Goal: Task Accomplishment & Management: Manage account settings

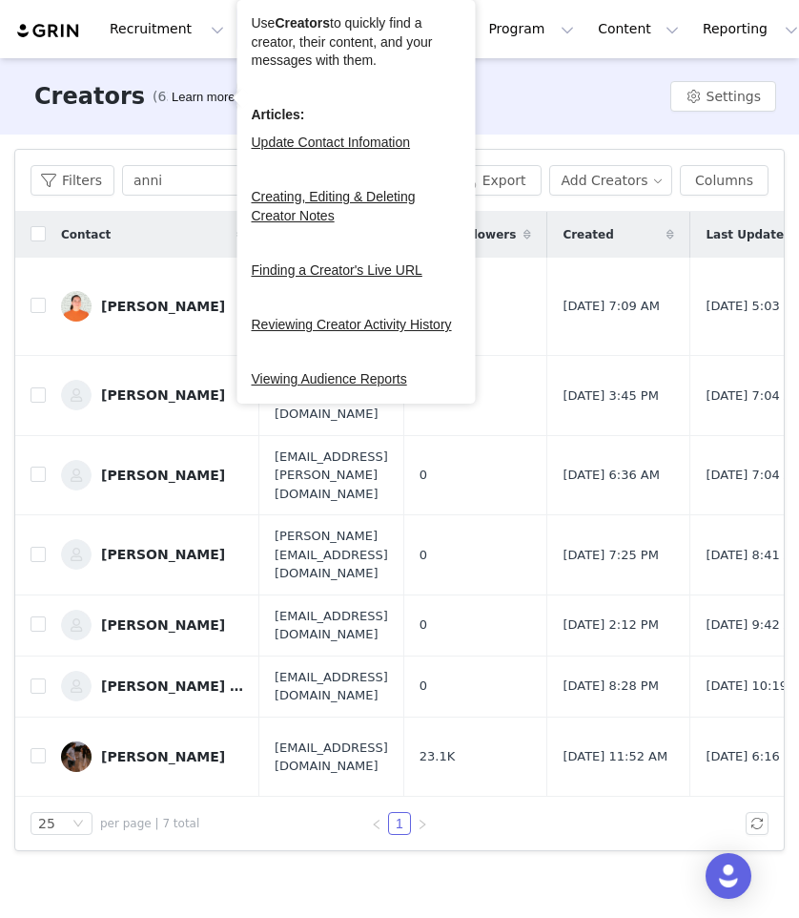
click at [188, 97] on div "Learn more" at bounding box center [203, 97] width 71 height 19
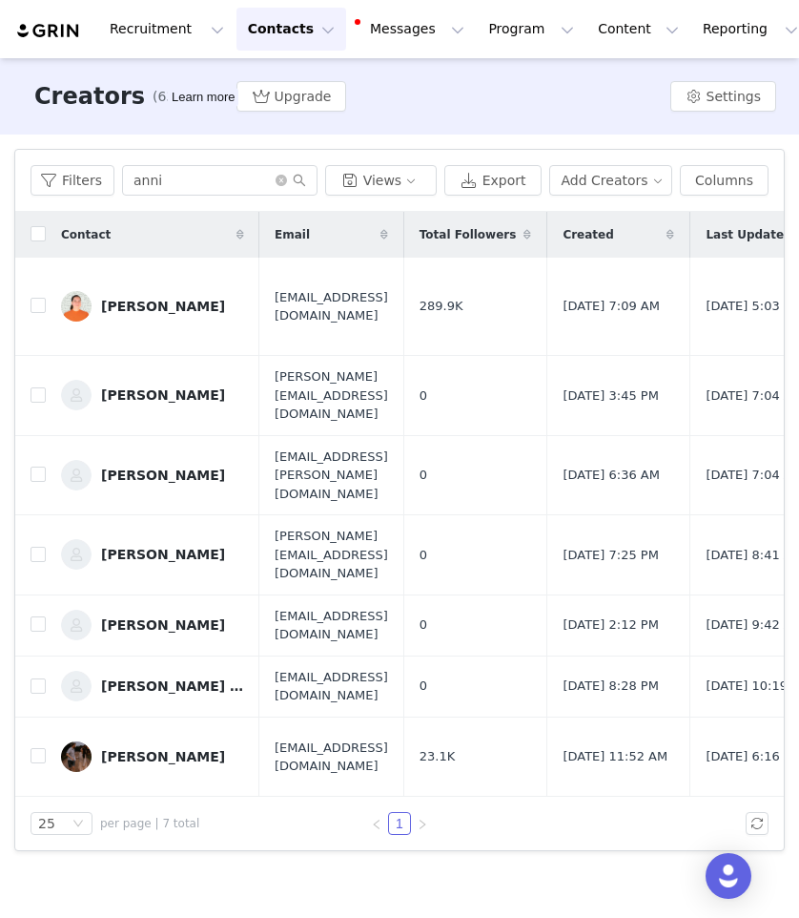
click at [196, 230] on div "Contact" at bounding box center [153, 235] width 214 height 46
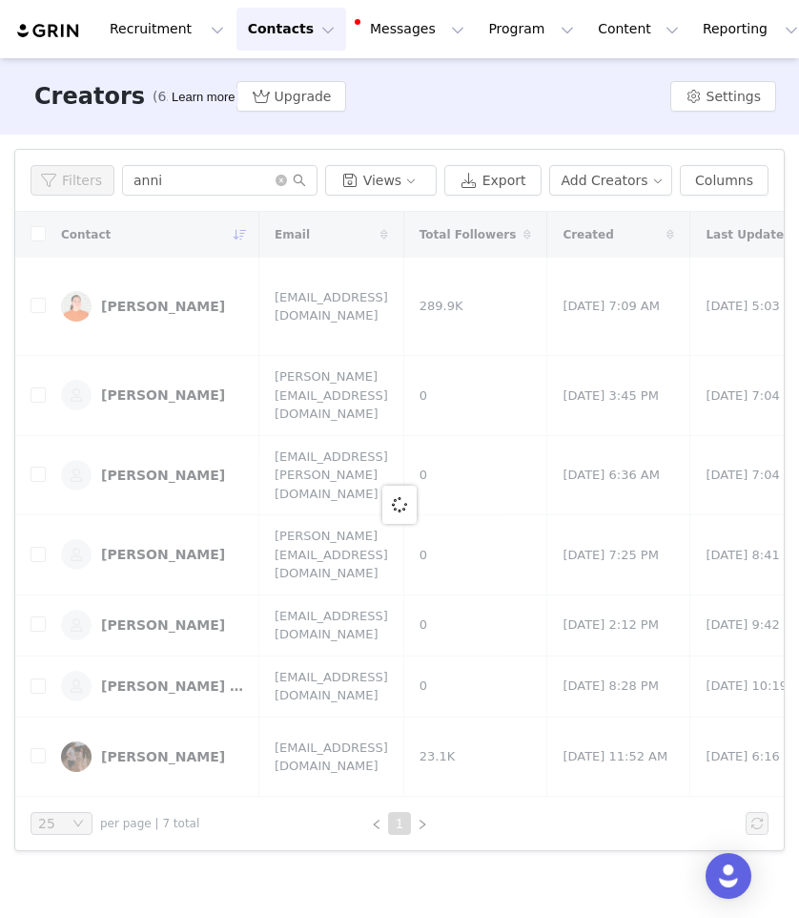
click at [286, 19] on button "Contacts Contacts" at bounding box center [292, 29] width 110 height 43
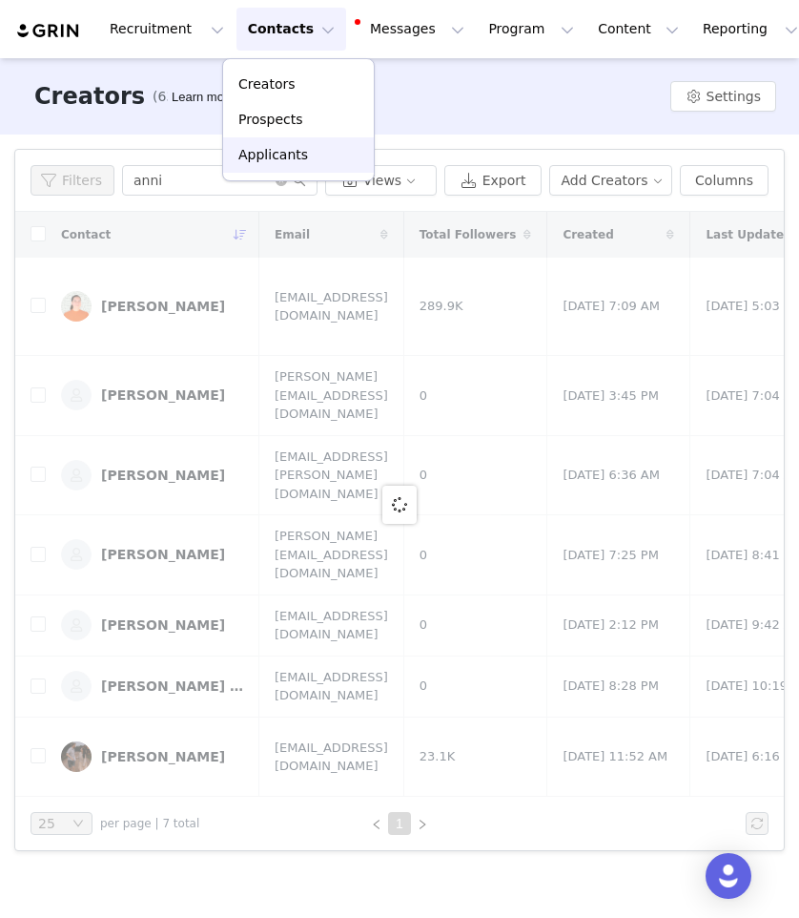
click at [278, 148] on p "Applicants" at bounding box center [273, 155] width 70 height 20
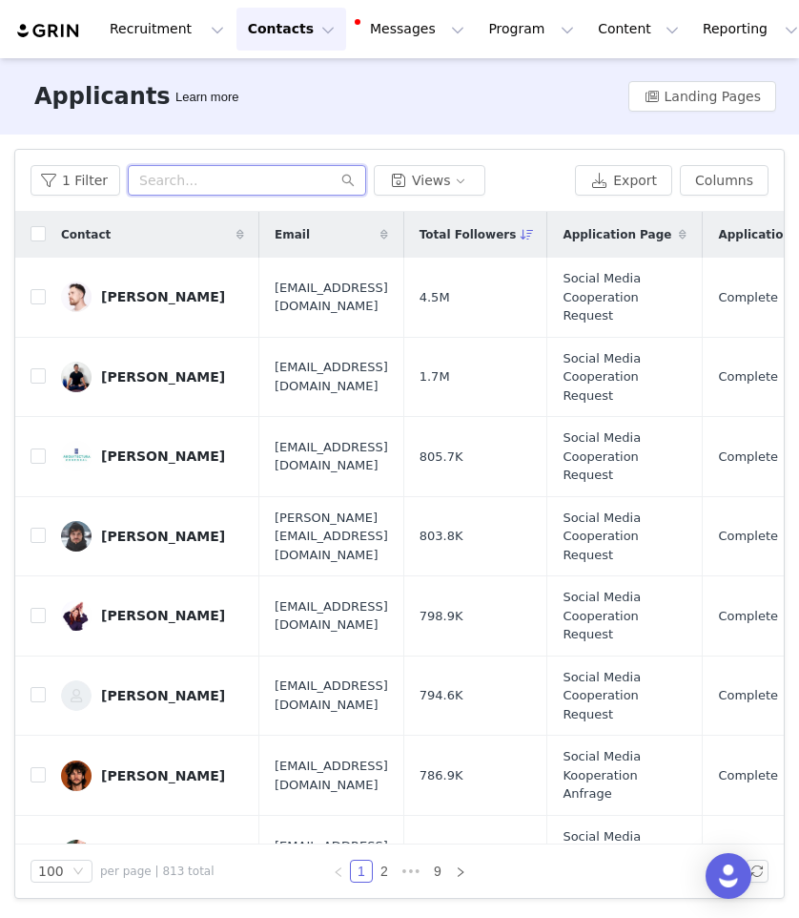
click at [288, 184] on input "text" at bounding box center [247, 180] width 238 height 31
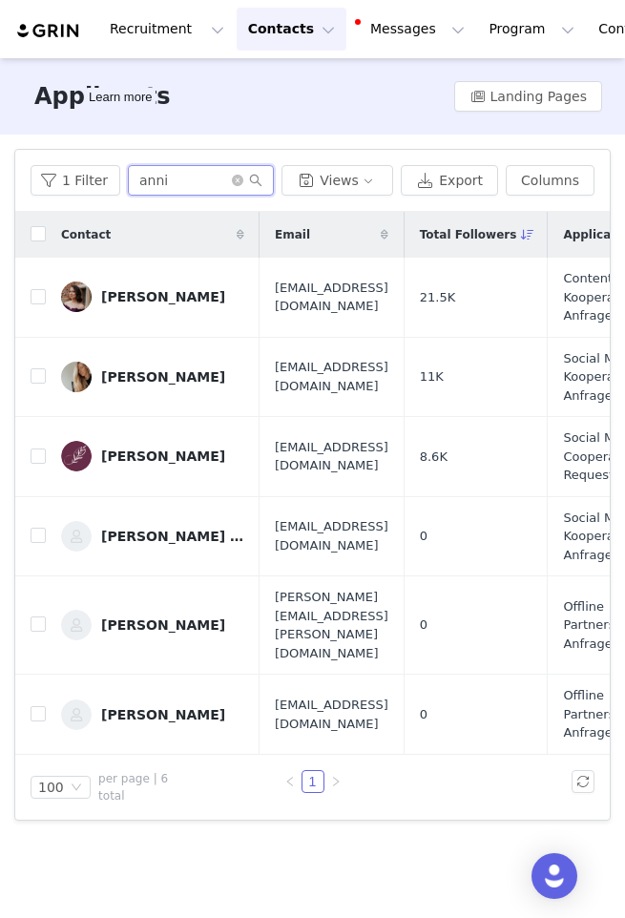
click at [170, 193] on input "anni" at bounding box center [201, 180] width 146 height 31
type input "becca"
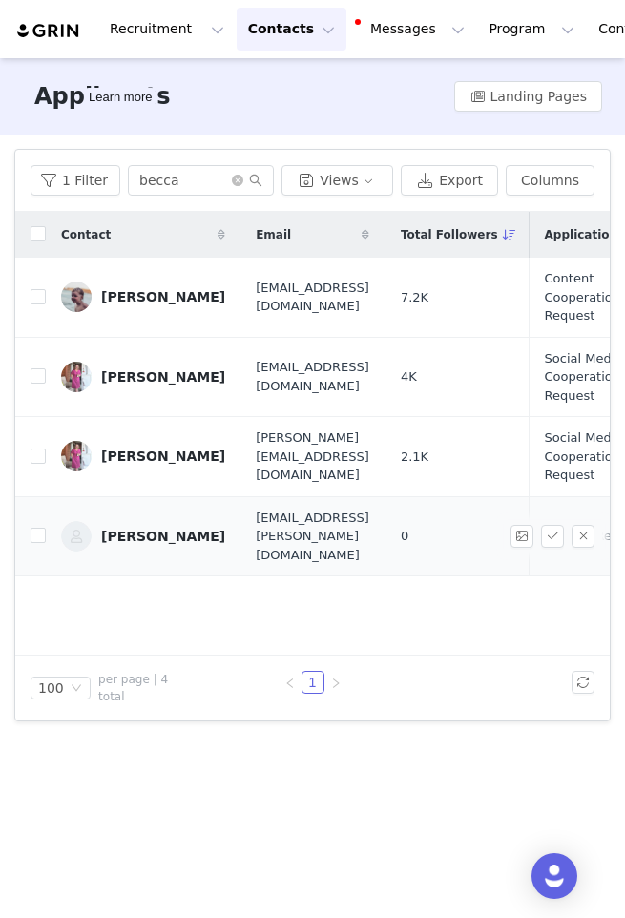
click at [154, 528] on div "Becca Loveless" at bounding box center [163, 535] width 124 height 15
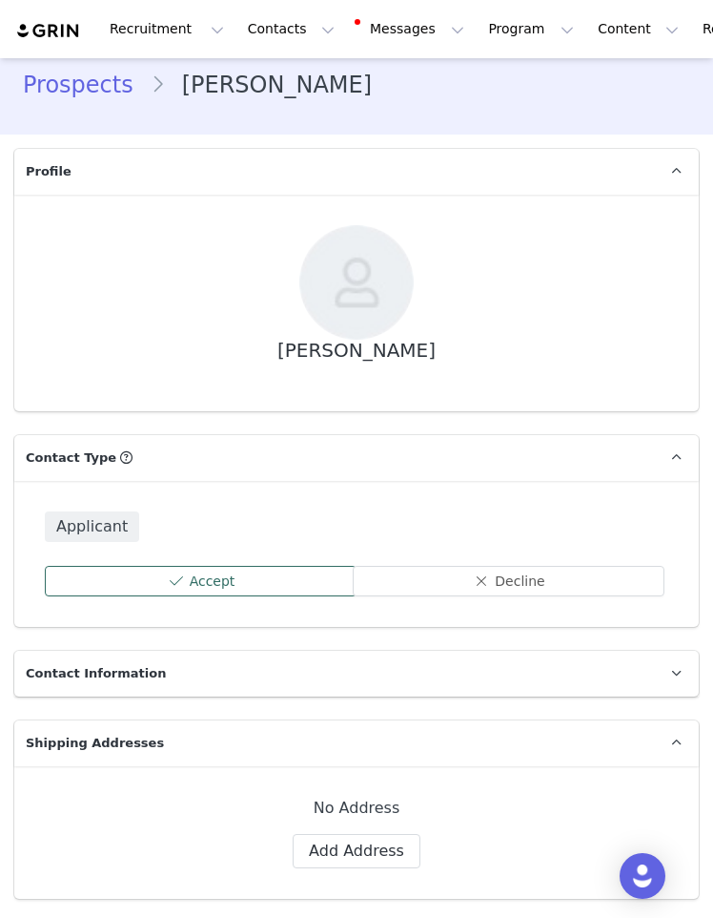
click at [283, 577] on button "Accept" at bounding box center [201, 581] width 312 height 31
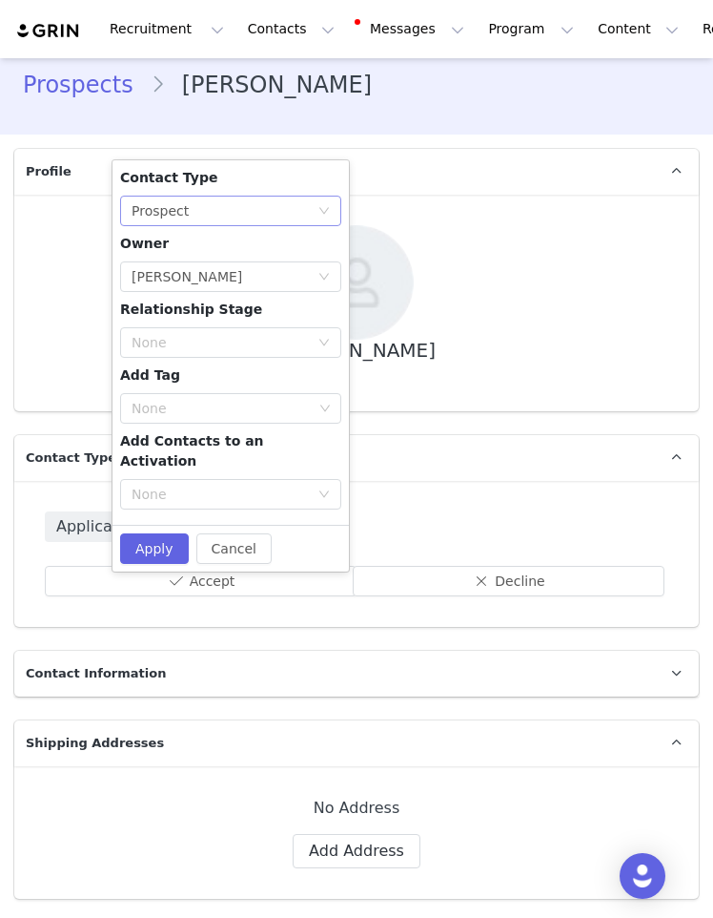
click at [201, 213] on div "None Prospect" at bounding box center [225, 210] width 186 height 29
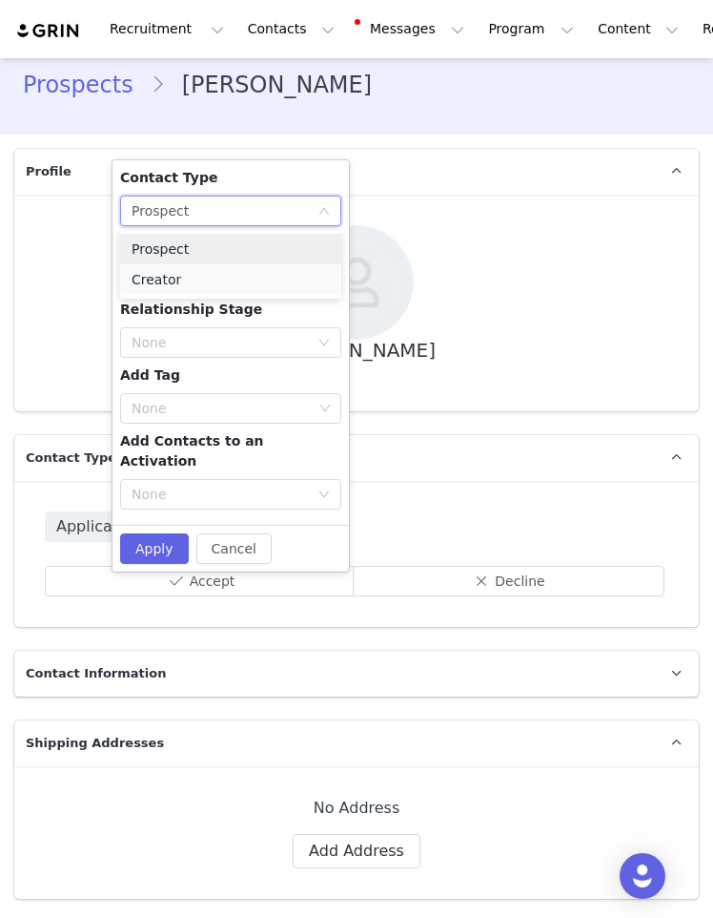
click at [193, 286] on li "Creator" at bounding box center [230, 279] width 221 height 31
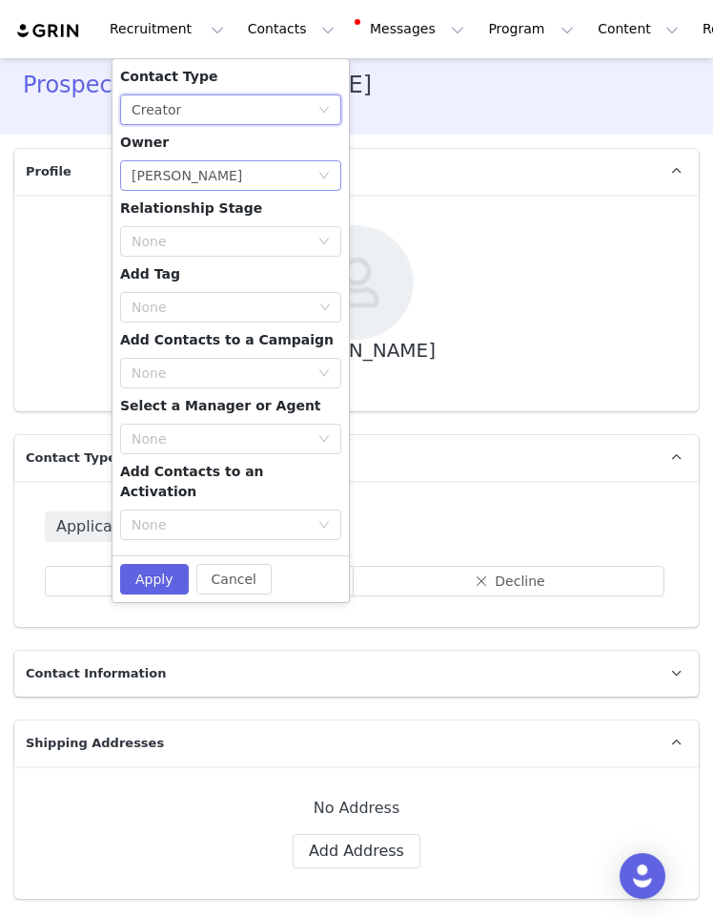
click at [210, 176] on div "Alissa Mettang" at bounding box center [187, 175] width 111 height 29
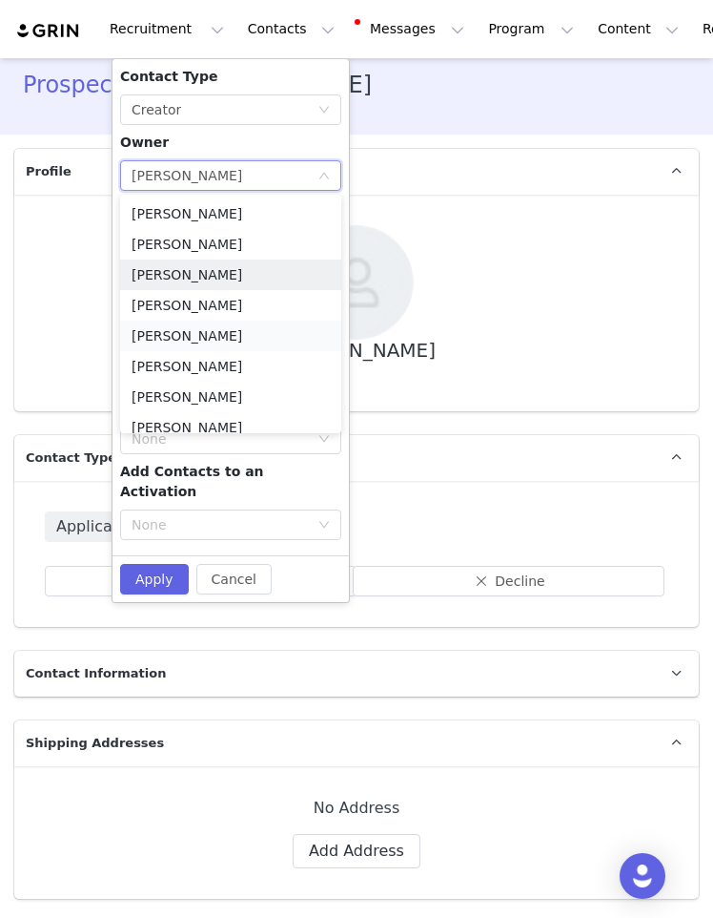
scroll to position [227, 0]
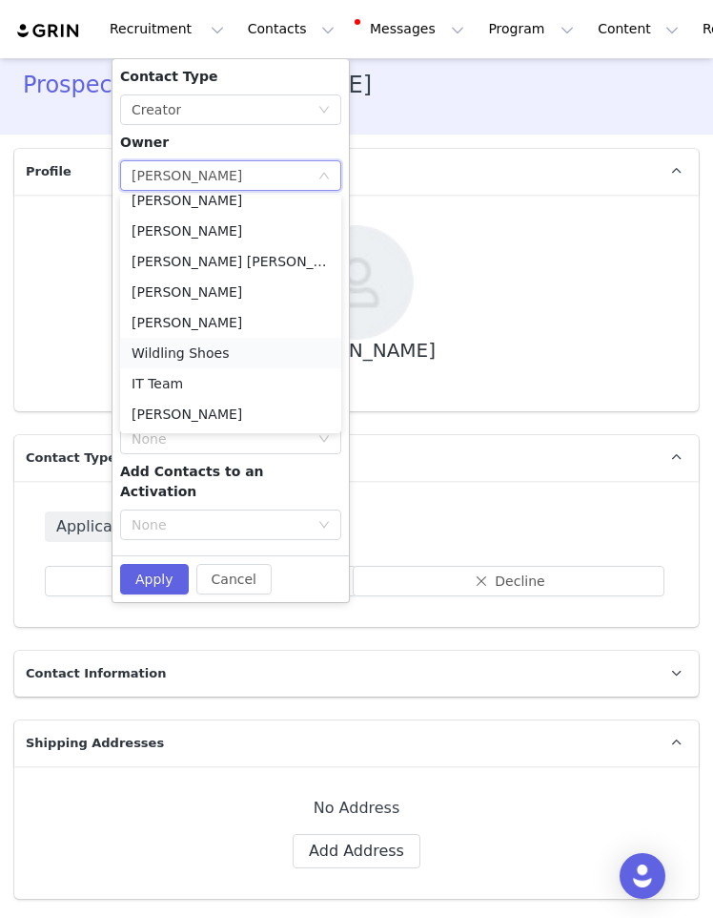
click at [205, 365] on li "Wildling Shoes" at bounding box center [230, 353] width 221 height 31
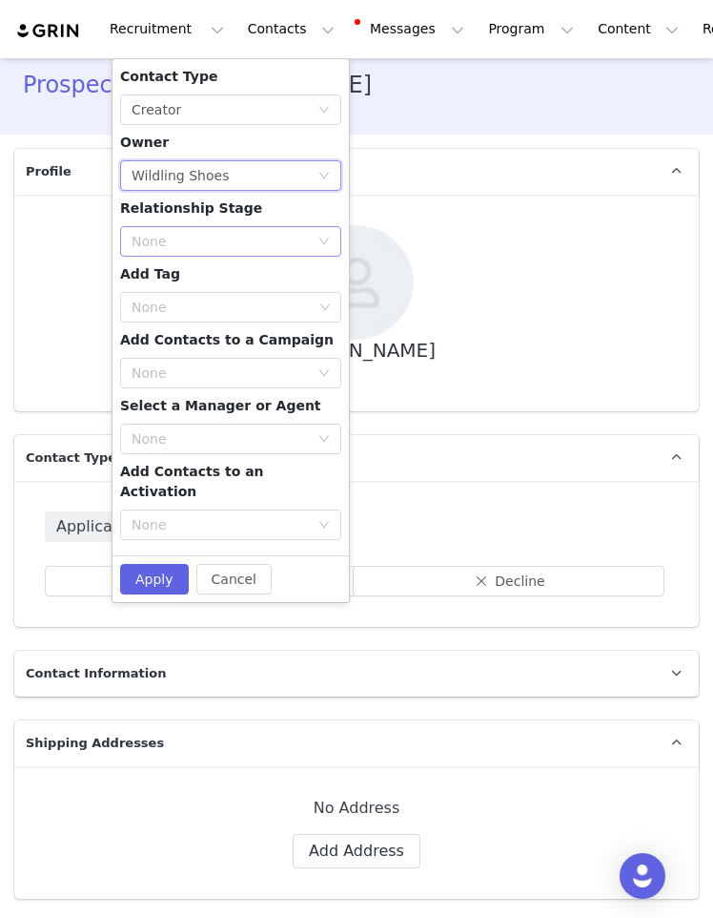
click at [209, 227] on div "None" at bounding box center [225, 241] width 186 height 29
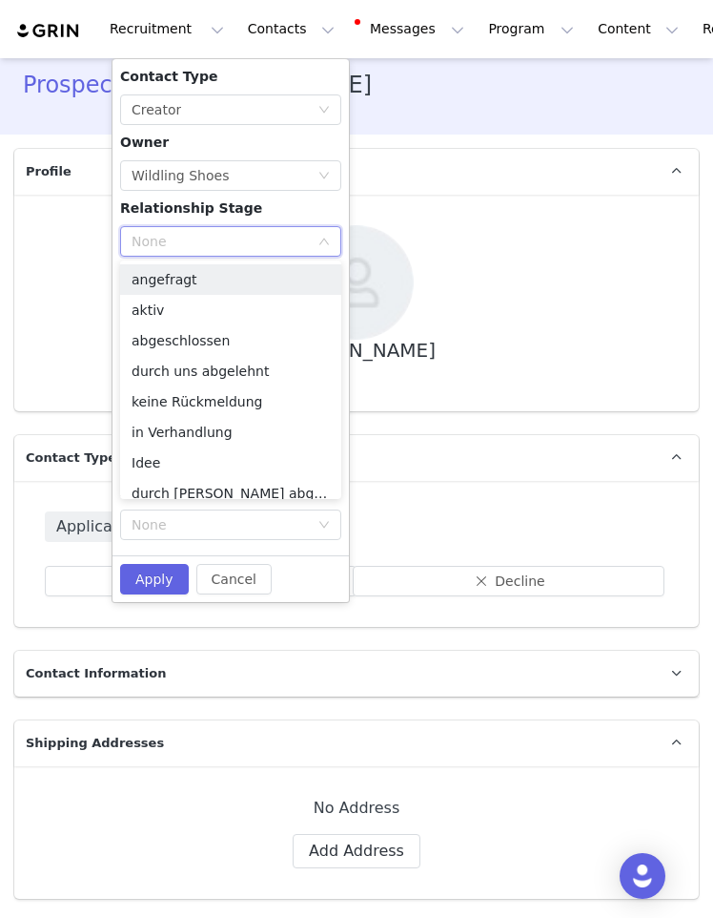
click at [209, 227] on div "None" at bounding box center [225, 241] width 186 height 29
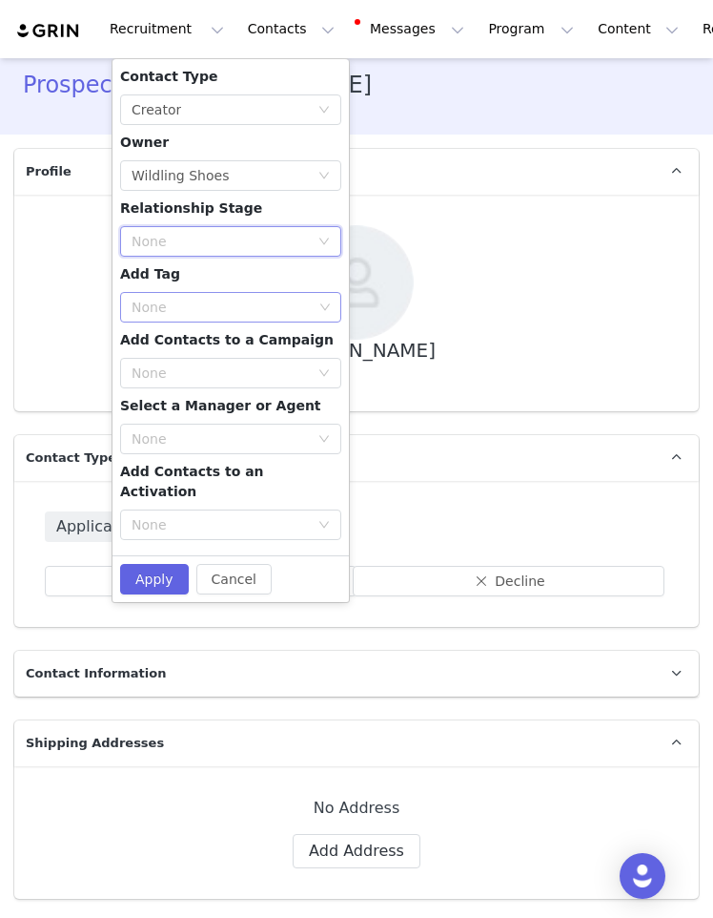
click at [201, 302] on div "None" at bounding box center [222, 307] width 181 height 19
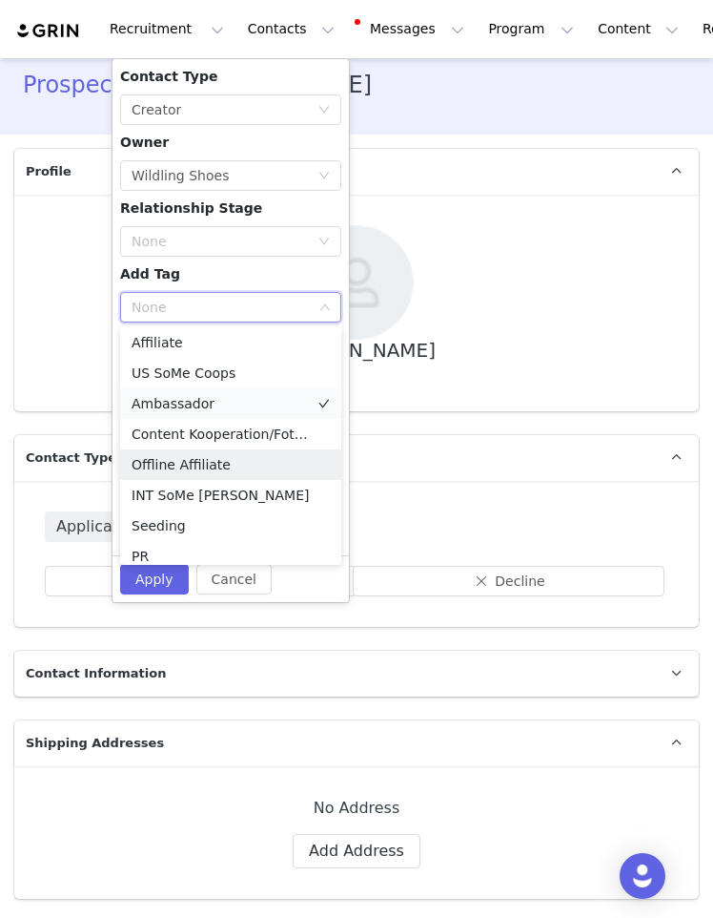
scroll to position [0, 0]
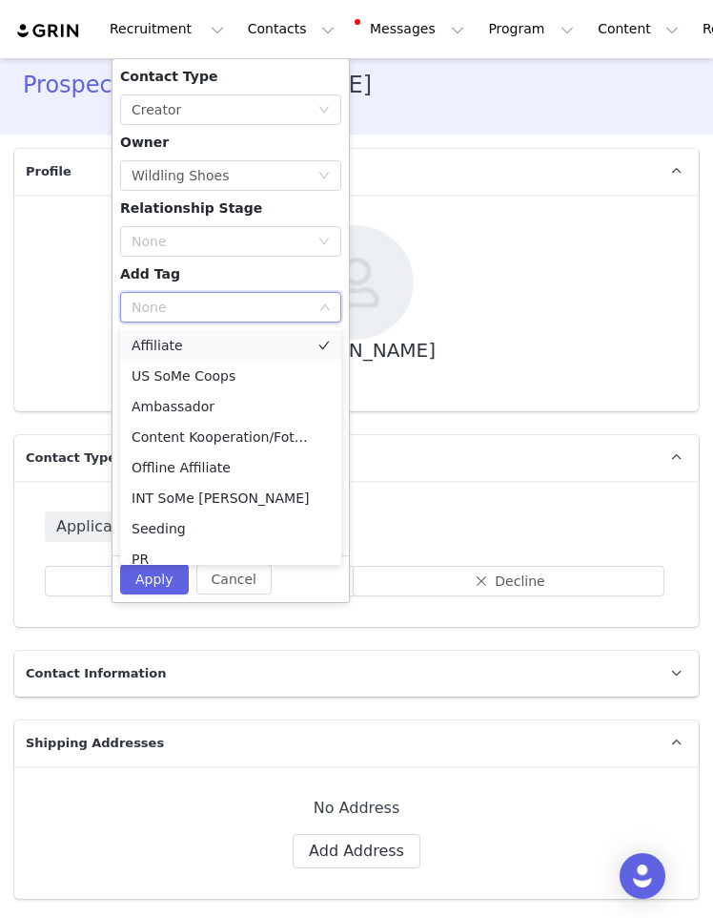
click at [201, 342] on li "Affiliate" at bounding box center [230, 345] width 221 height 31
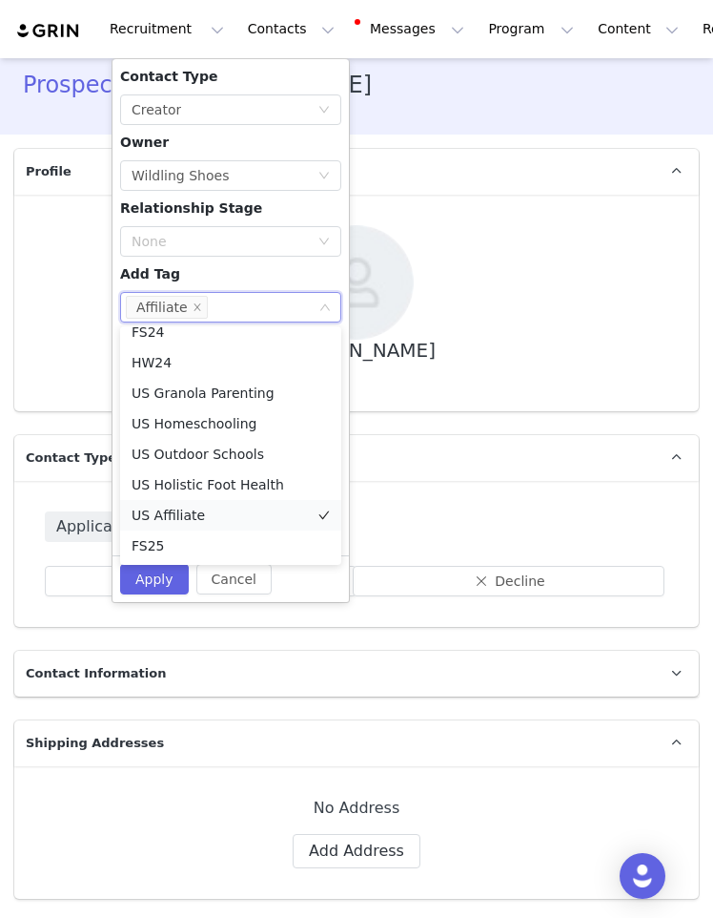
click at [187, 508] on li "US Affiliate" at bounding box center [230, 515] width 221 height 31
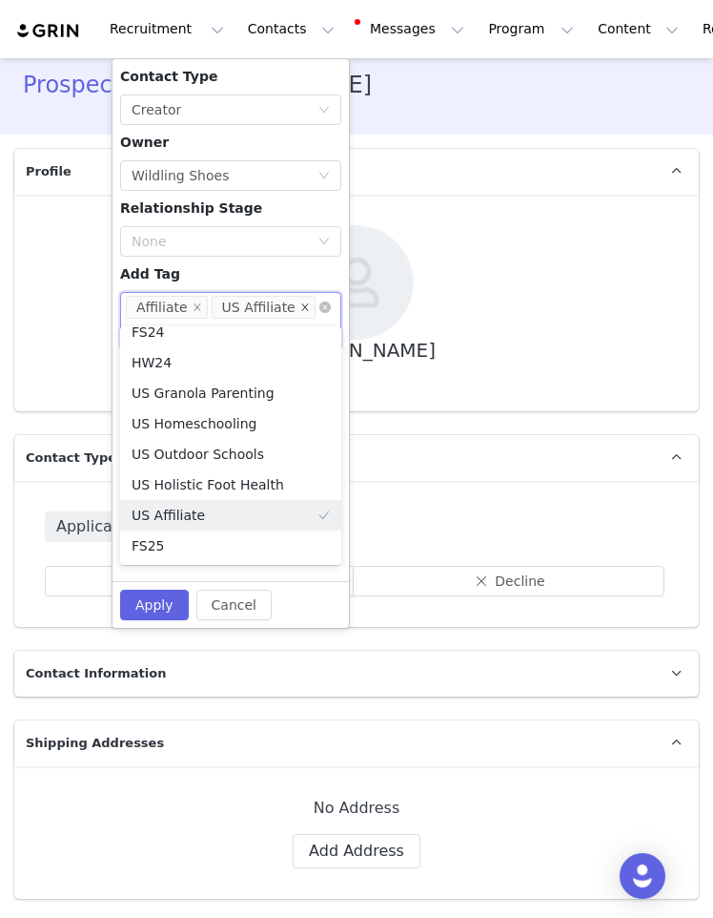
scroll to position [279, 0]
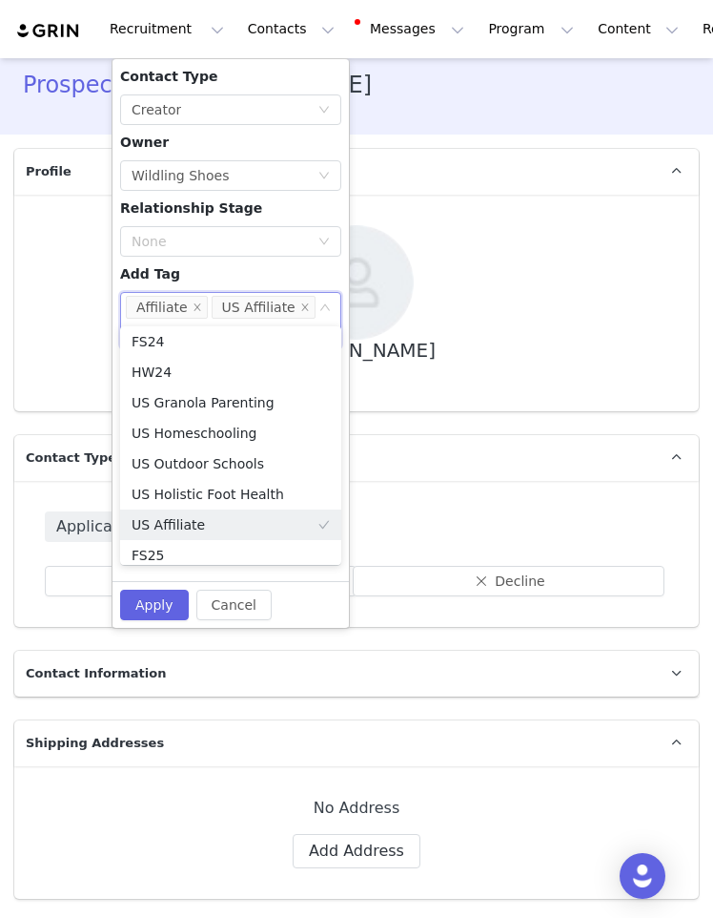
click at [293, 272] on div "Contact Type None Creator Owner Select Owner Wildling Shoes Relationship Stage …" at bounding box center [230, 320] width 221 height 507
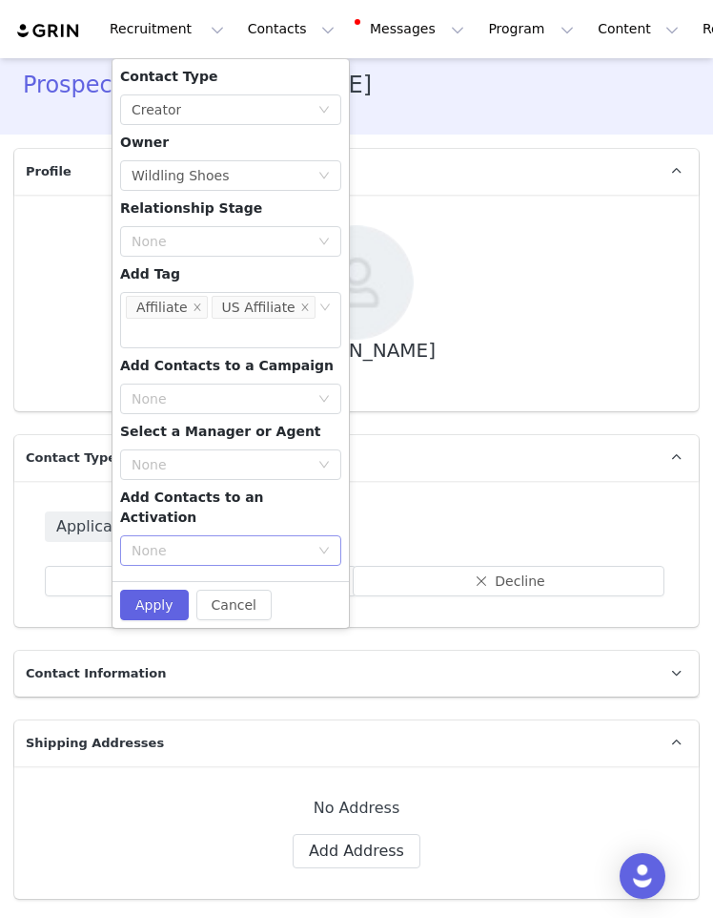
click at [258, 541] on div "None" at bounding box center [220, 550] width 177 height 19
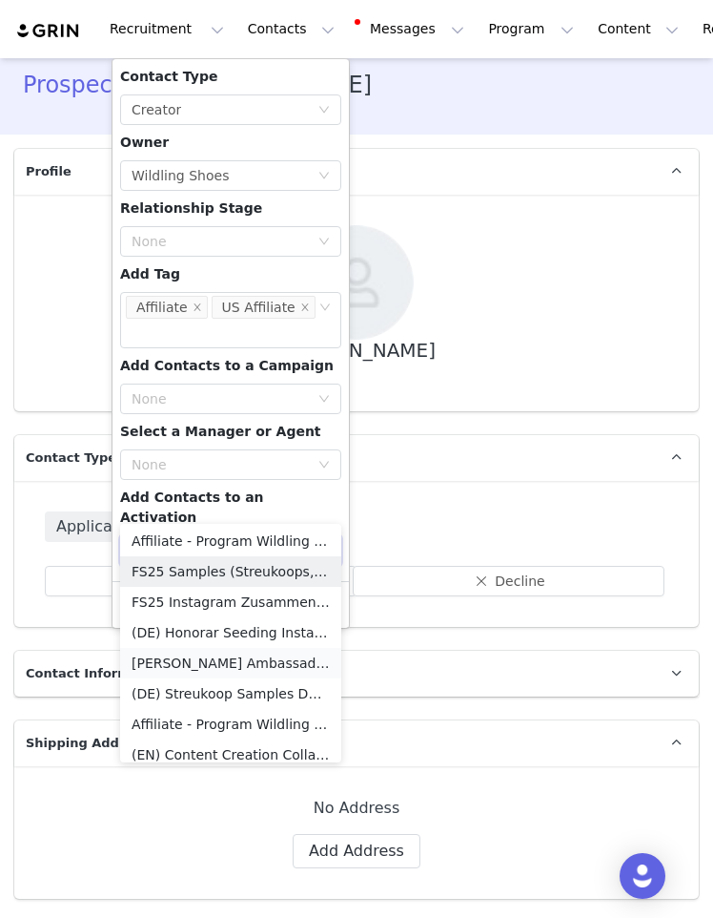
scroll to position [765, 0]
click at [254, 724] on li "Affiliate - Program Wildling US" at bounding box center [230, 724] width 221 height 31
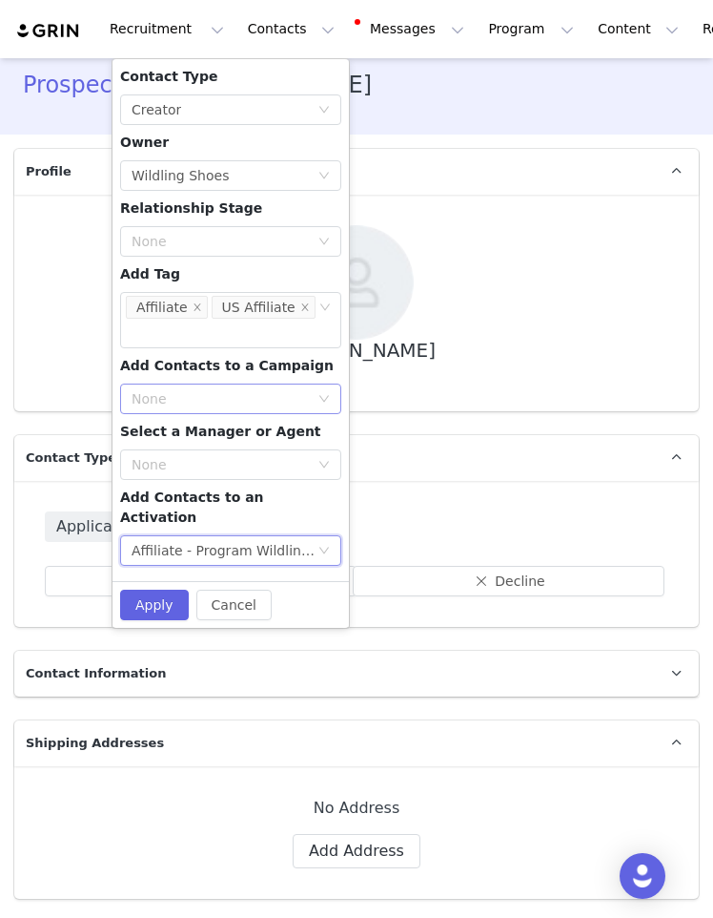
click at [183, 389] on div "None" at bounding box center [220, 398] width 177 height 19
click at [132, 581] on div "Cancel Apply" at bounding box center [231, 604] width 237 height 47
click at [140, 589] on button "Apply" at bounding box center [154, 604] width 69 height 31
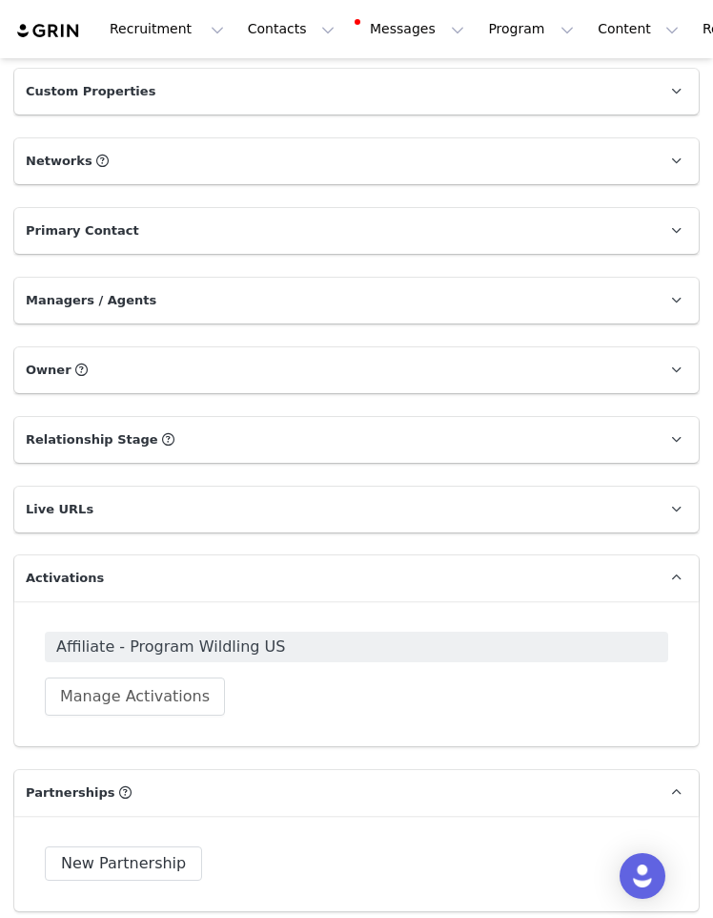
scroll to position [1348, 0]
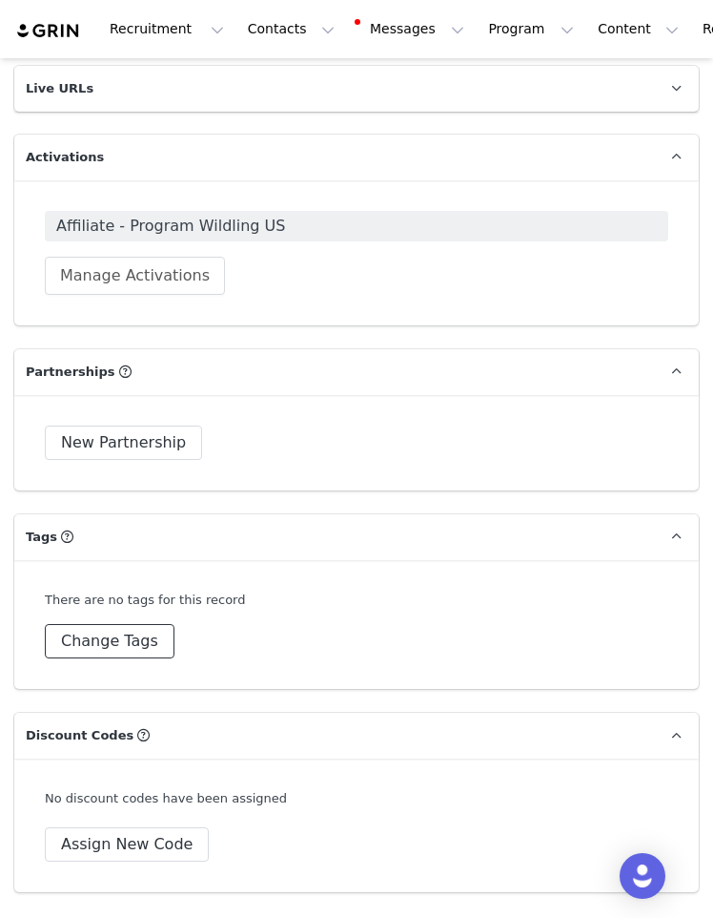
click at [155, 641] on button "Change Tags" at bounding box center [110, 641] width 130 height 34
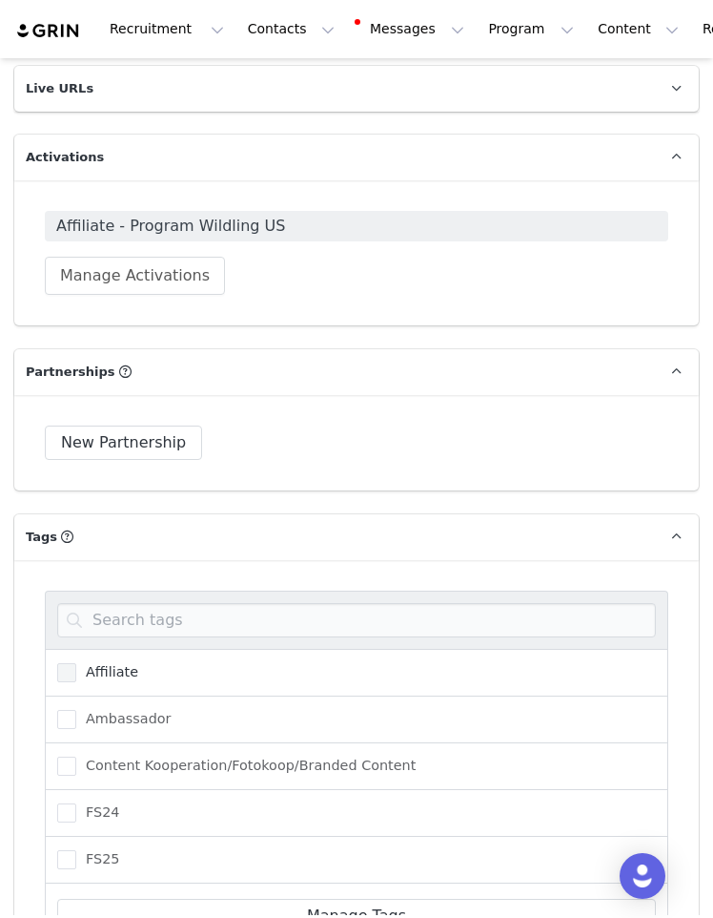
click at [129, 663] on span "Affiliate" at bounding box center [107, 672] width 62 height 18
click at [76, 663] on input "Affiliate" at bounding box center [76, 663] width 0 height 0
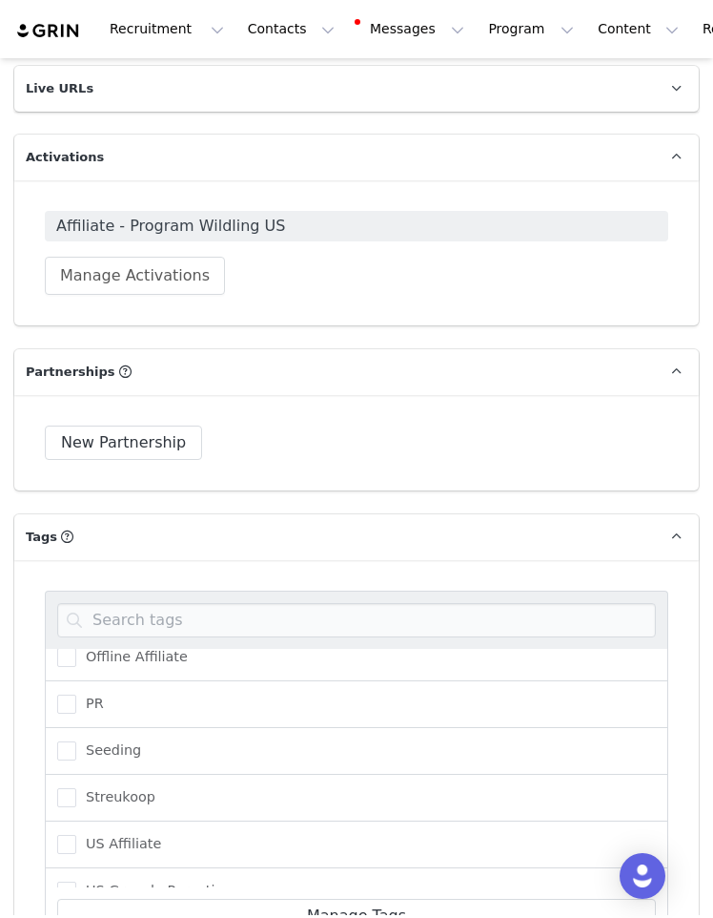
scroll to position [387, 0]
click at [138, 771] on span "US Affiliate" at bounding box center [118, 799] width 85 height 18
click at [76, 771] on input "US Affiliate" at bounding box center [76, 790] width 0 height 0
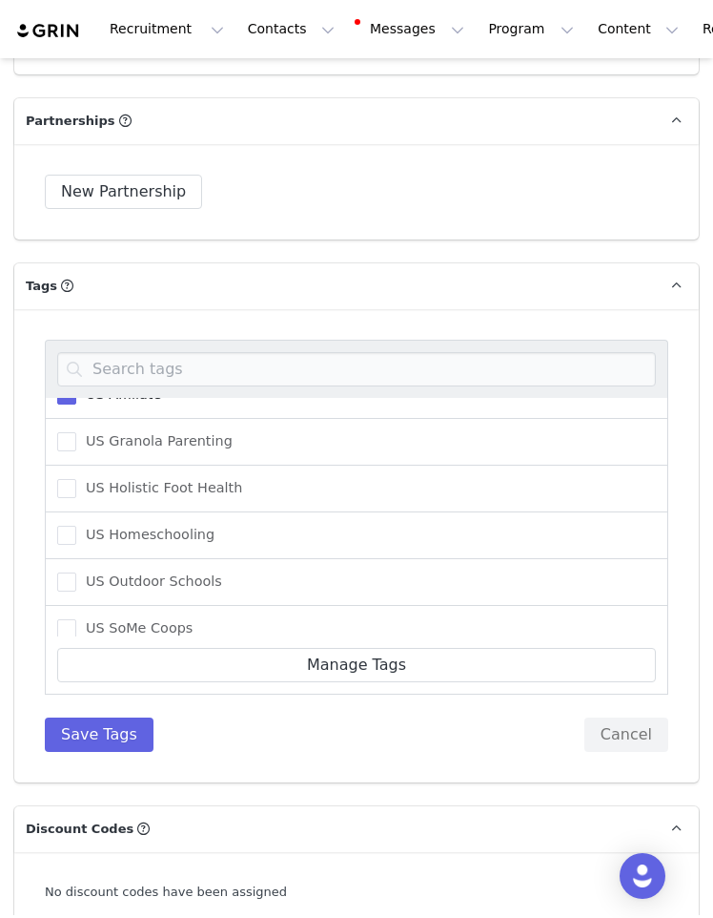
scroll to position [1802, 0]
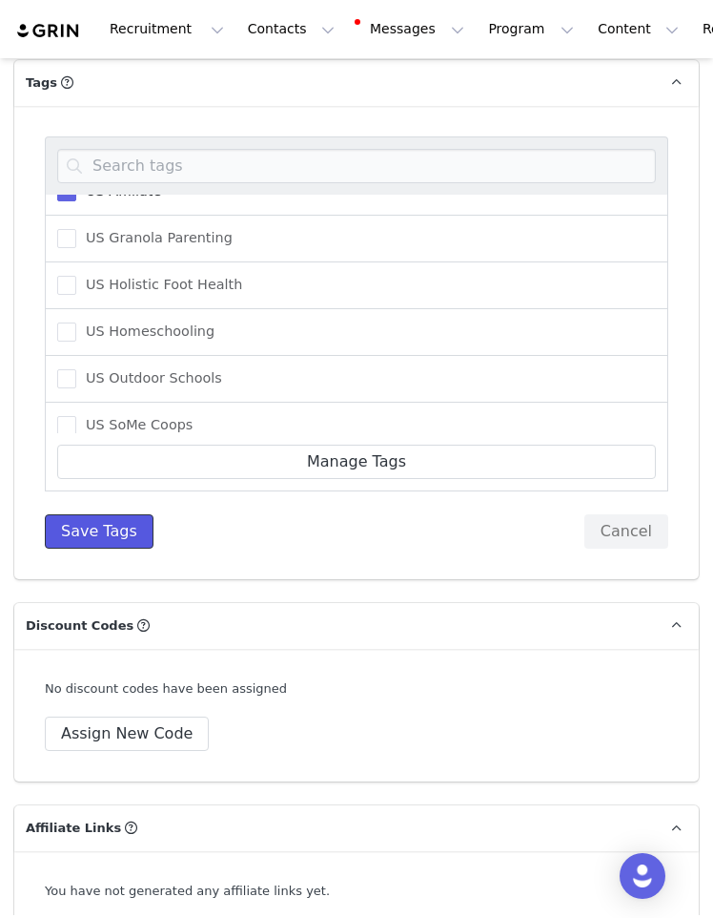
click at [141, 525] on button "Save Tags" at bounding box center [99, 531] width 109 height 34
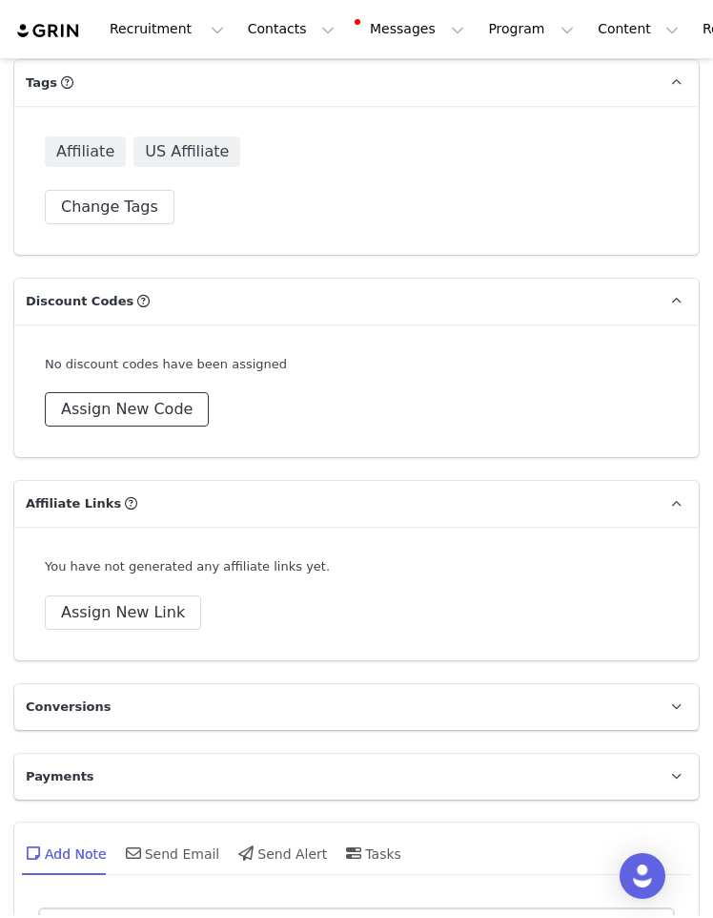
click at [140, 419] on button "Assign New Code" at bounding box center [127, 409] width 164 height 34
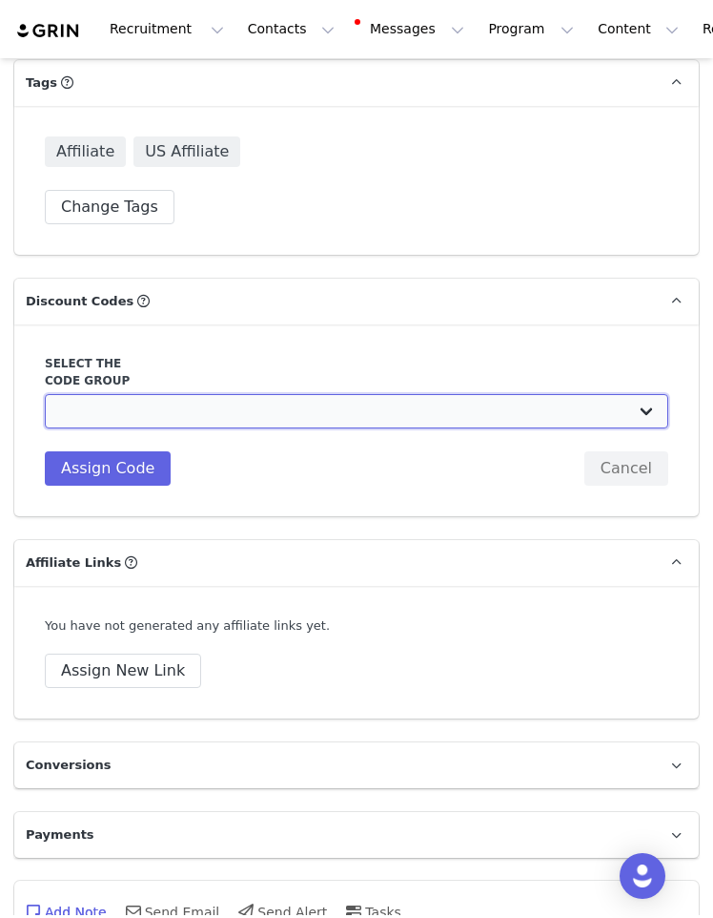
click at [134, 423] on select "Wildling Shoes US: Content Creator Seeding Kampagne Wildling Shoes US: Free Del…" at bounding box center [357, 411] width 624 height 34
select select "10008063"
click at [45, 394] on select "Wildling Shoes US: Content Creator Seeding Kampagne Wildling Shoes US: Free Del…" at bounding box center [357, 411] width 624 height 34
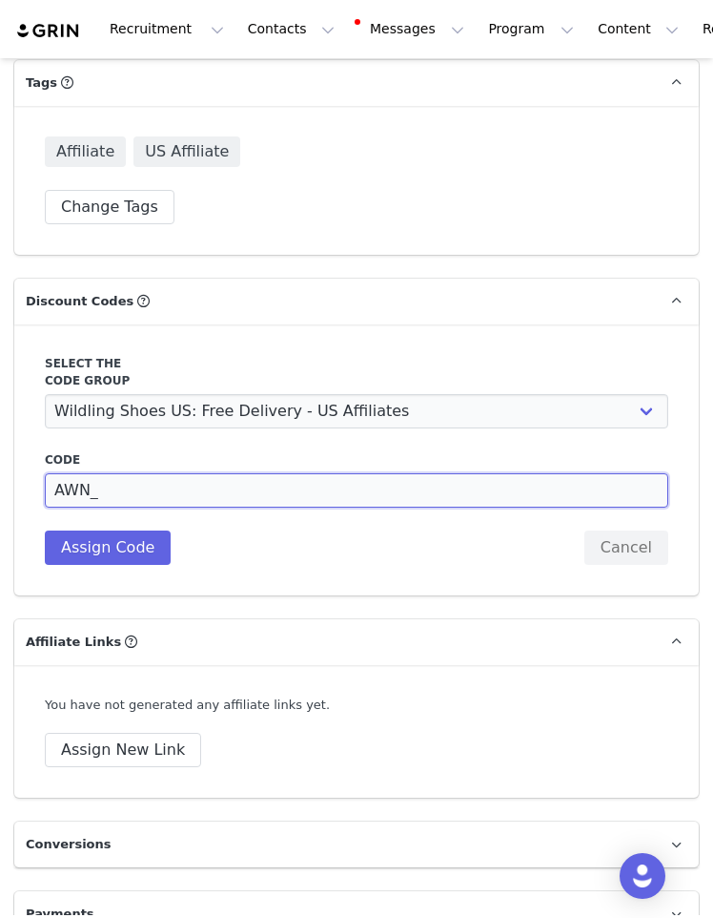
click at [154, 499] on input "AWN_" at bounding box center [357, 490] width 624 height 34
type input "AWN_BECCA"
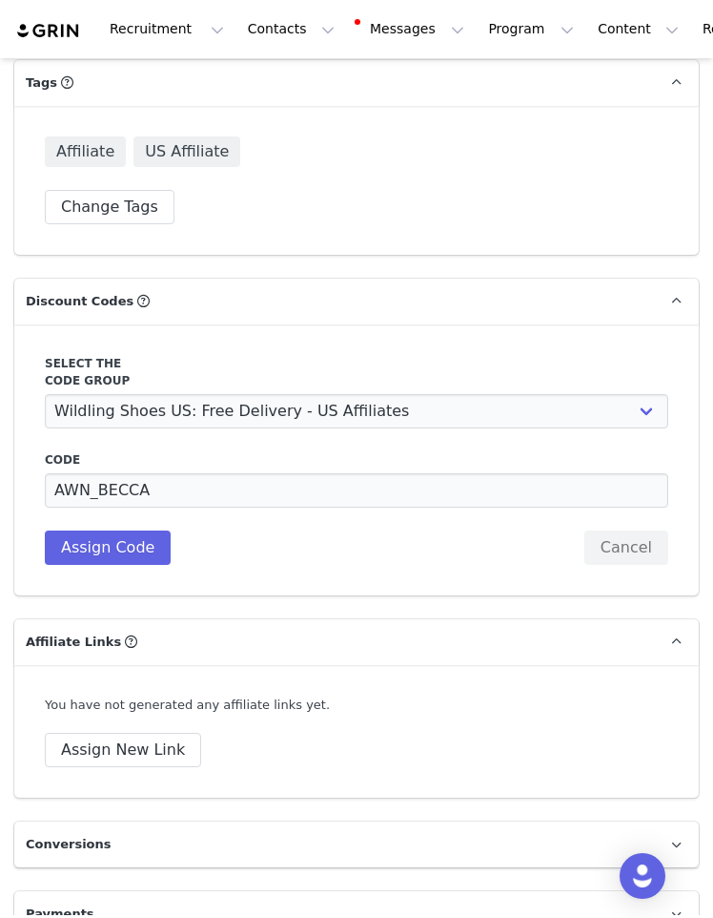
click at [132, 528] on div "Code AWN_BECCA Description Assign Code Cancel" at bounding box center [357, 508] width 624 height 114
click at [126, 550] on button "Assign Code" at bounding box center [108, 547] width 126 height 34
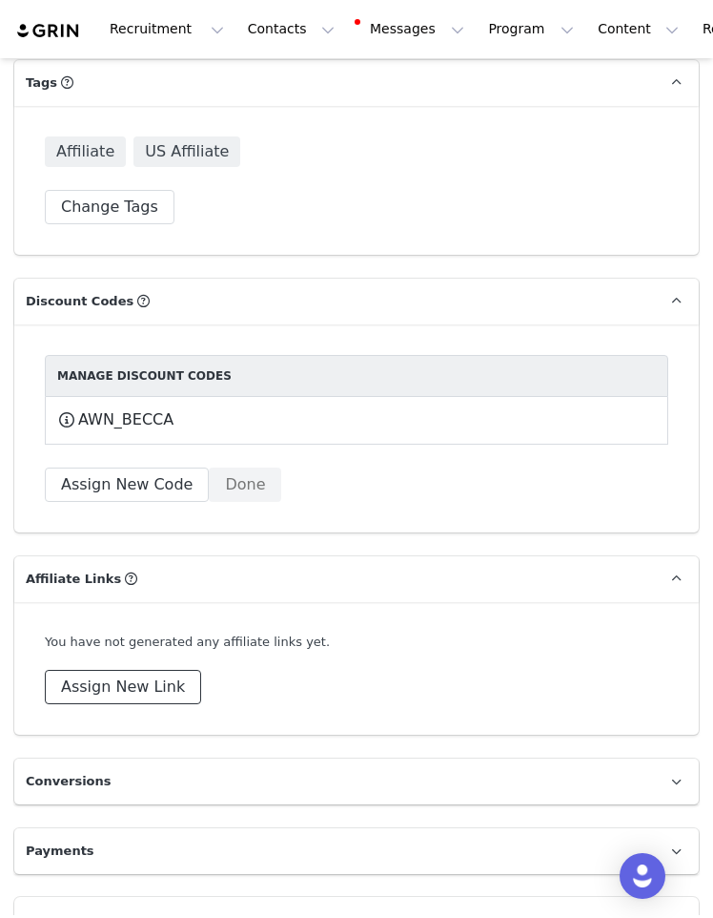
click at [164, 679] on button "Assign New Link" at bounding box center [123, 687] width 156 height 34
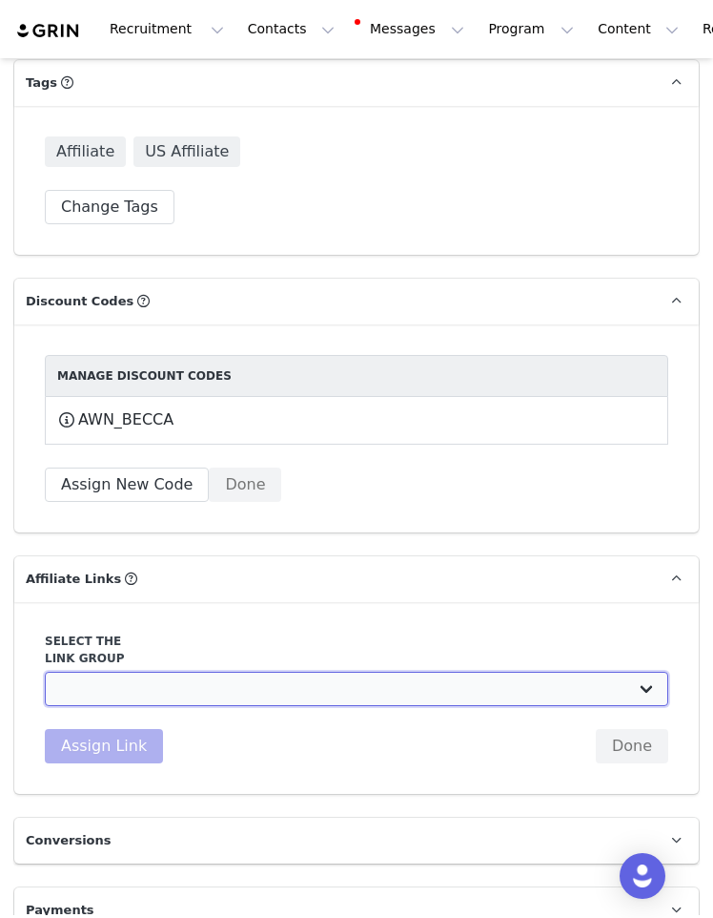
click at [176, 678] on select "Basic 15% US: https://us-wildling-shoes.myshopify.com Content Creator ohne Prov…" at bounding box center [357, 689] width 624 height 34
select select "22786"
click at [45, 672] on select "Basic 15% US: https://us-wildling-shoes.myshopify.com Content Creator ohne Prov…" at bounding box center [357, 689] width 624 height 34
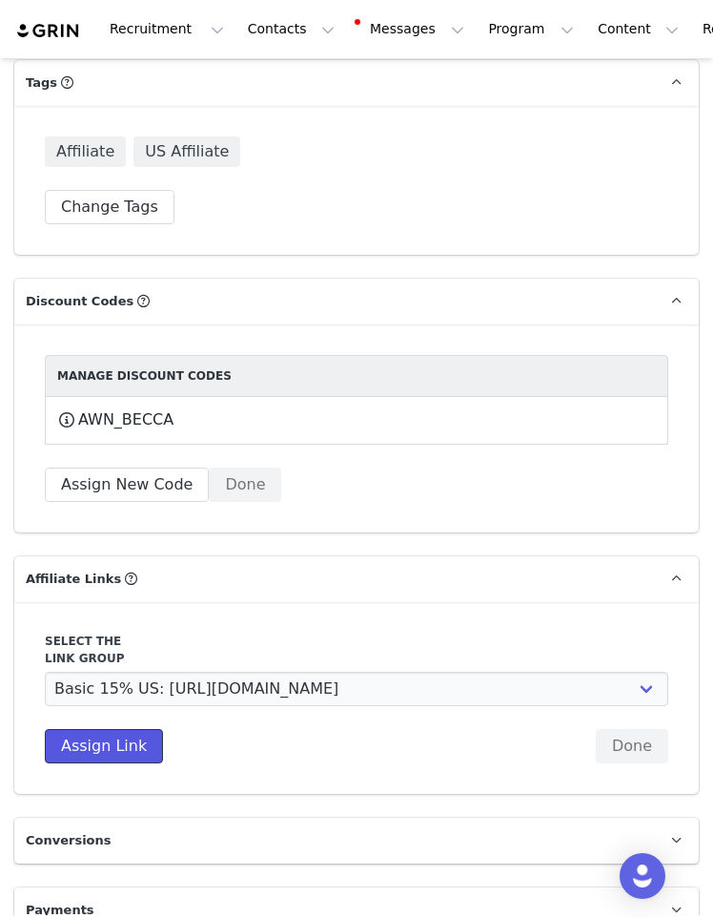
click at [132, 732] on button "Assign Link" at bounding box center [104, 746] width 118 height 34
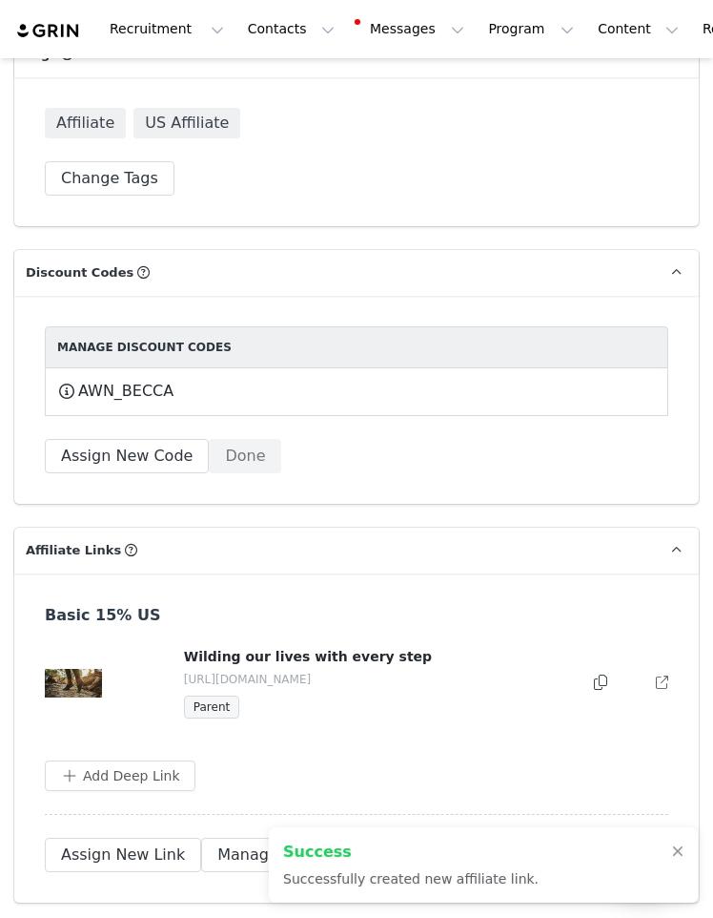
scroll to position [1932, 0]
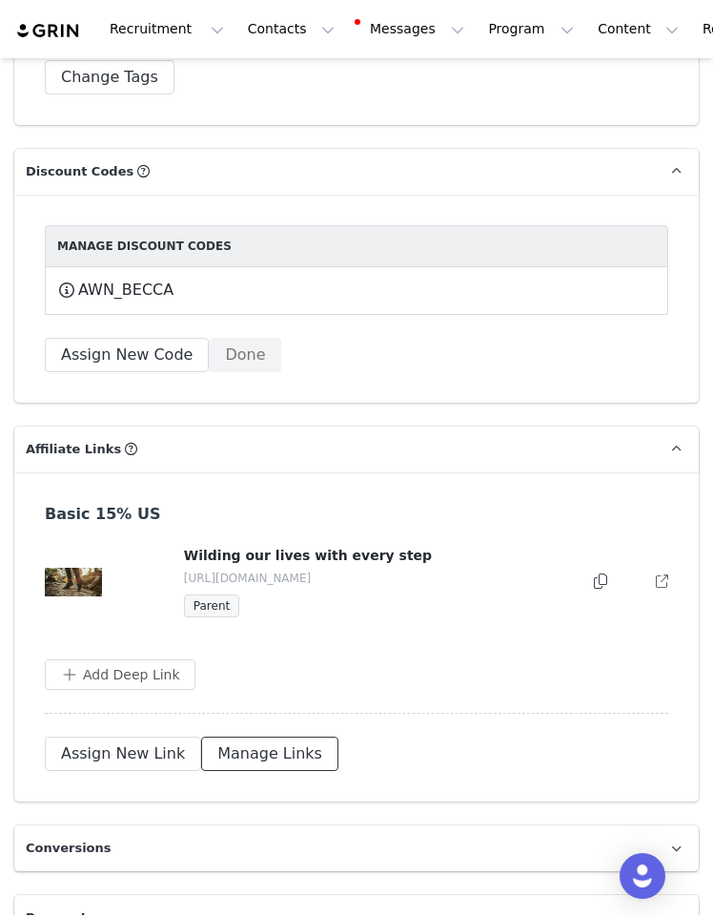
click at [221, 757] on button "Manage Links" at bounding box center [269, 753] width 137 height 34
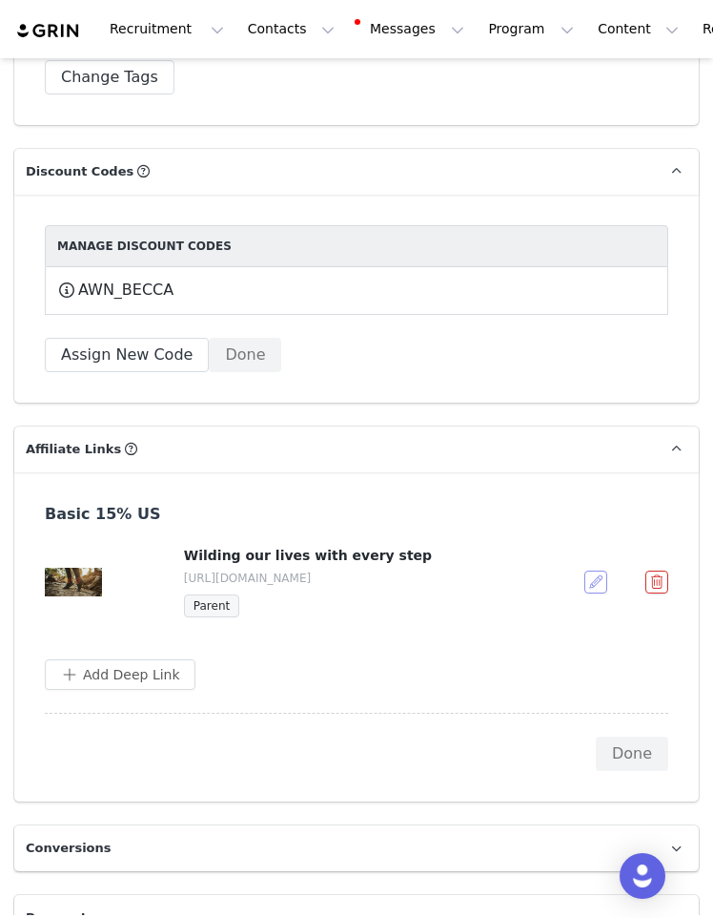
click at [585, 588] on button "button" at bounding box center [596, 581] width 23 height 23
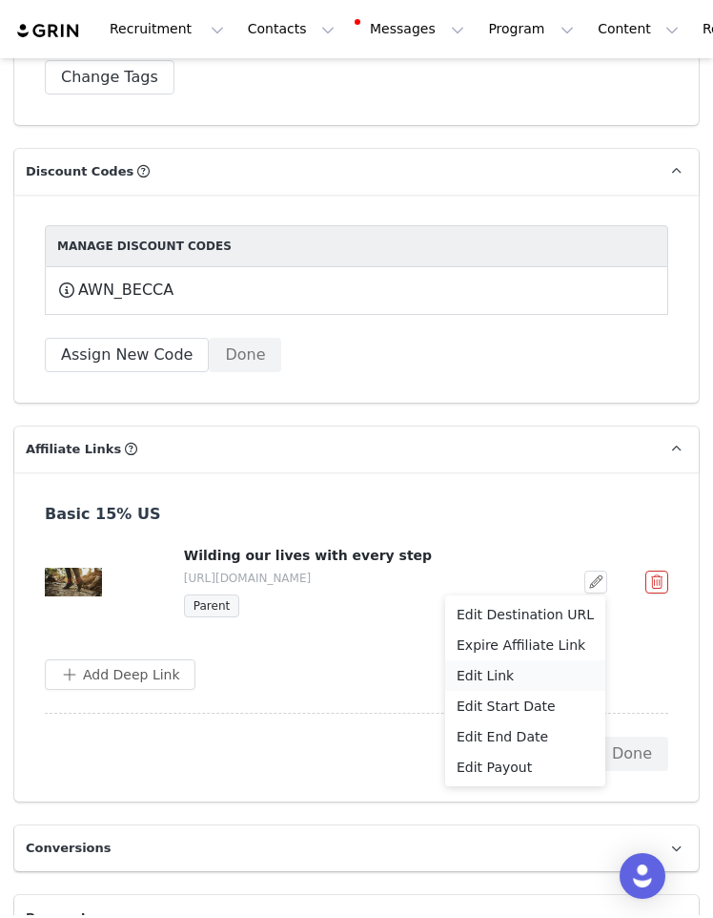
click at [491, 677] on span "Edit Link" at bounding box center [485, 675] width 57 height 21
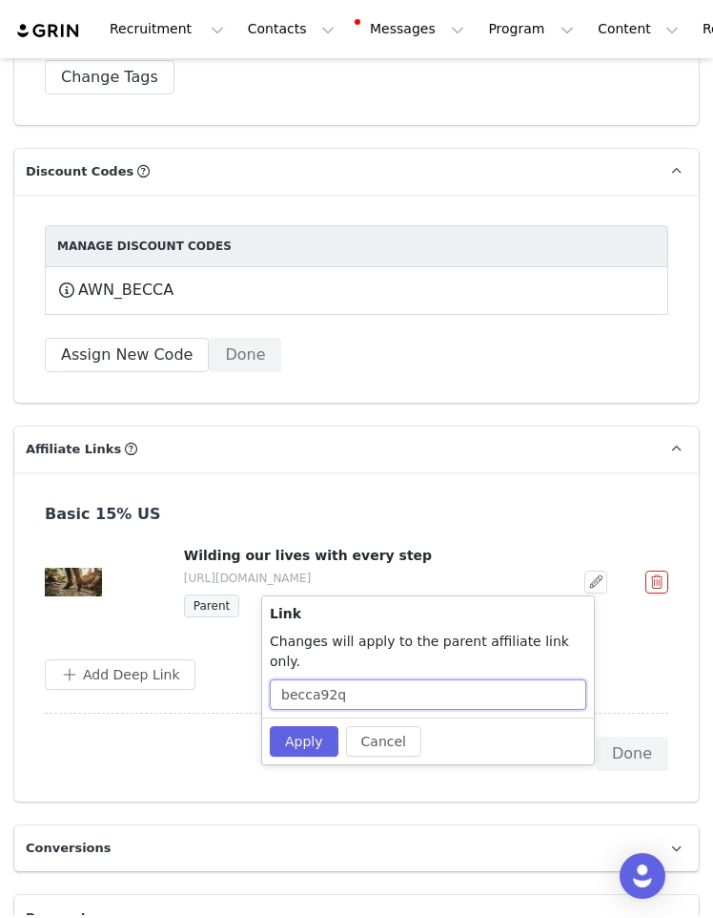
click at [373, 679] on input "becca92q" at bounding box center [428, 694] width 317 height 31
type input "becca_loveless"
click at [326, 726] on button "Apply" at bounding box center [304, 741] width 69 height 31
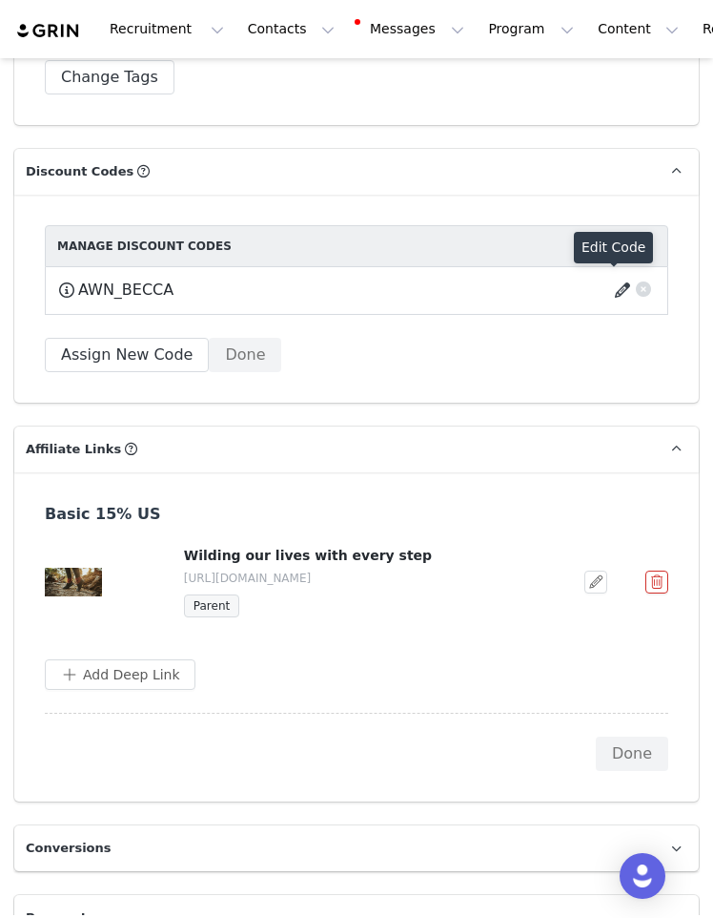
click at [613, 287] on button "button" at bounding box center [626, 290] width 26 height 31
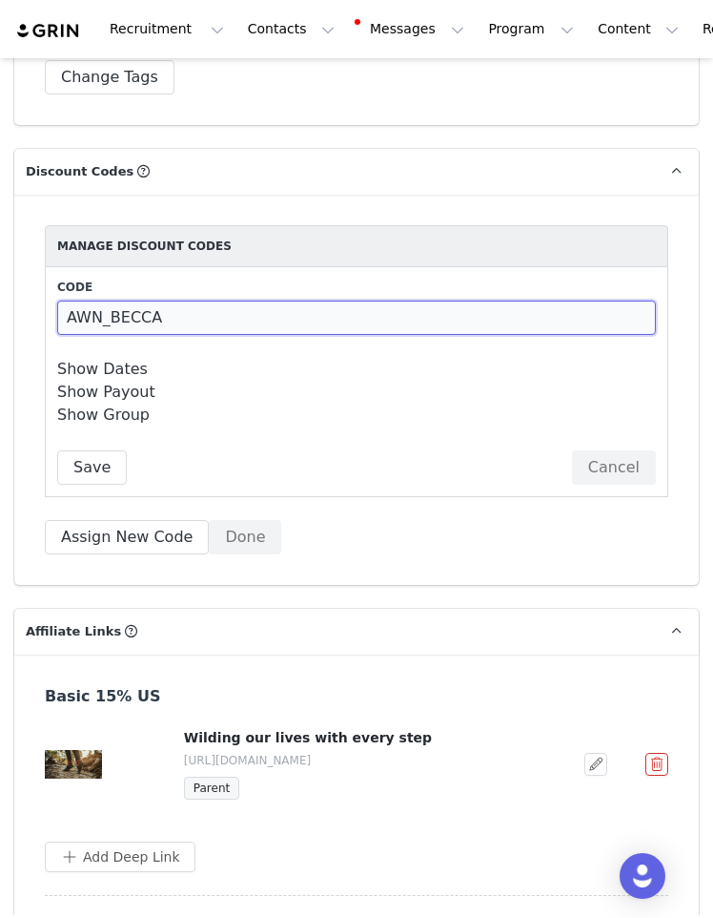
click at [287, 311] on input "AWN_BECCA" at bounding box center [356, 317] width 599 height 34
type input "AWN_BECC"
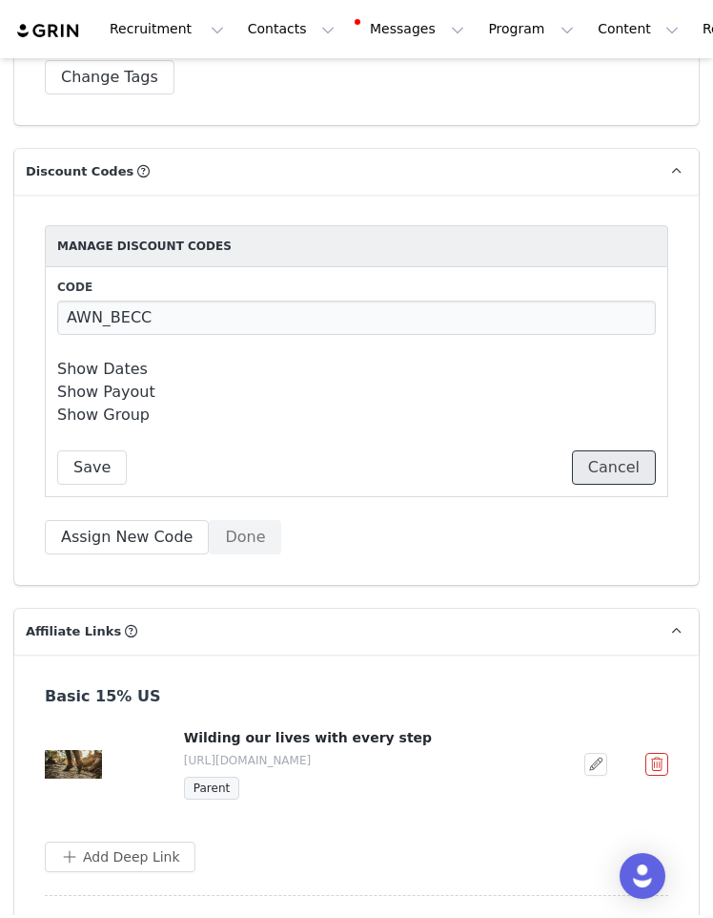
click at [596, 473] on button "Cancel" at bounding box center [614, 467] width 84 height 34
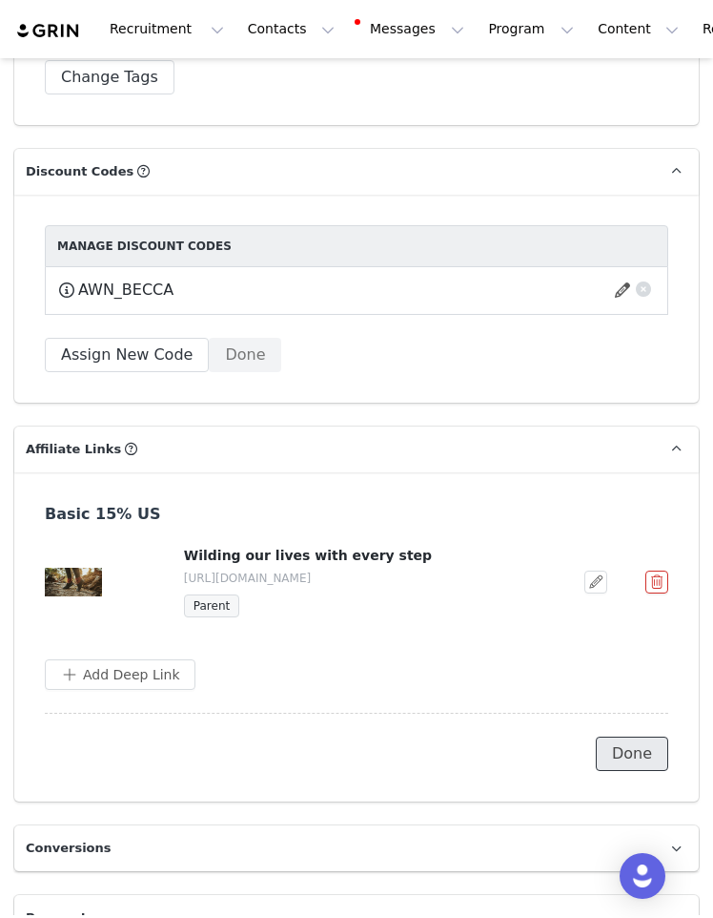
click at [611, 755] on button "Done" at bounding box center [632, 753] width 72 height 34
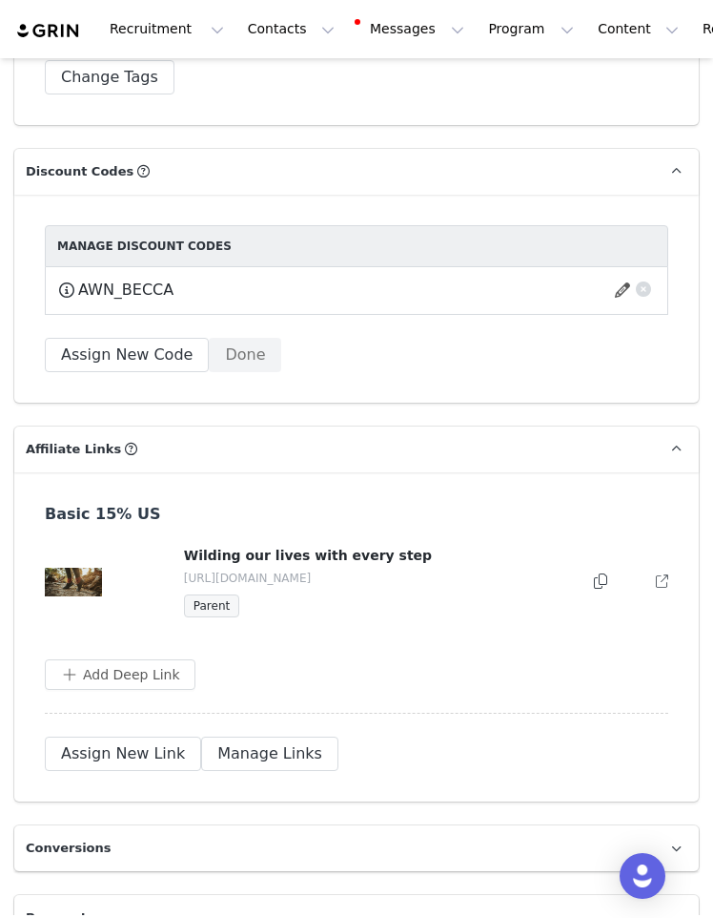
click at [597, 586] on div "Wilding our lives with every step https://shop.wildling.shoes/becca_loveless Pa…" at bounding box center [357, 582] width 626 height 72
click at [594, 582] on icon at bounding box center [600, 580] width 13 height 15
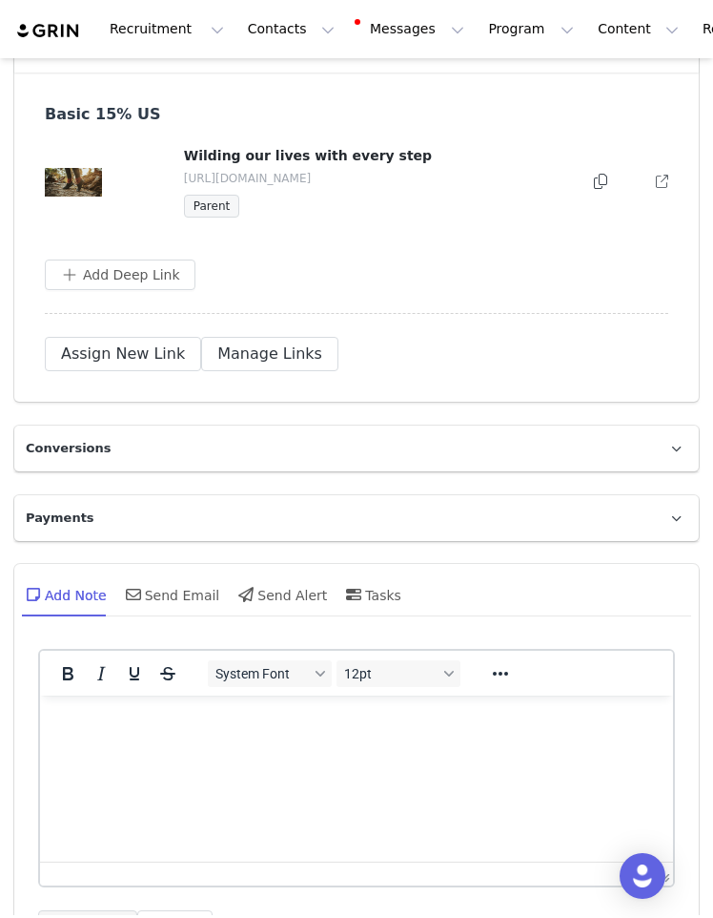
scroll to position [2488, 0]
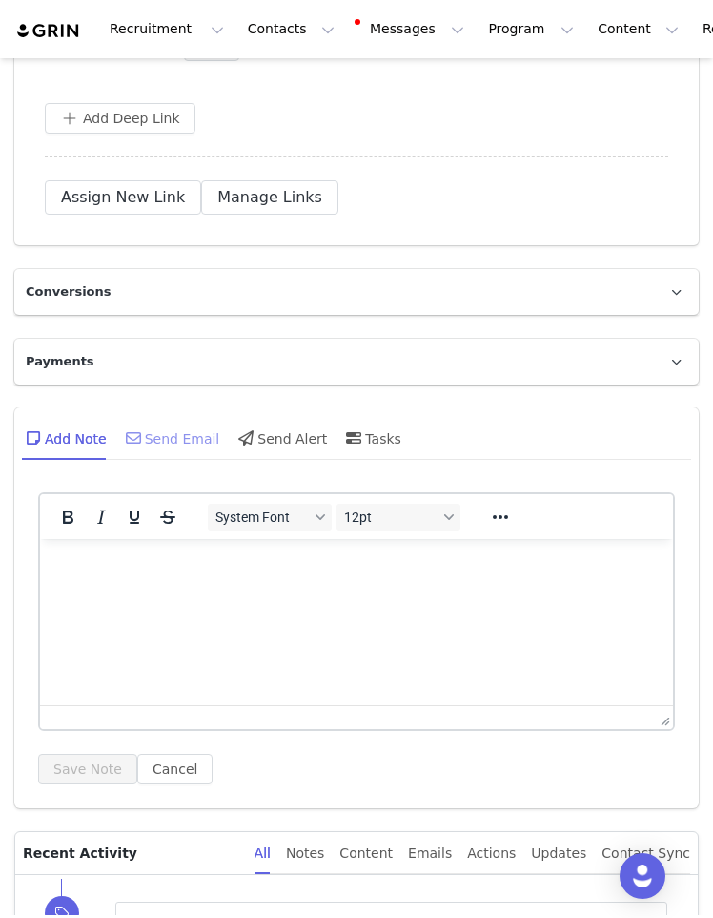
click at [155, 447] on div "Send Email" at bounding box center [171, 438] width 98 height 46
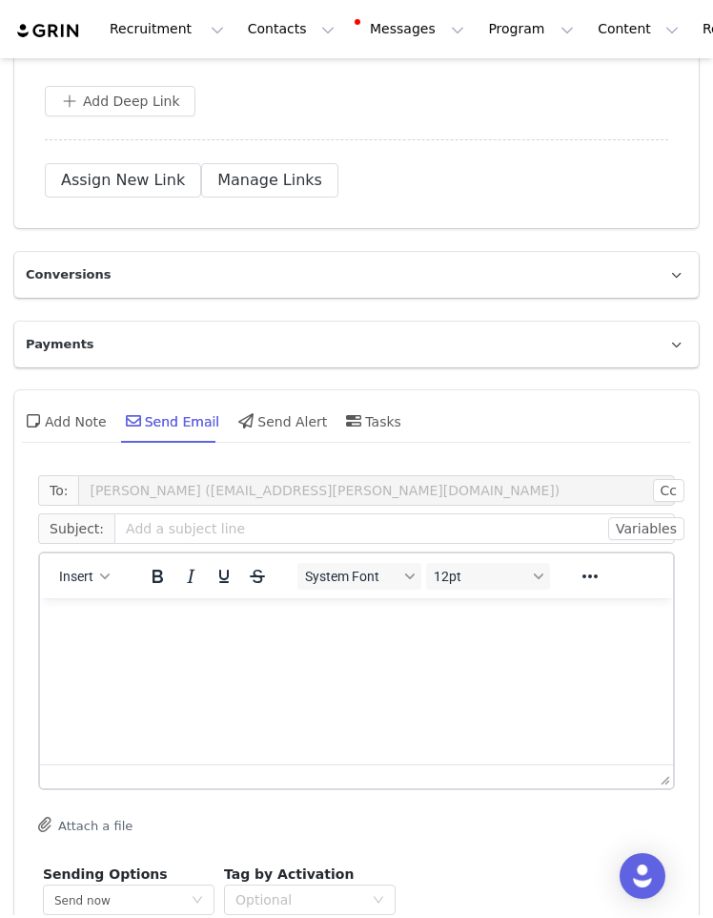
scroll to position [2585, 0]
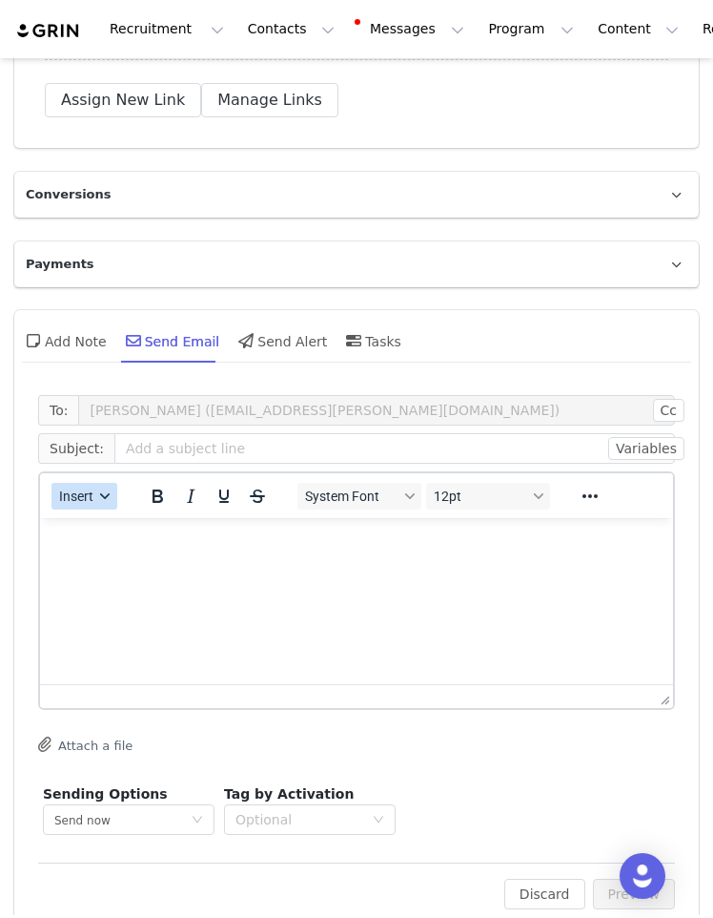
click at [61, 492] on span "Insert" at bounding box center [76, 495] width 34 height 15
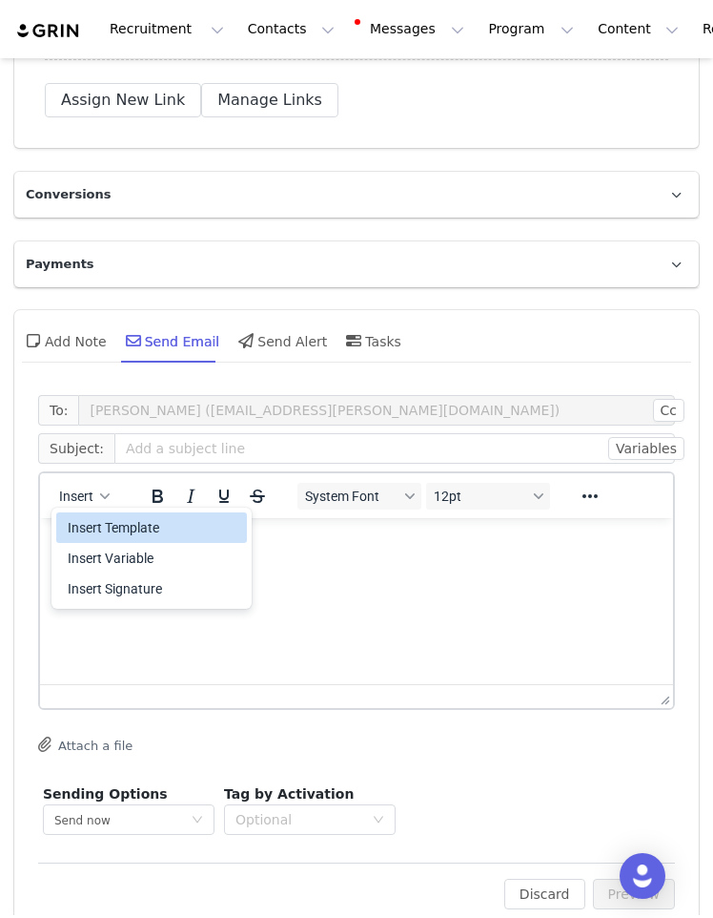
click at [72, 530] on div "Insert Template" at bounding box center [154, 527] width 172 height 23
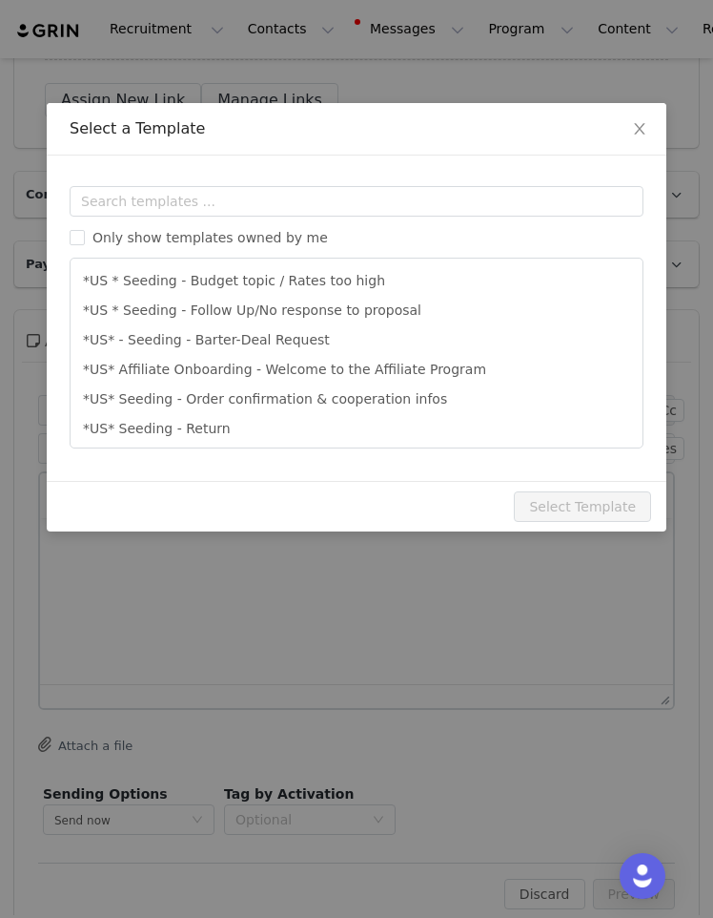
scroll to position [0, 0]
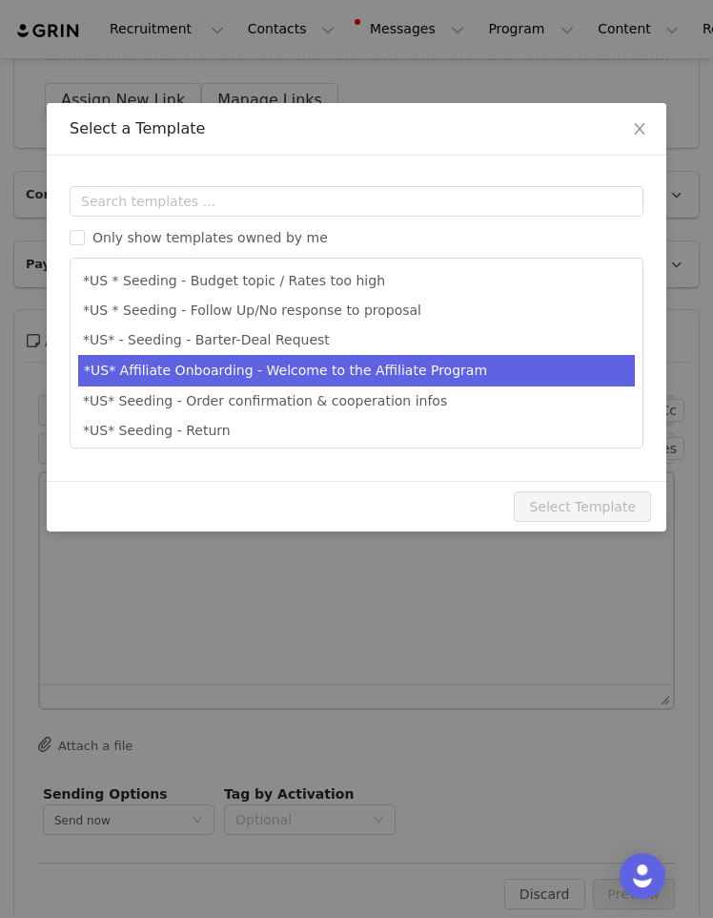
click at [184, 381] on li "*US* Affiliate Onboarding - Welcome to the Affiliate Program" at bounding box center [356, 370] width 557 height 31
type input "Welcome to the Affiliate Program"
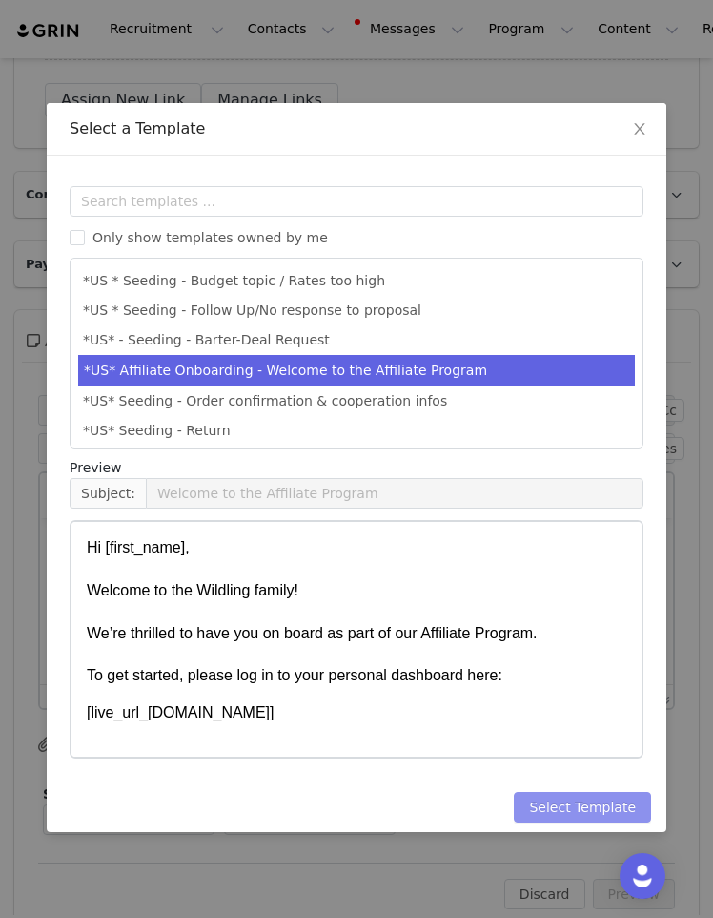
click at [566, 771] on button "Select Template" at bounding box center [582, 807] width 137 height 31
type input "Welcome to the Affiliate Program"
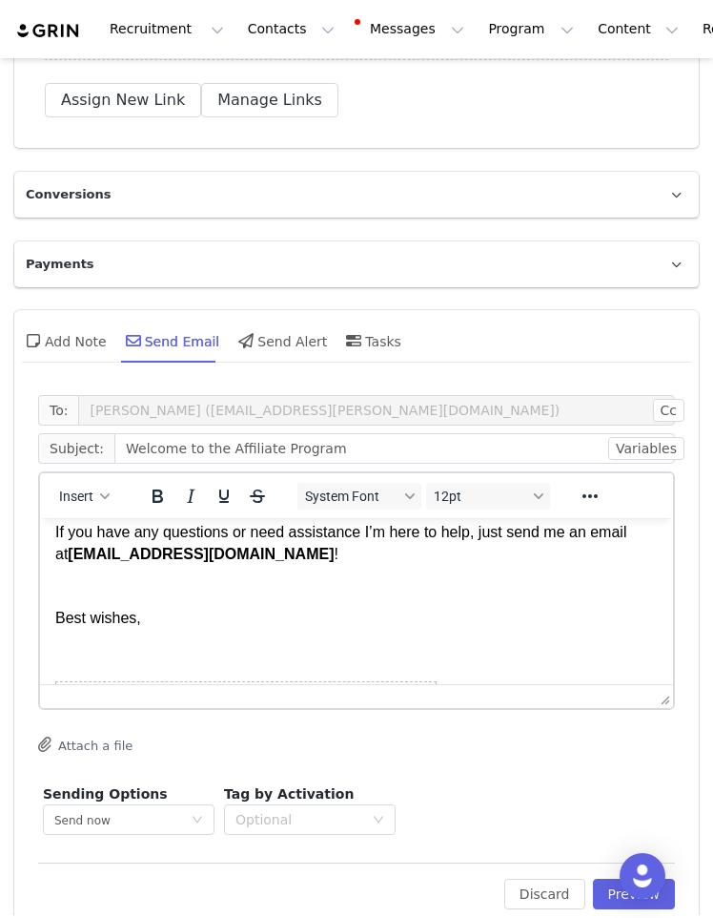
scroll to position [479, 0]
click at [111, 636] on body "Hi [first_name], Welcome to the Wildling family! We’re thrilled to have you on …" at bounding box center [356, 499] width 603 height 891
click at [109, 640] on body "Hi First Name , Welcome to the Wildling family! We’re thrilled to have you on b…" at bounding box center [356, 499] width 603 height 891
click at [600, 771] on button "Preview" at bounding box center [634, 894] width 83 height 31
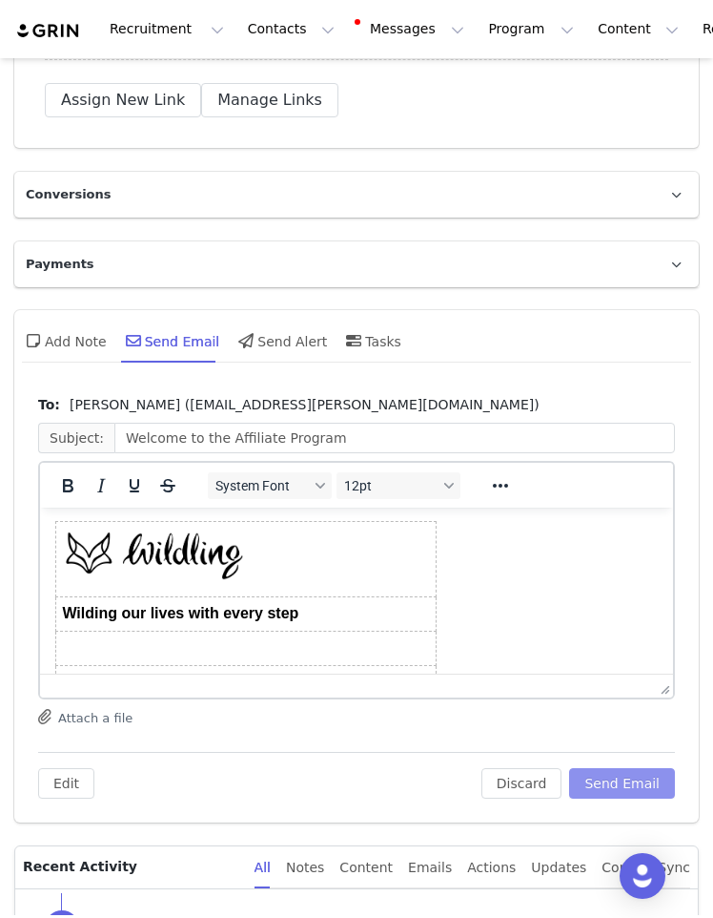
scroll to position [755, 0]
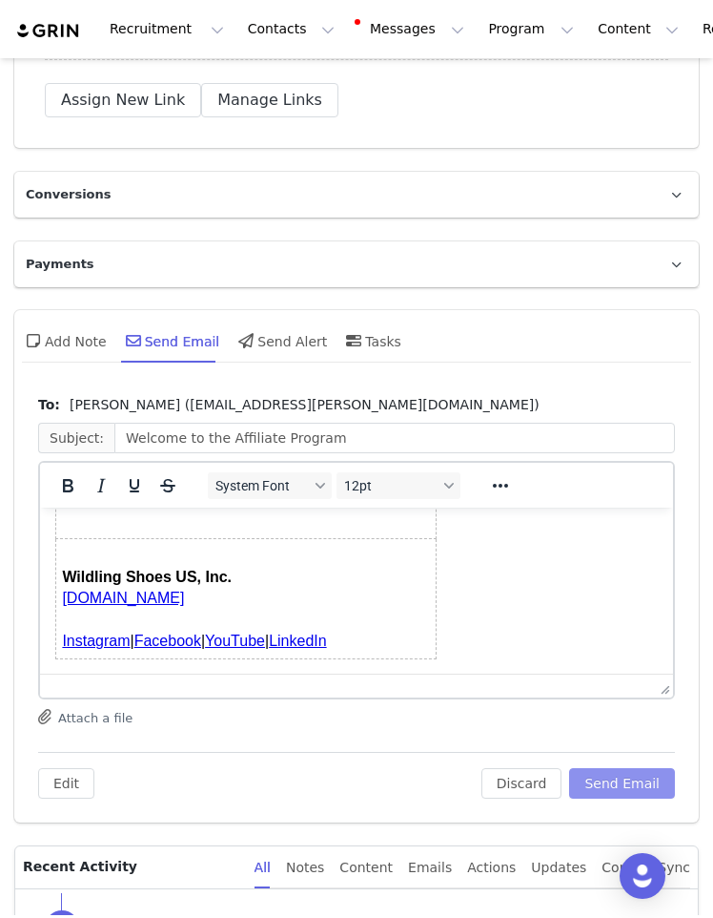
click at [607, 771] on button "Send Email" at bounding box center [622, 783] width 106 height 31
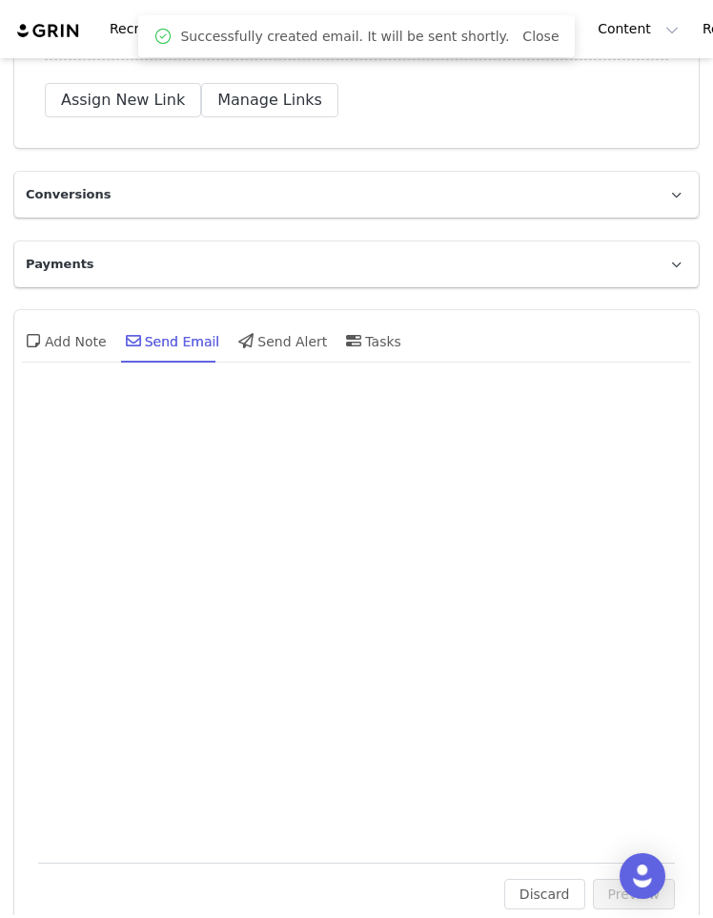
scroll to position [0, 0]
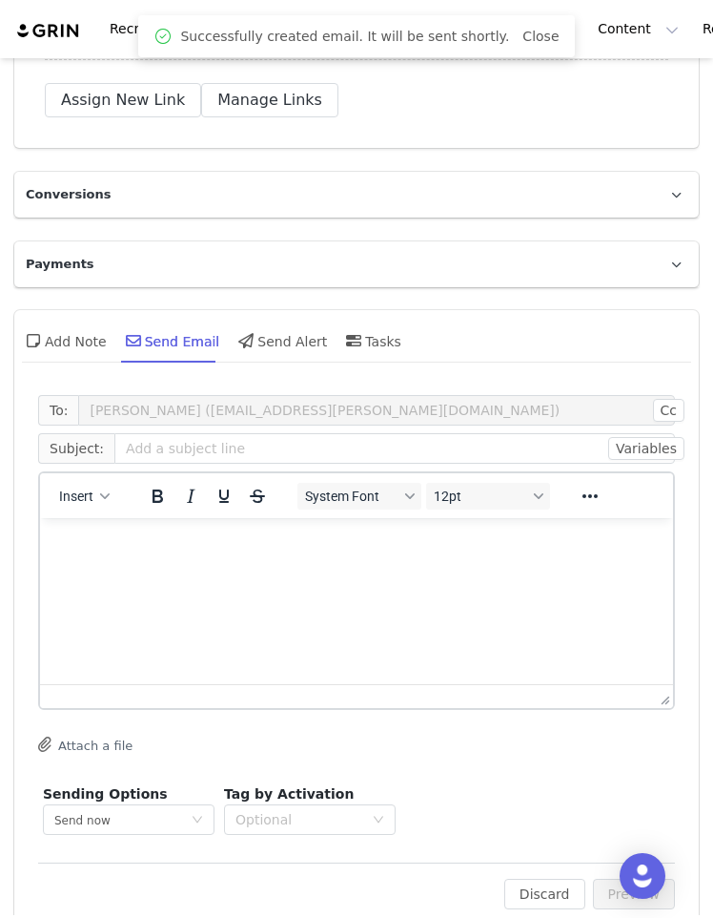
click at [607, 771] on div "To: Becca Loveless (becca.a.loveless@gmail.com) Cc Cc: Subject: Variables Inser…" at bounding box center [356, 652] width 637 height 514
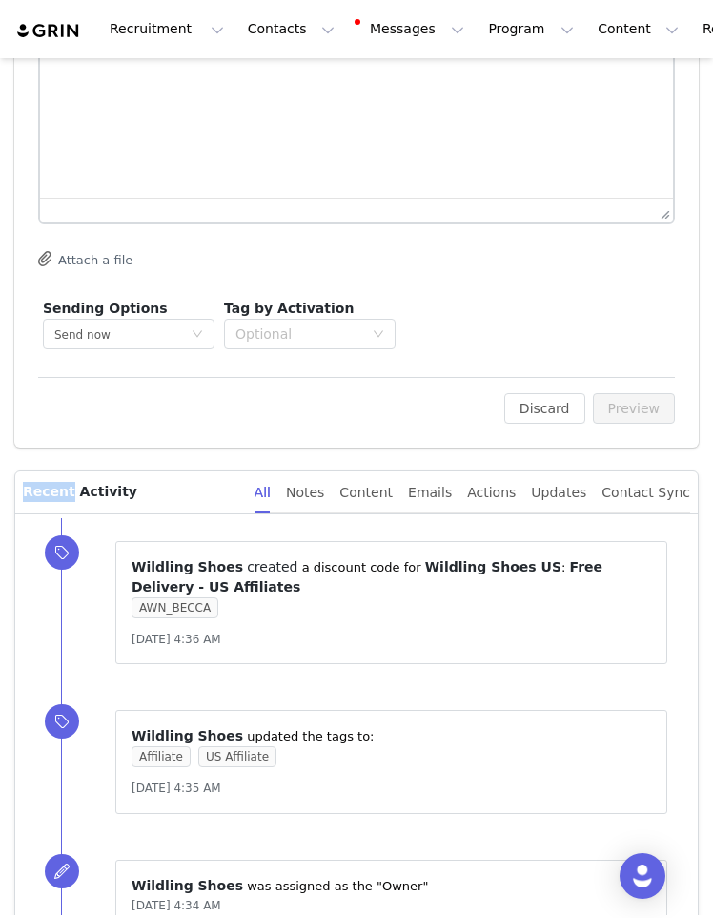
scroll to position [3071, 0]
click at [268, 491] on div "All" at bounding box center [263, 492] width 16 height 43
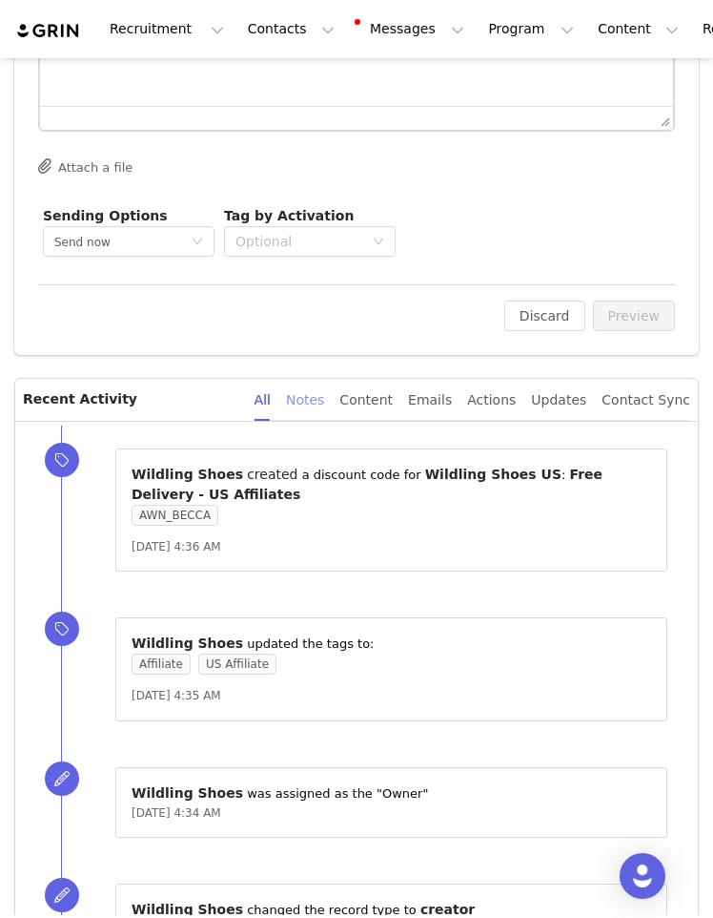
scroll to position [3233, 0]
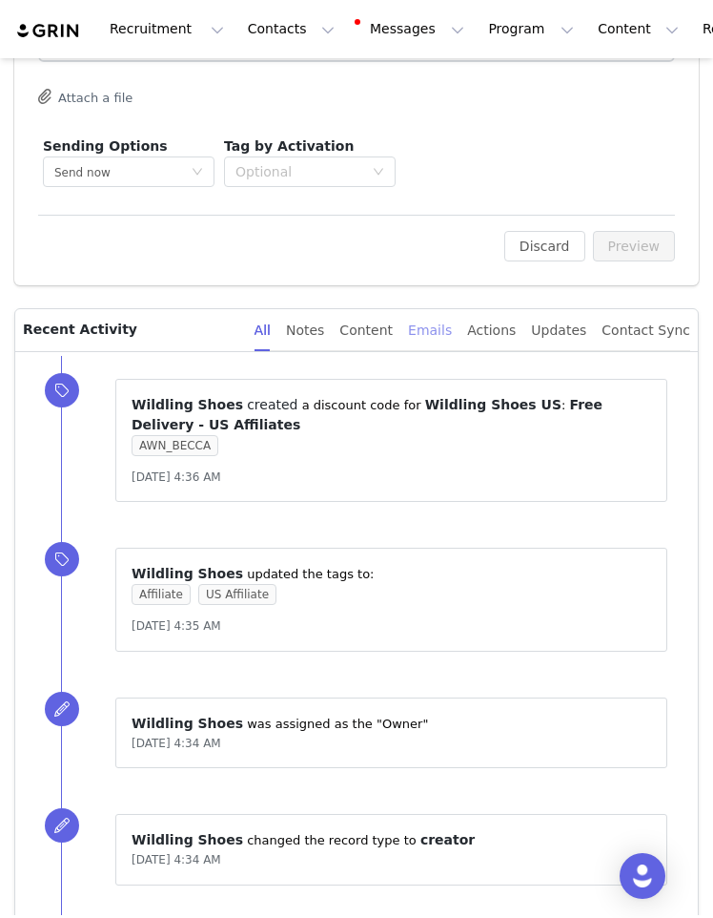
click at [440, 316] on div "Emails" at bounding box center [430, 330] width 44 height 43
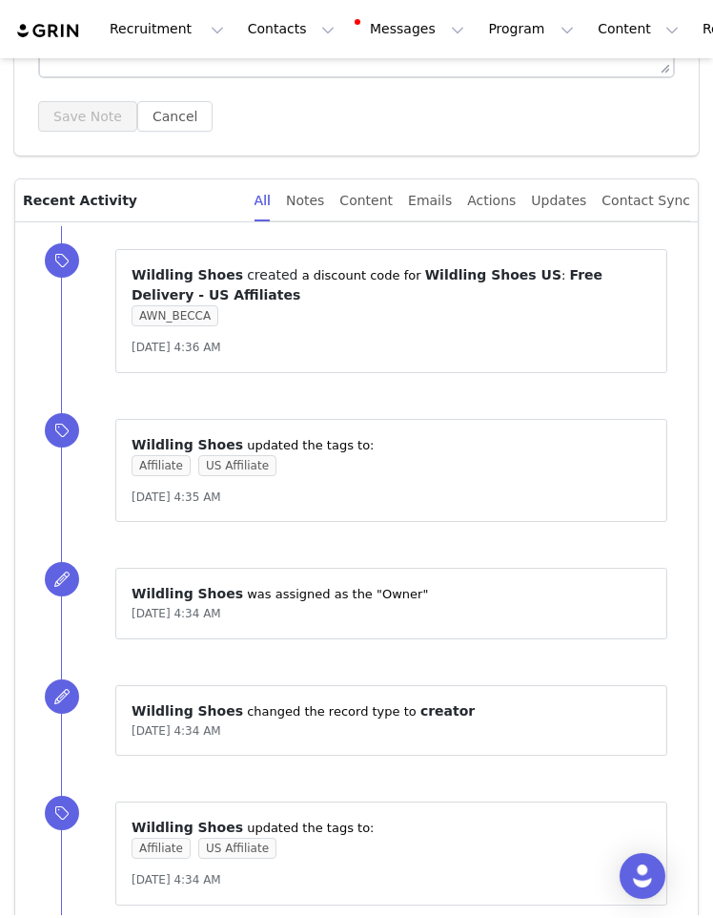
scroll to position [2865, 0]
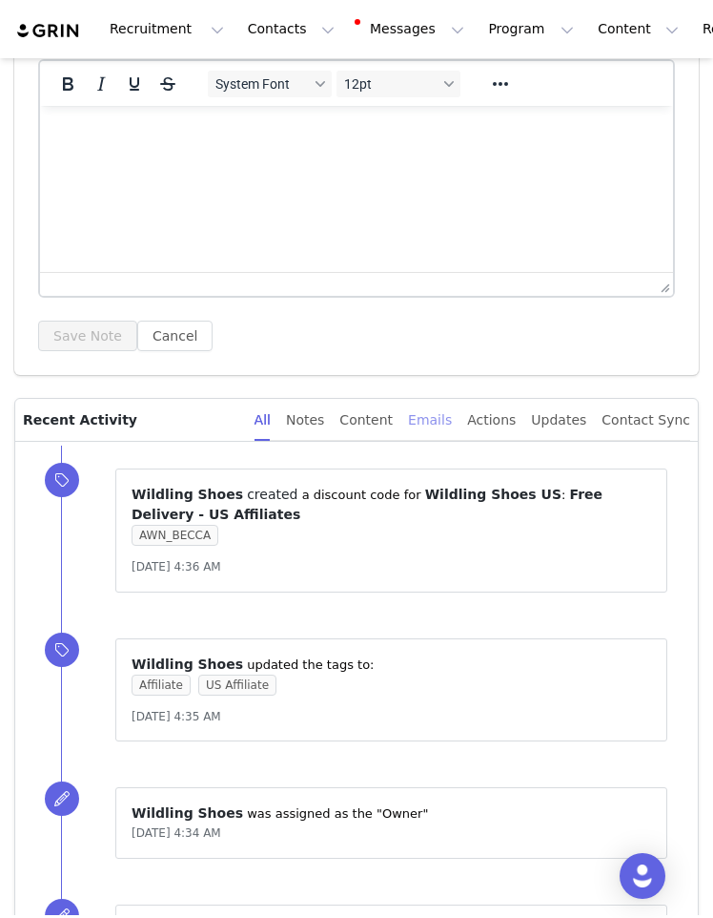
click at [415, 421] on div "Emails" at bounding box center [430, 420] width 44 height 43
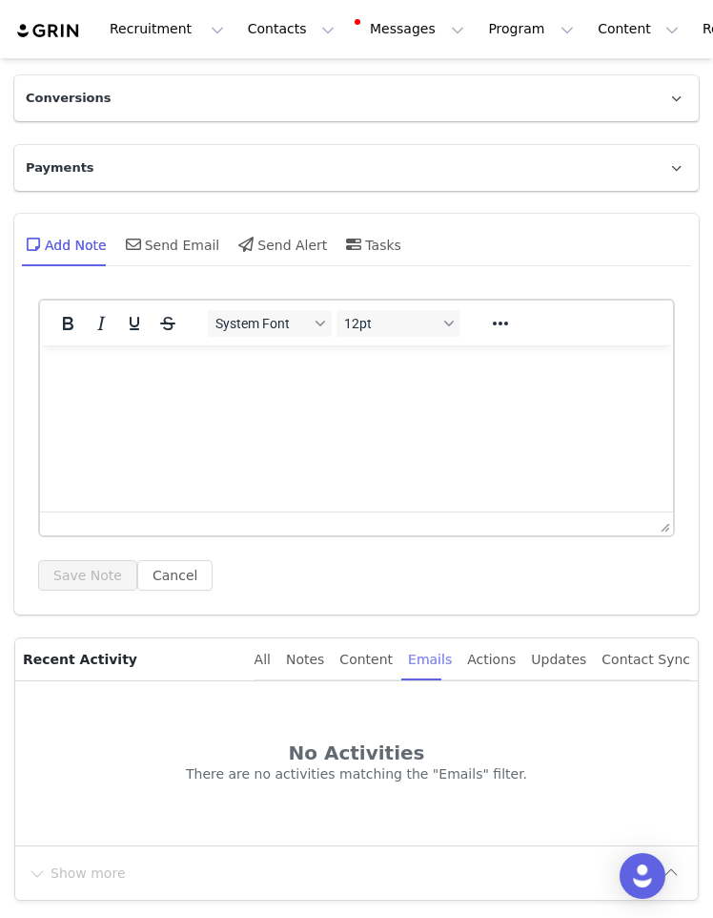
scroll to position [2625, 0]
click at [262, 667] on div "All" at bounding box center [263, 660] width 16 height 43
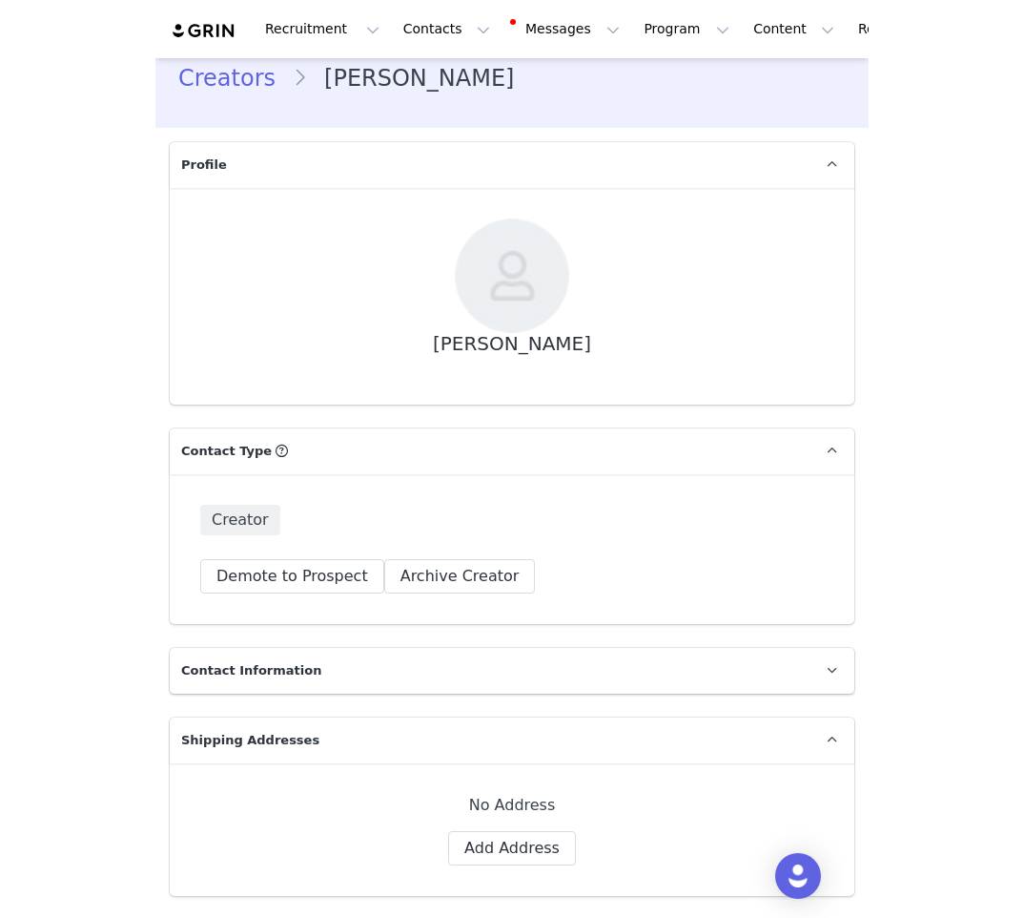
scroll to position [0, 0]
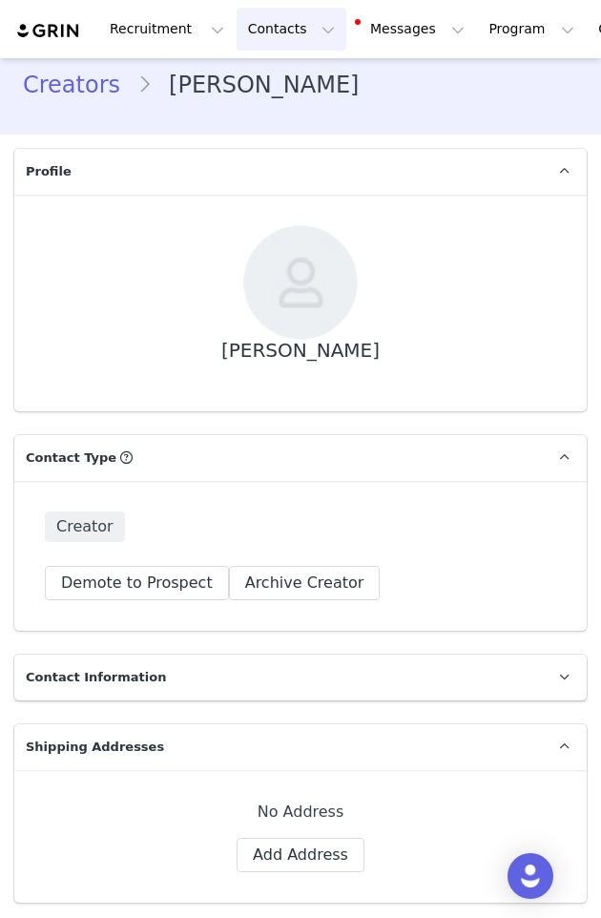
click at [278, 35] on button "Contacts Contacts" at bounding box center [292, 29] width 110 height 43
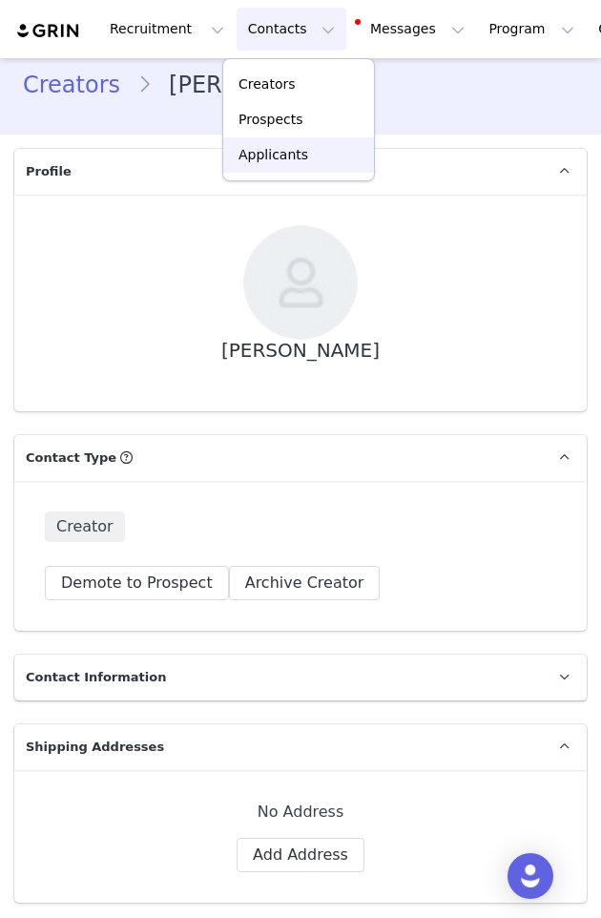
click at [286, 155] on p "Applicants" at bounding box center [273, 155] width 70 height 20
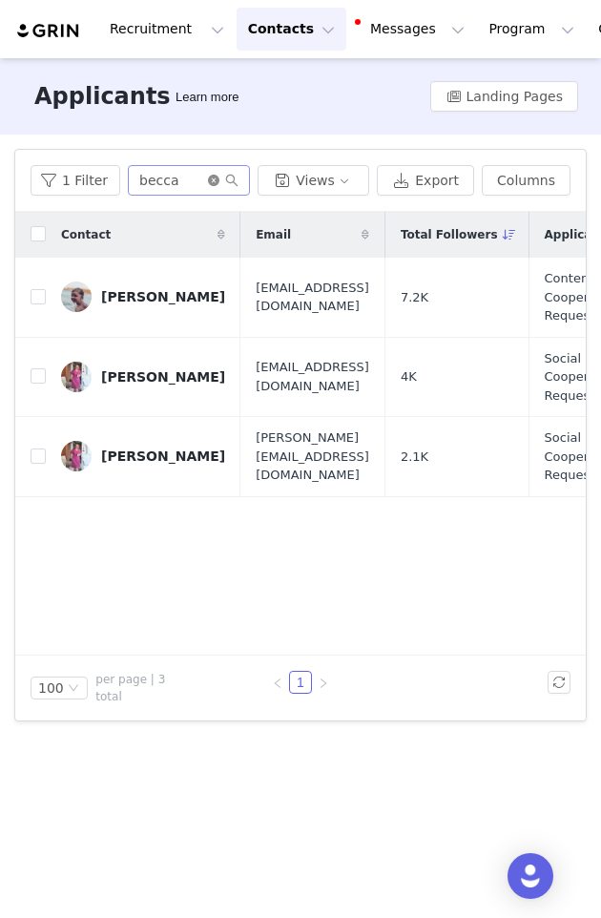
click at [219, 180] on icon "icon: close-circle" at bounding box center [213, 180] width 11 height 11
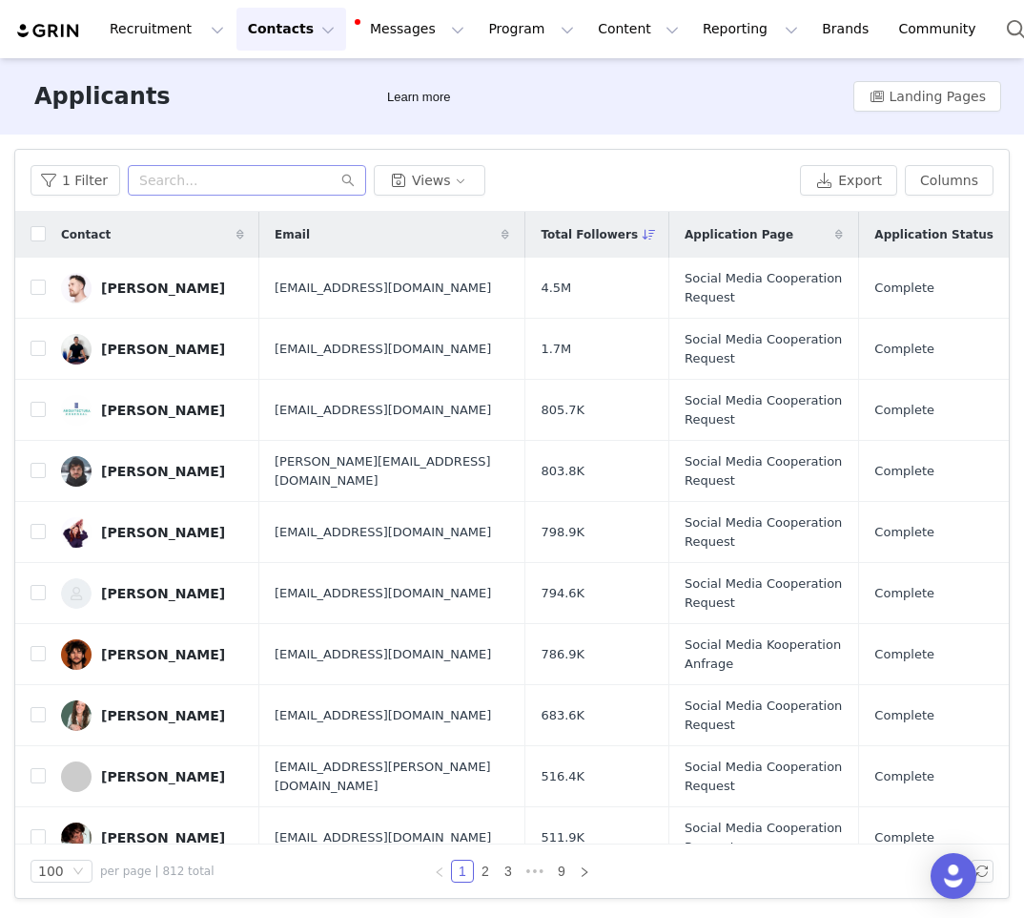
click at [713, 246] on div "Application Status" at bounding box center [934, 235] width 150 height 40
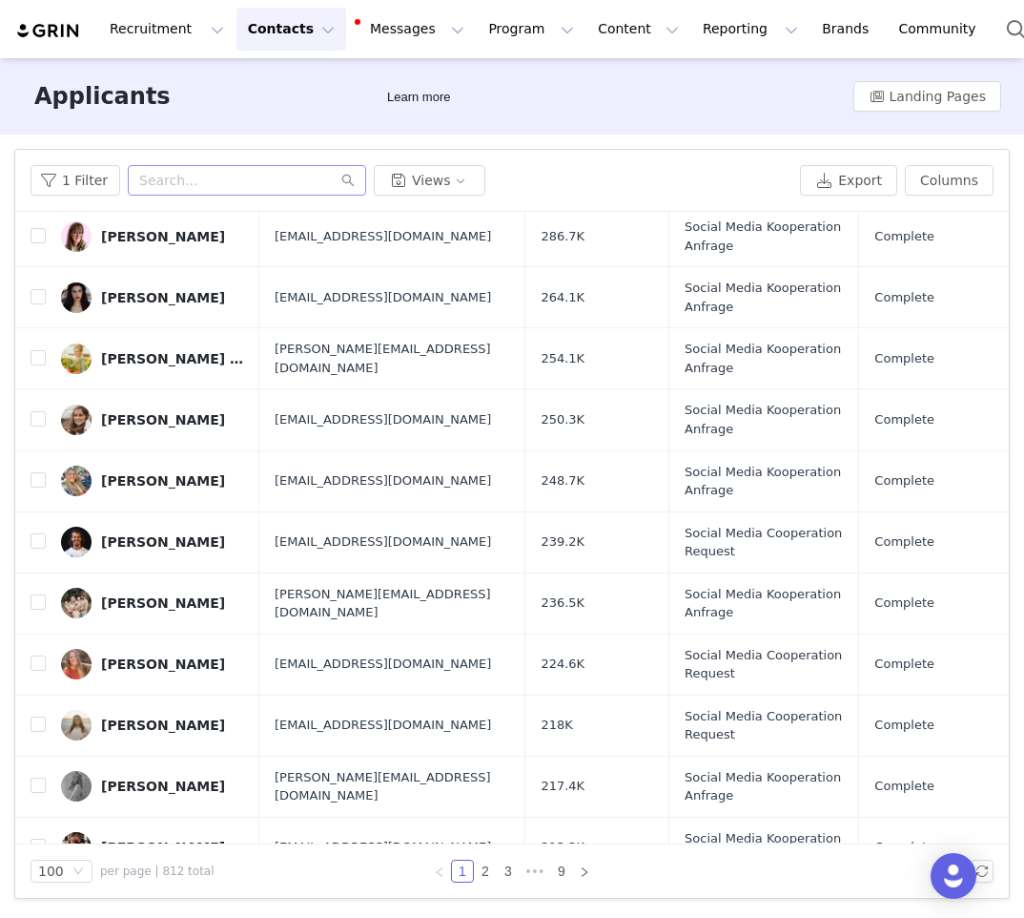
scroll to position [788, 0]
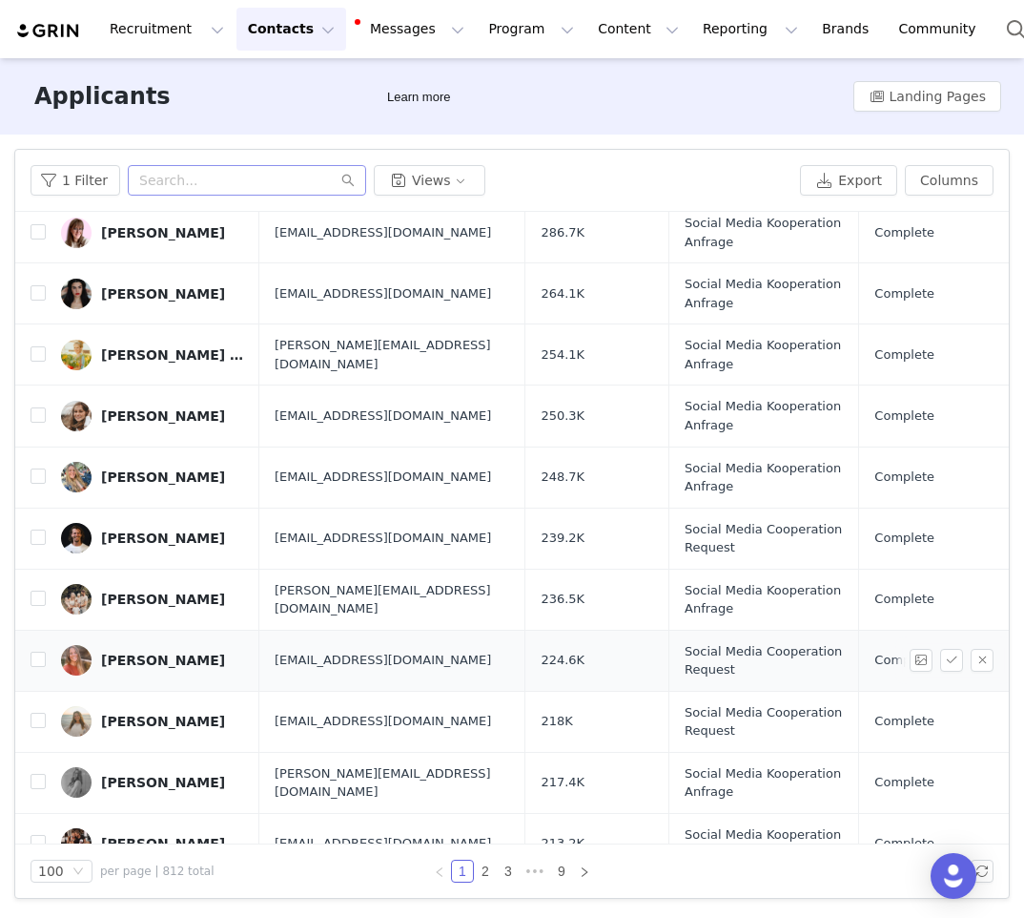
click at [239, 634] on td "Julianne Yates" at bounding box center [153, 660] width 214 height 61
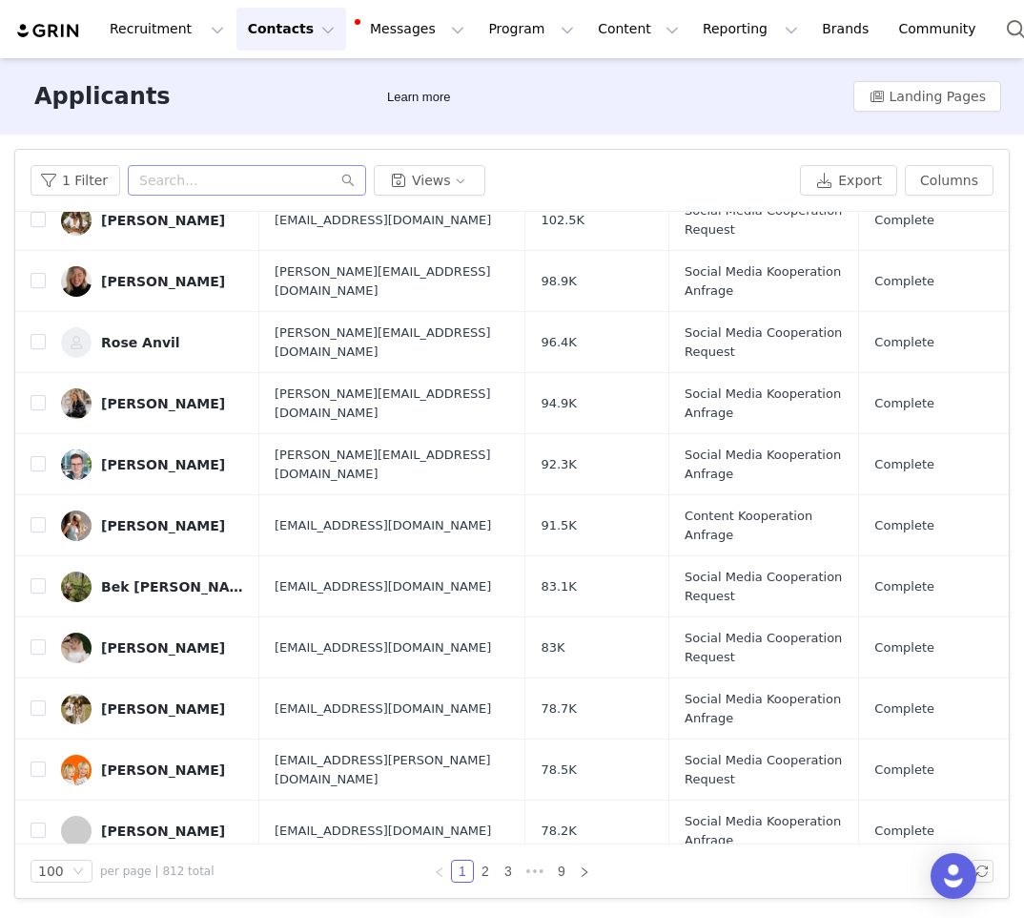
scroll to position [2420, 0]
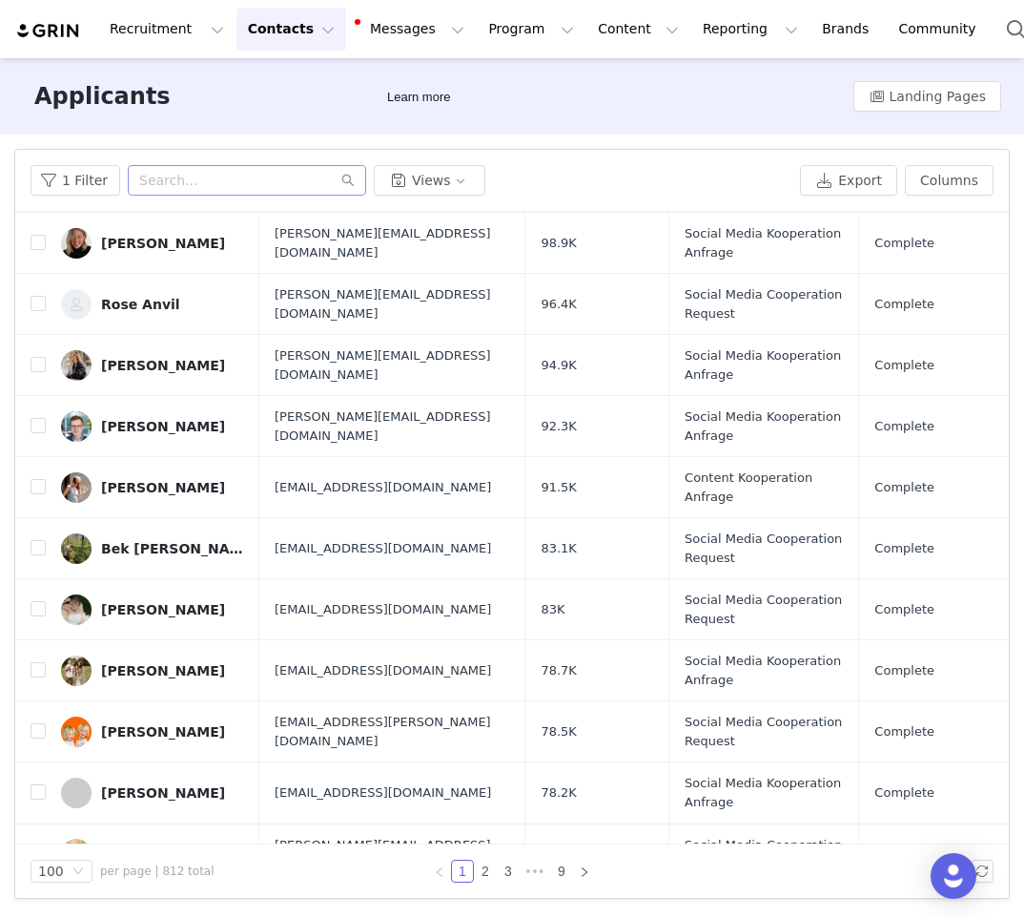
click at [1, 595] on div "Filters Filter Logic And Or Declined Select No Application Status Select Applic…" at bounding box center [512, 523] width 1024 height 778
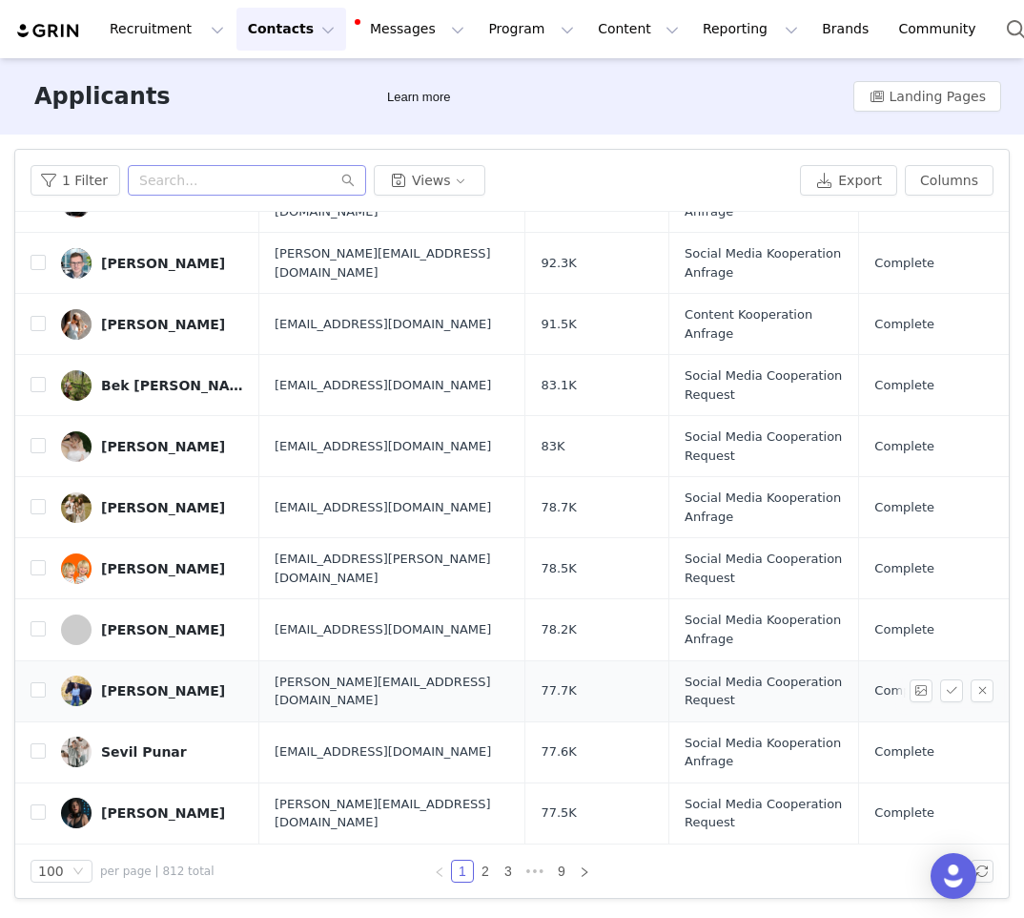
click at [121, 691] on div "Erica Mock" at bounding box center [163, 690] width 124 height 15
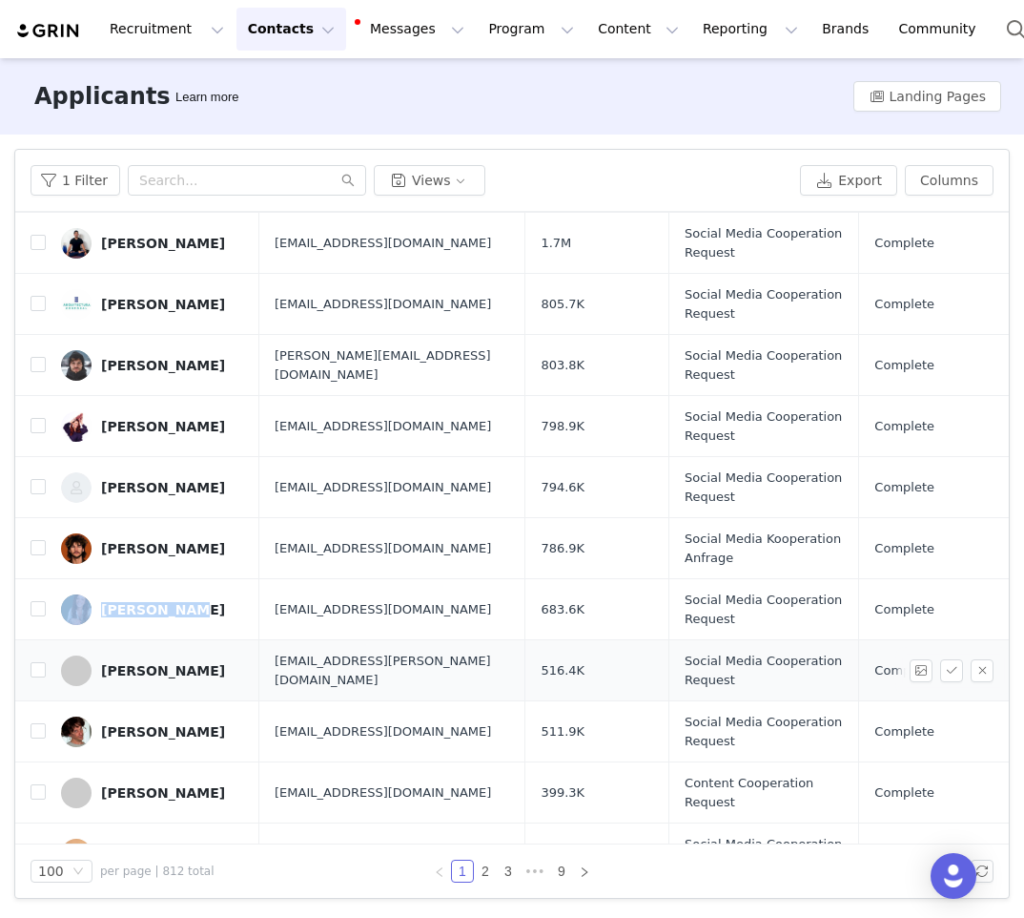
scroll to position [271, 0]
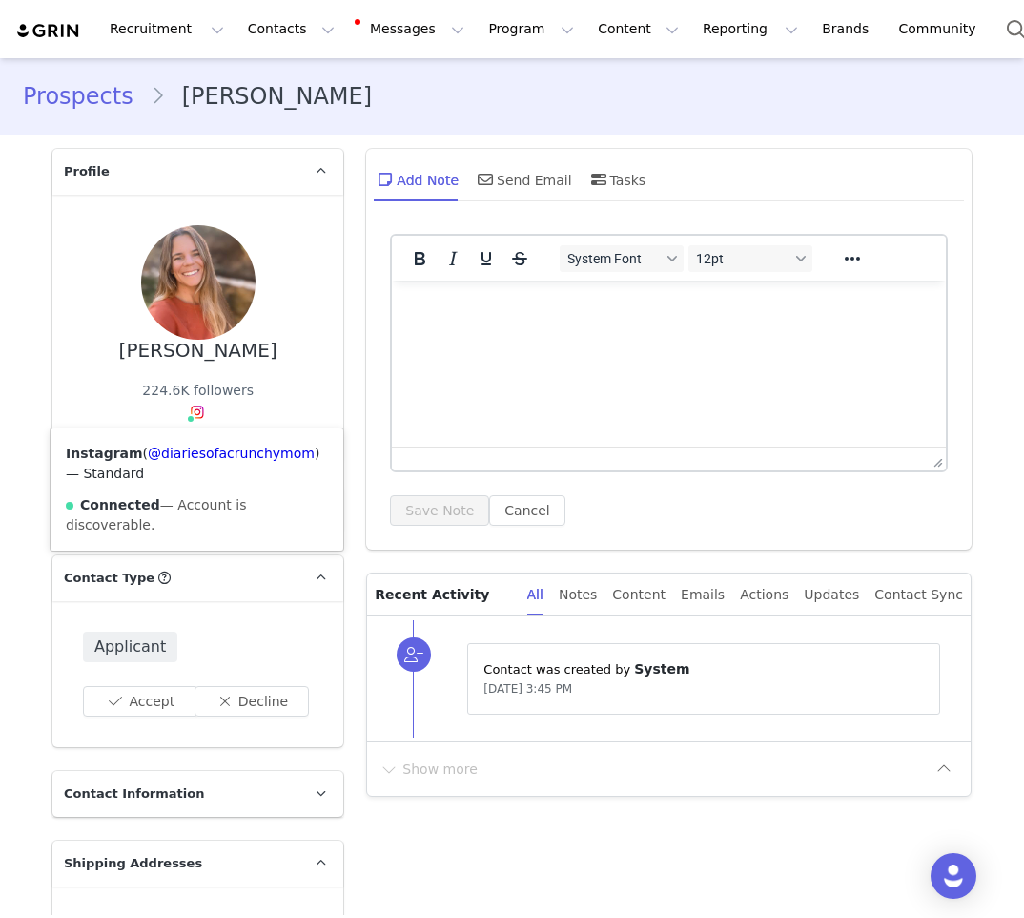
click at [176, 415] on div "224.6K followers Instagram ( @diariesofacrunchymom ) — Standard Connected — Acc…" at bounding box center [198, 406] width 112 height 51
click at [192, 455] on link "@diariesofacrunchymom" at bounding box center [237, 452] width 167 height 15
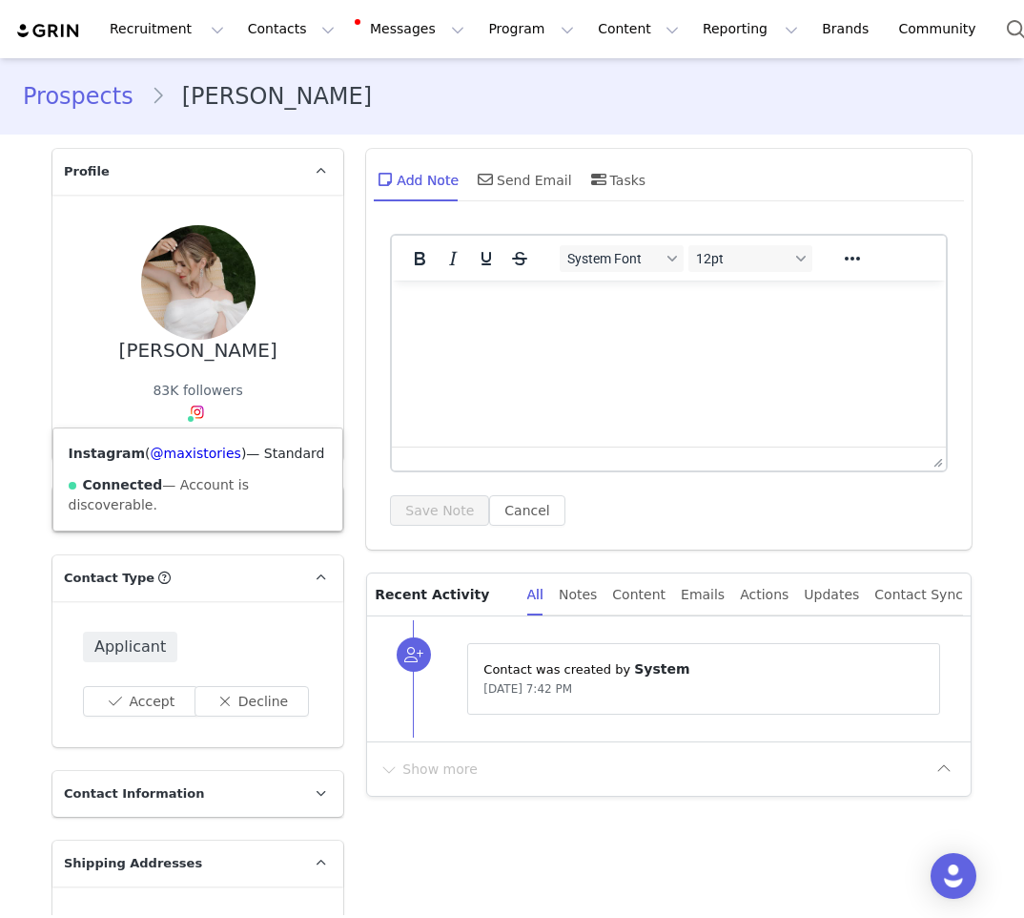
click at [192, 414] on img at bounding box center [197, 411] width 15 height 15
click at [176, 451] on link "@maxistories" at bounding box center [196, 452] width 91 height 15
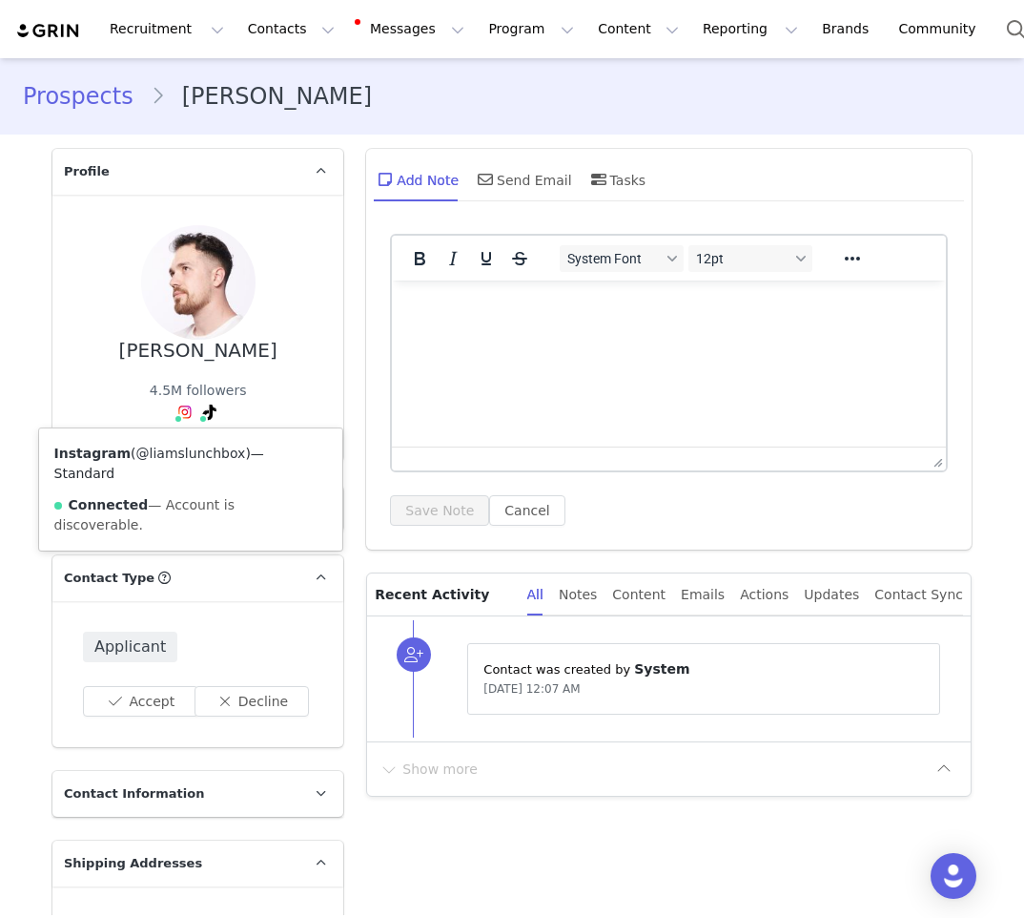
click at [170, 450] on link "@liamslunchbox" at bounding box center [191, 452] width 110 height 15
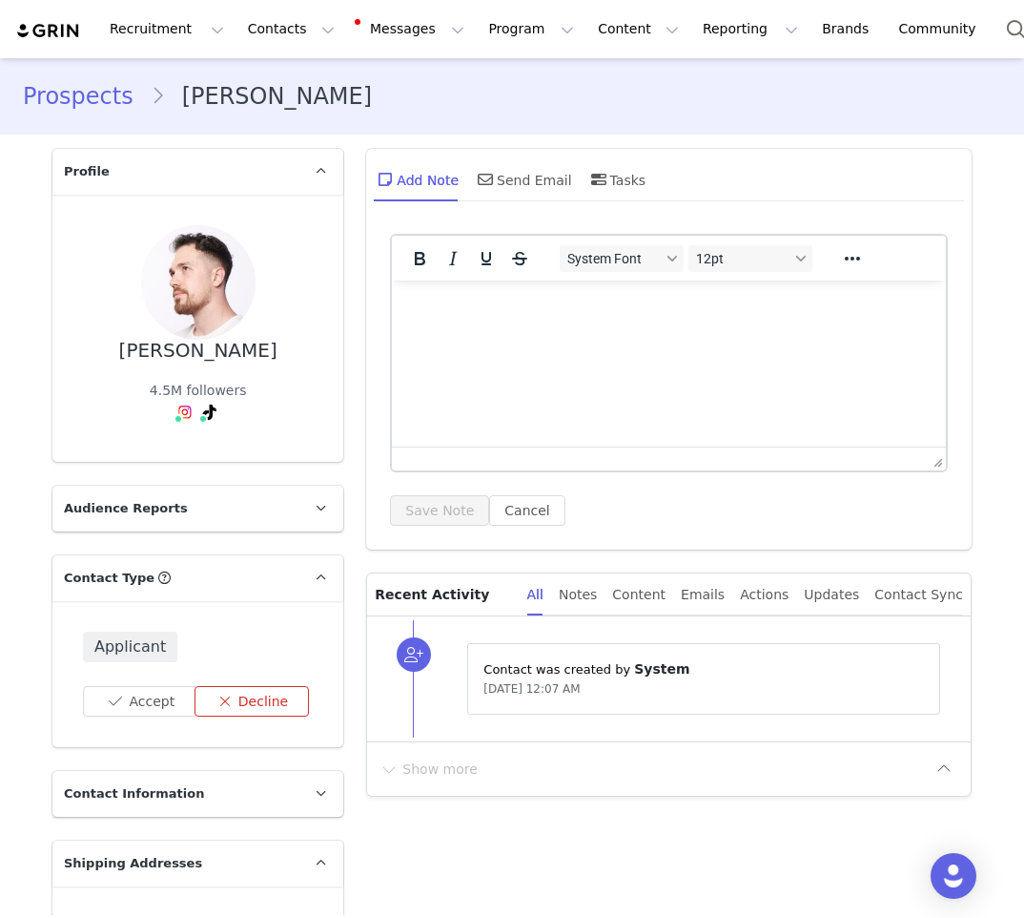
click at [286, 704] on button "Decline" at bounding box center [252, 701] width 115 height 31
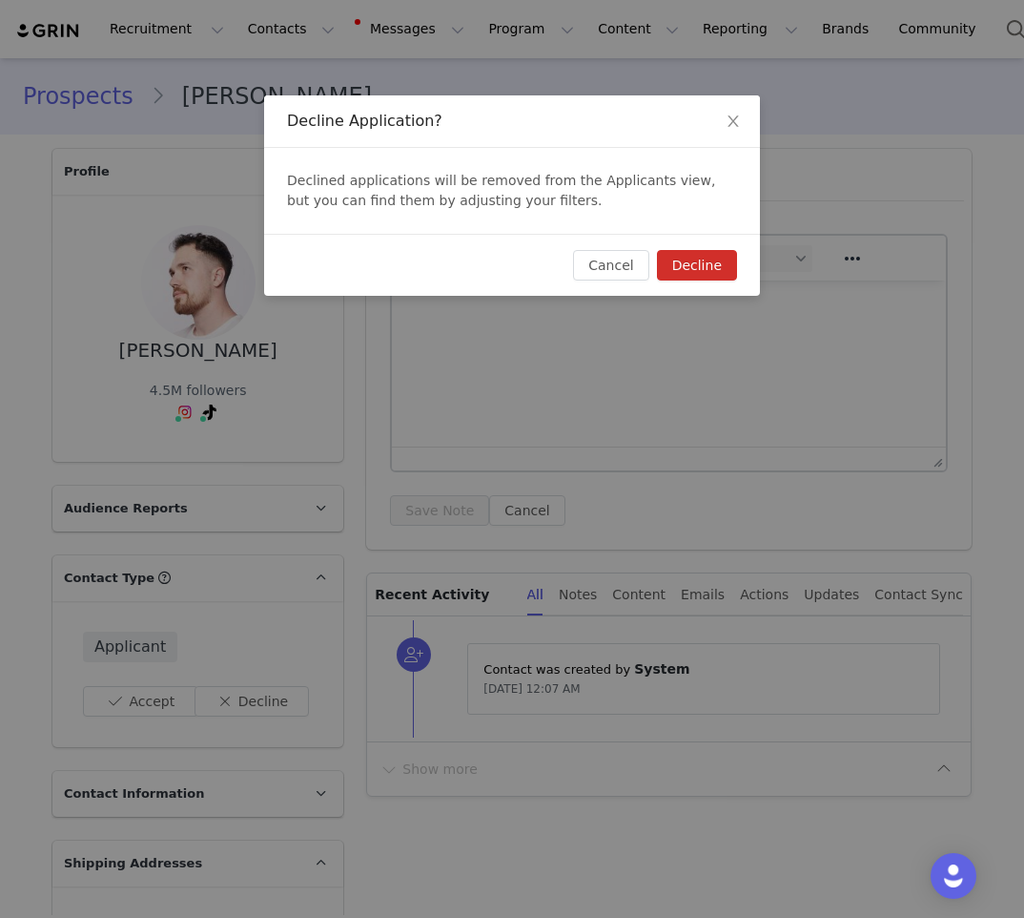
click at [680, 262] on button "Decline" at bounding box center [697, 265] width 80 height 31
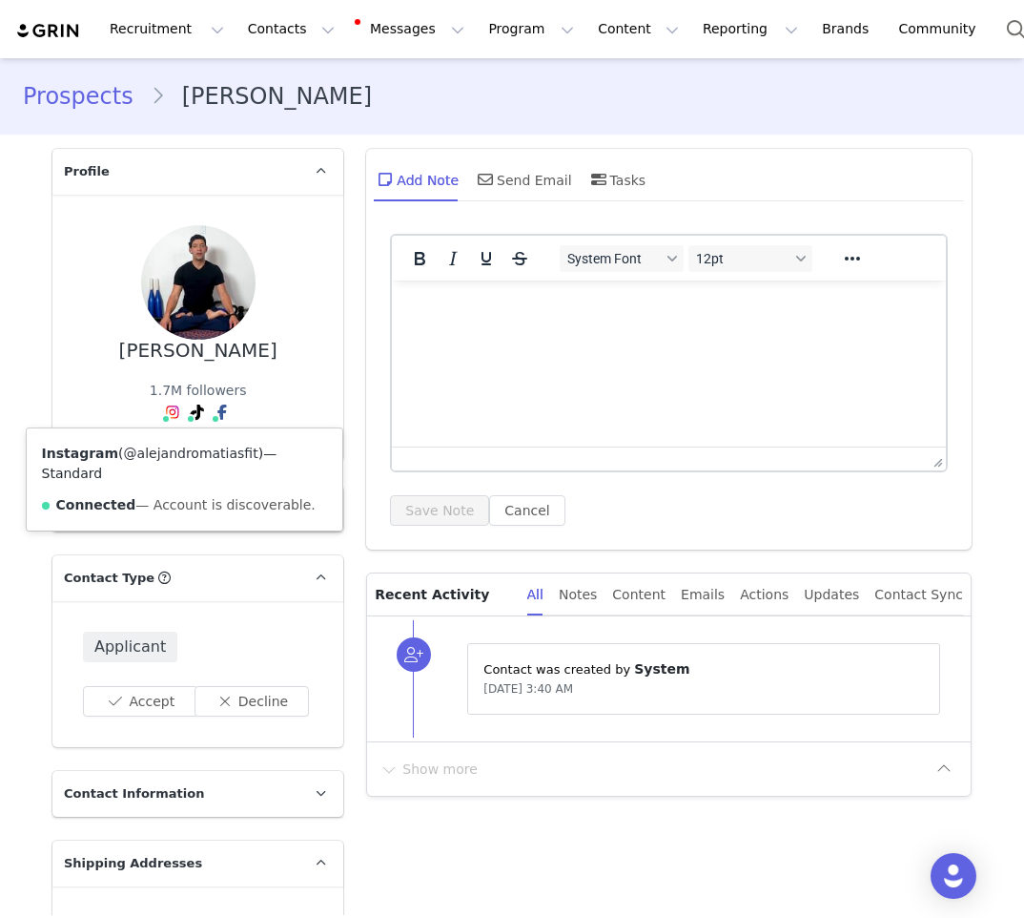
click at [155, 449] on link "@alejandromatiasfit" at bounding box center [191, 452] width 134 height 15
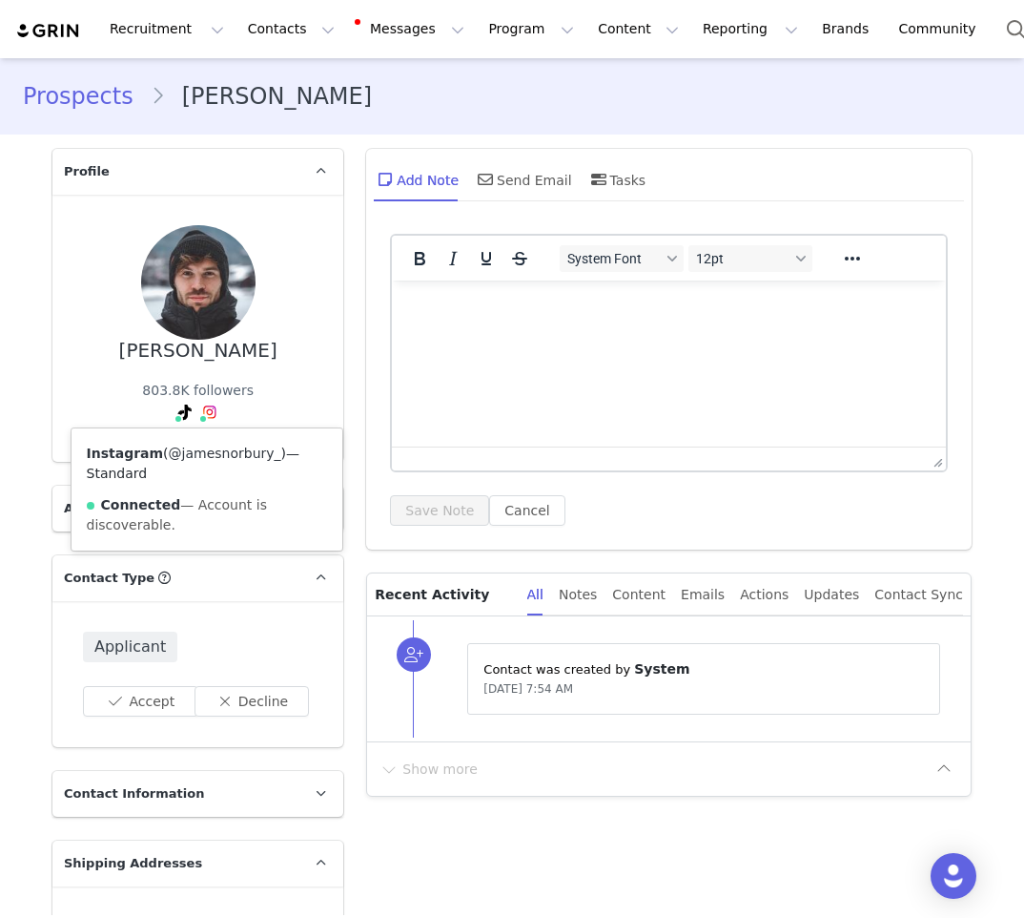
click at [187, 455] on link "@jamesnorbury_" at bounding box center [225, 452] width 113 height 15
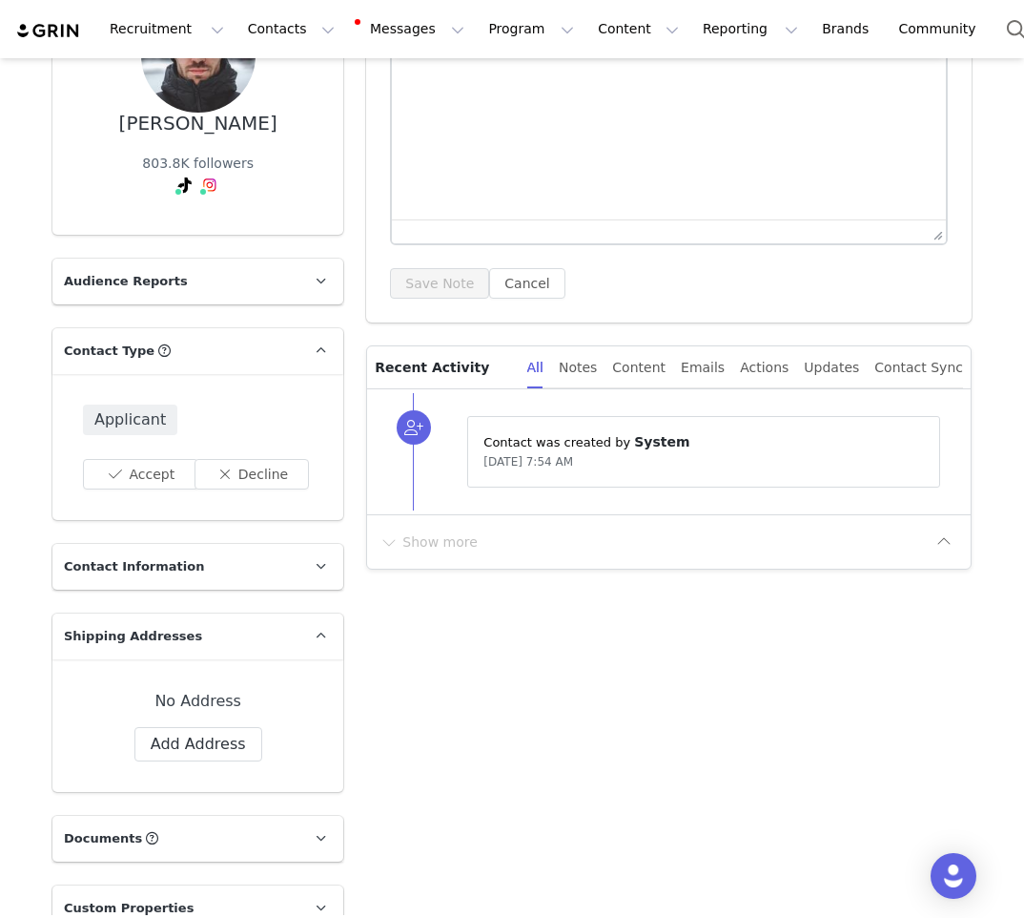
scroll to position [790, 0]
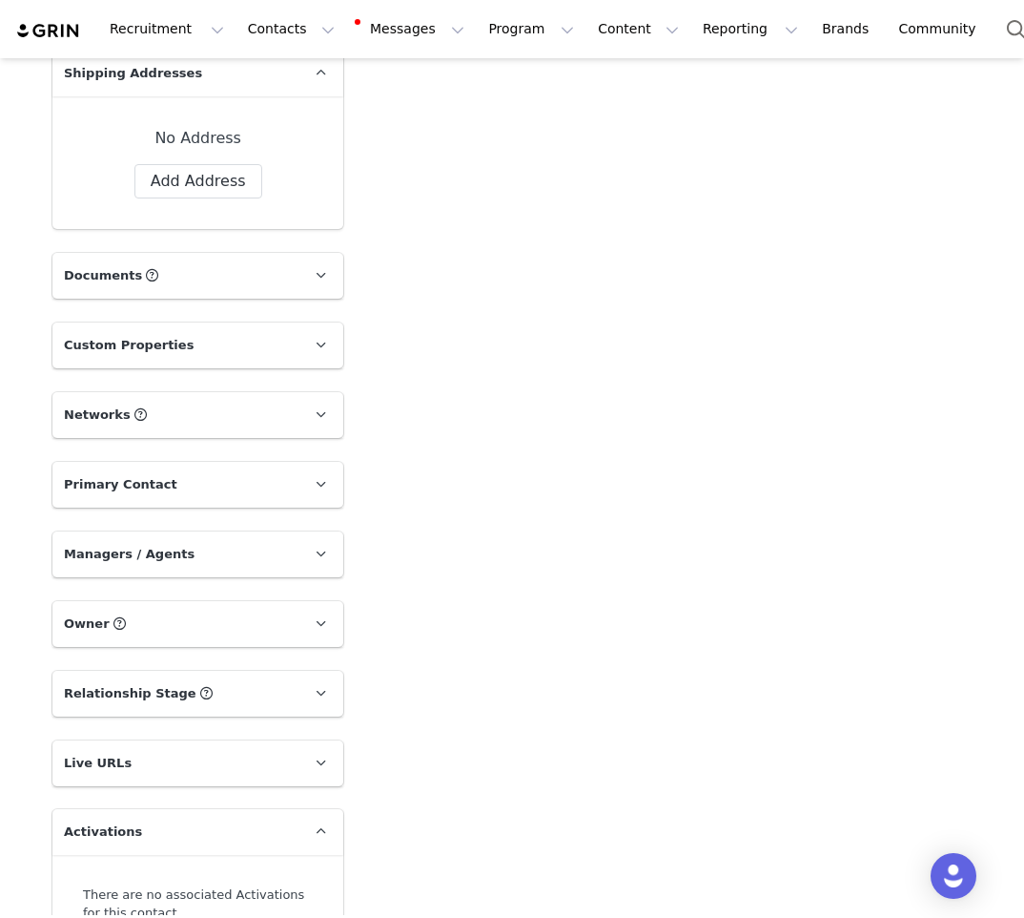
click at [250, 284] on p "Documents All Documents (i.e. images, contracts) related to this Creator" at bounding box center [174, 276] width 245 height 46
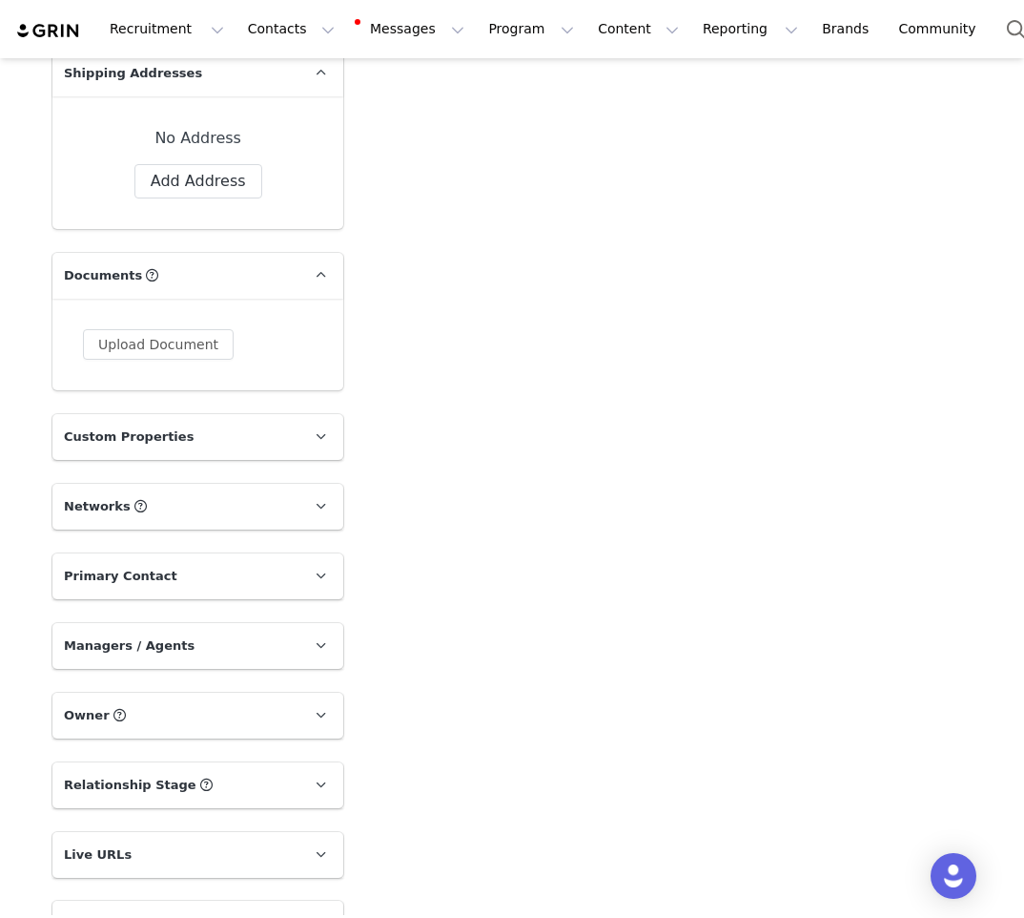
click at [250, 284] on p "Documents All Documents (i.e. images, contracts) related to this Creator" at bounding box center [174, 276] width 245 height 46
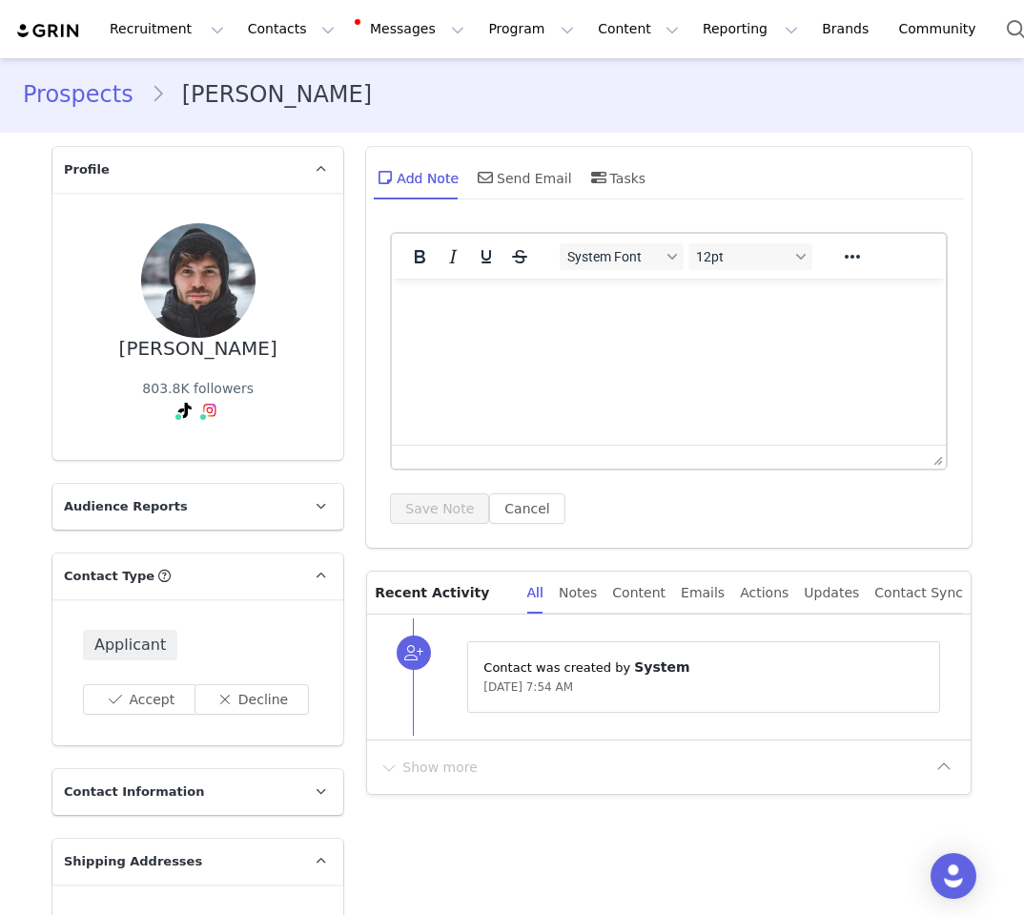
scroll to position [0, 0]
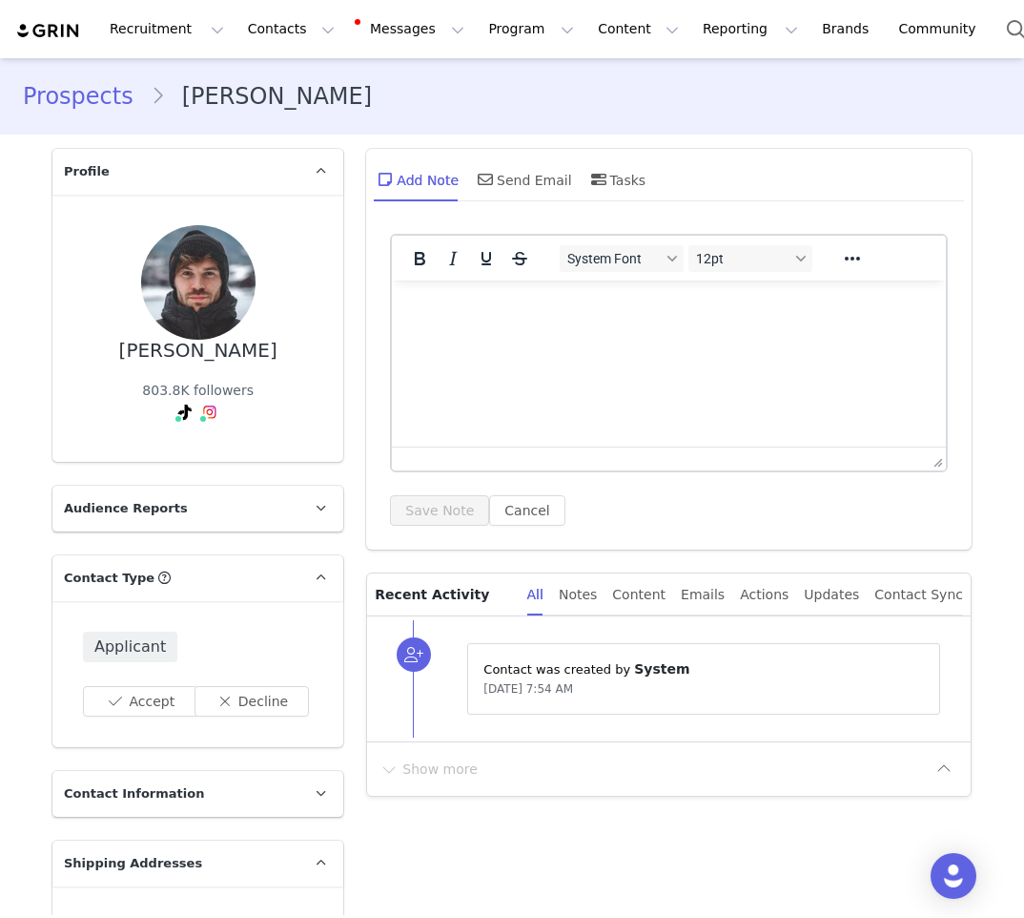
click at [234, 518] on p "Audience Reports" at bounding box center [174, 509] width 245 height 46
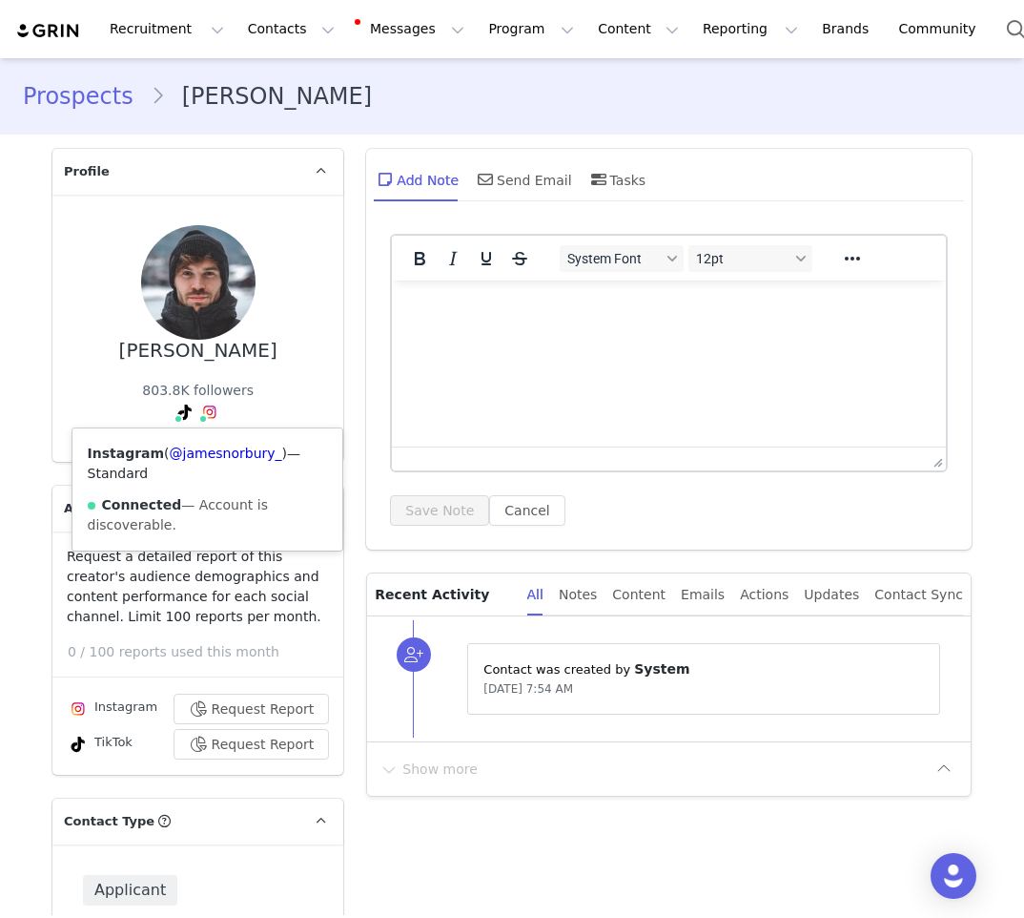
click at [202, 417] on img at bounding box center [209, 411] width 15 height 15
click at [204, 457] on link "@jamesnorbury_" at bounding box center [226, 452] width 113 height 15
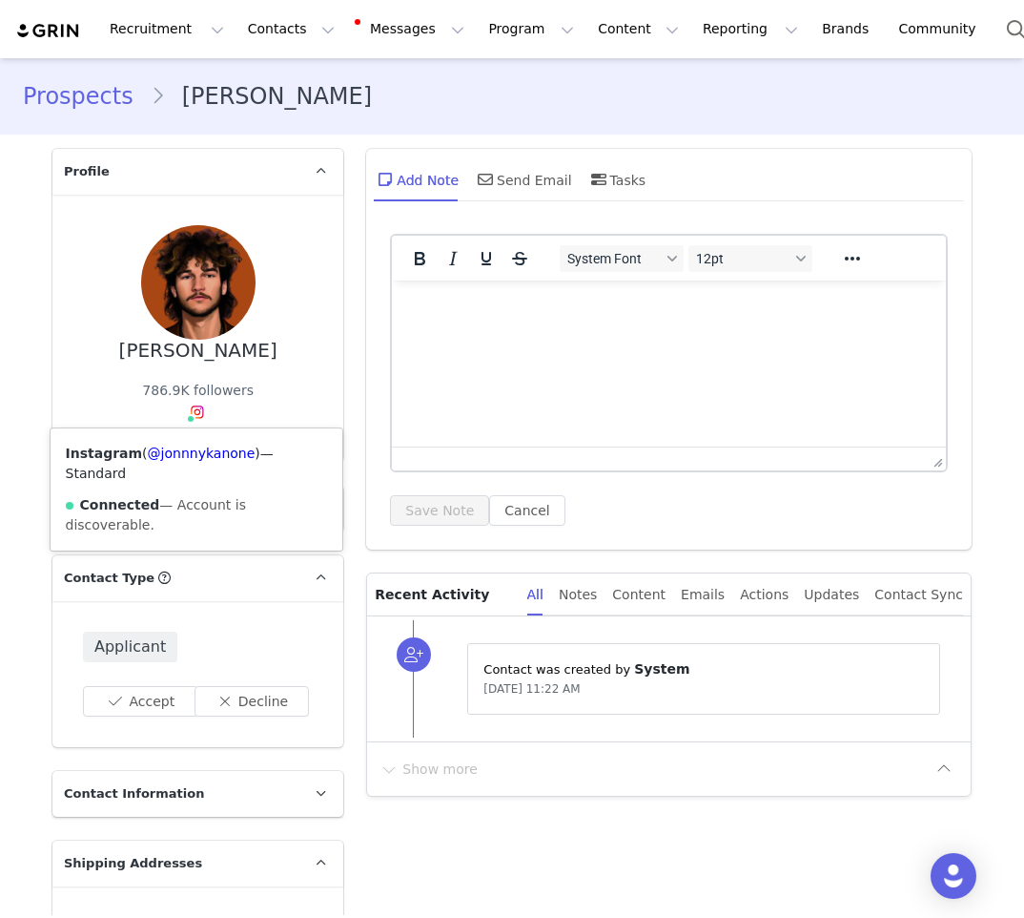
click at [195, 413] on img at bounding box center [197, 411] width 15 height 15
click at [175, 456] on link "@jonnnykanone" at bounding box center [202, 452] width 108 height 15
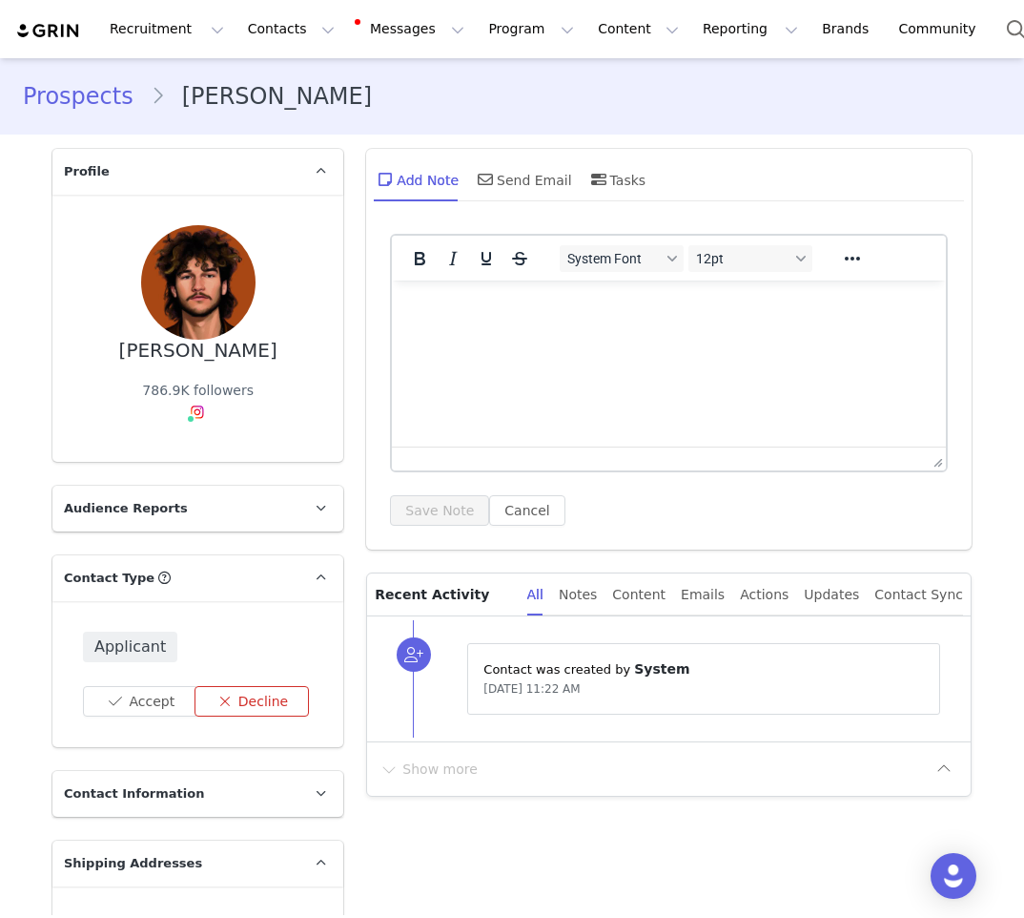
click at [259, 697] on button "Decline" at bounding box center [252, 701] width 115 height 31
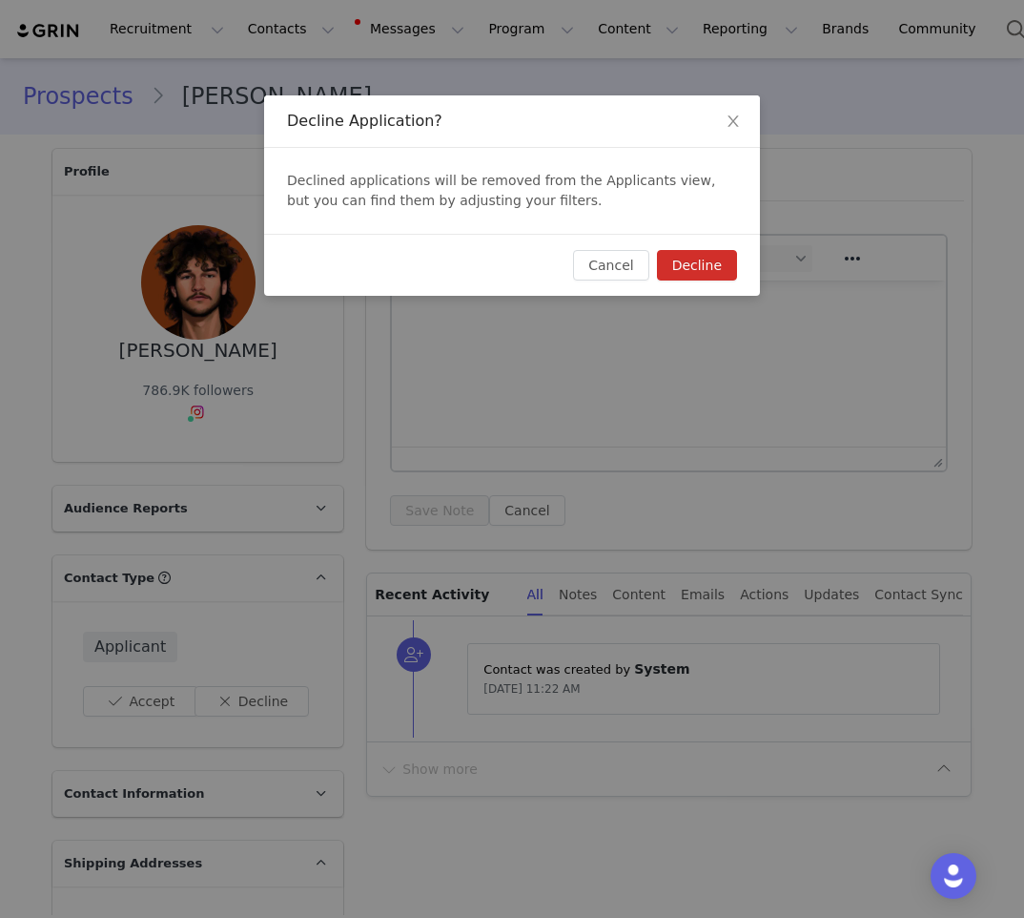
click at [686, 272] on button "Decline" at bounding box center [697, 265] width 80 height 31
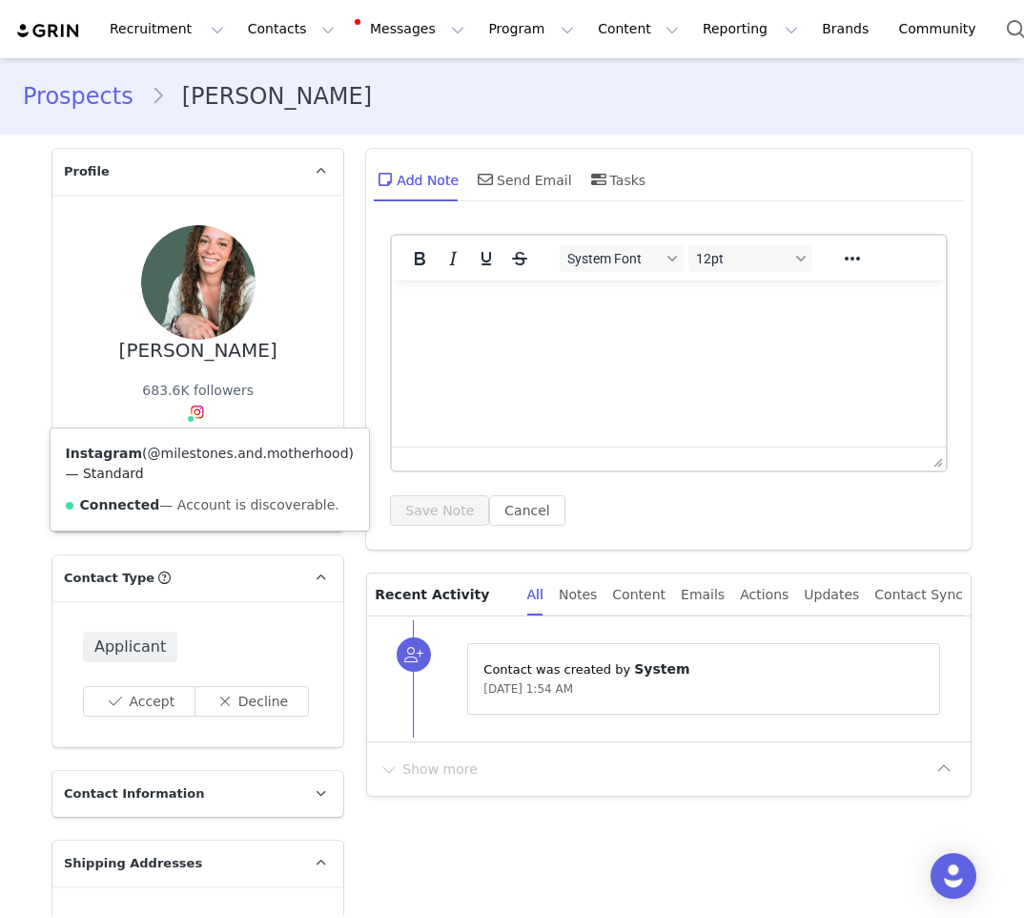
click at [150, 461] on link "@milestones.and.motherhood" at bounding box center [248, 452] width 201 height 15
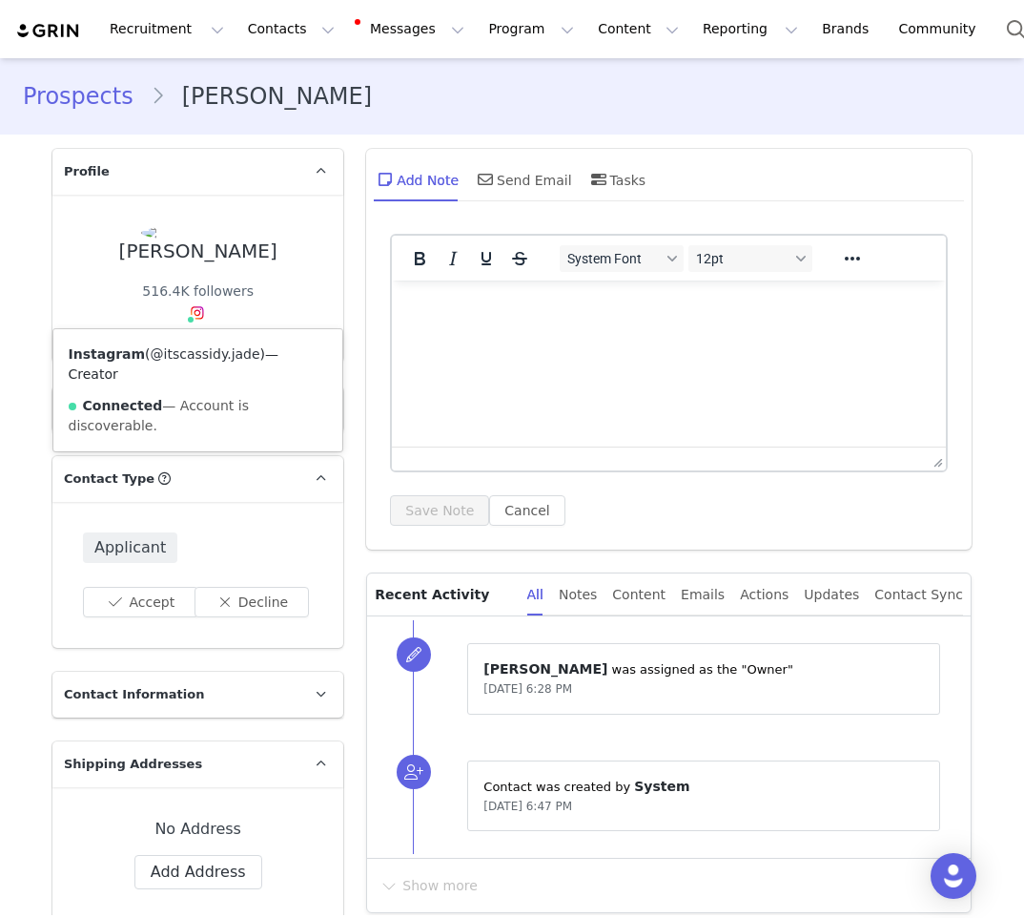
click at [183, 361] on link "@itscassidy.jade" at bounding box center [206, 353] width 110 height 15
click at [198, 312] on span at bounding box center [197, 312] width 23 height 23
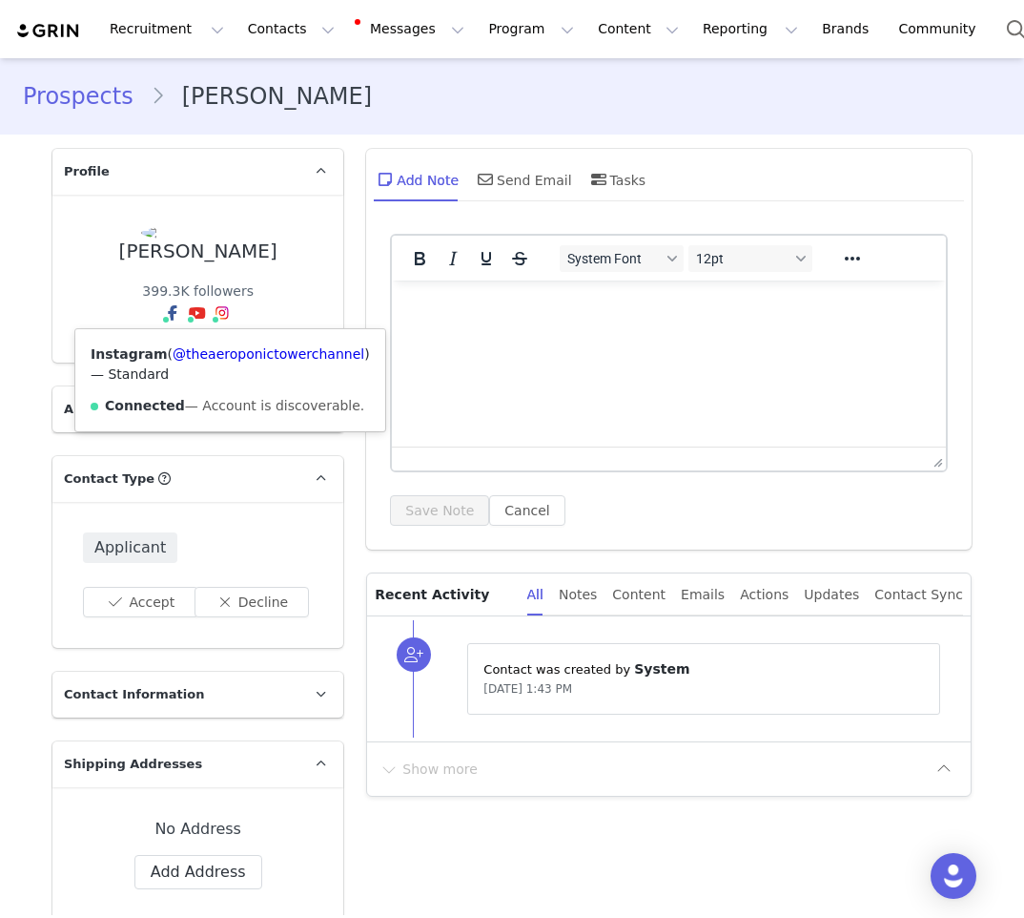
click at [218, 310] on img at bounding box center [222, 312] width 15 height 15
click at [218, 362] on link "@theaeroponictowerchannel" at bounding box center [269, 353] width 192 height 15
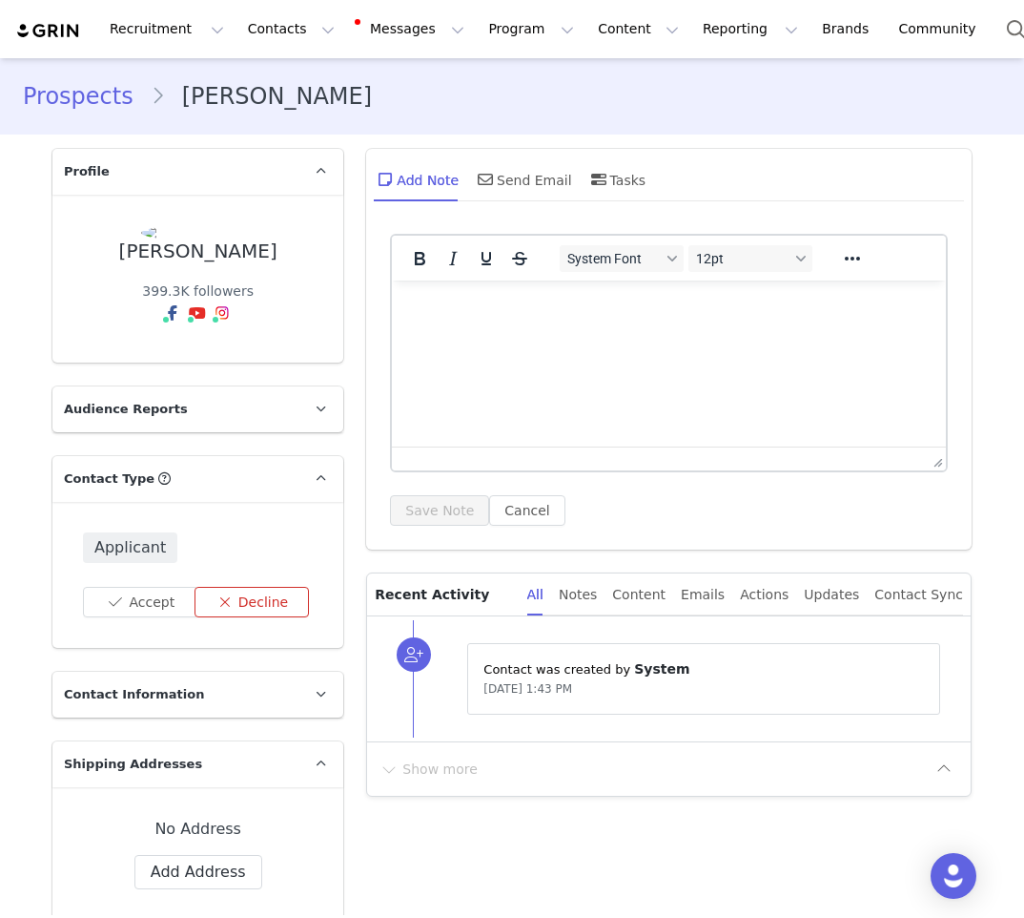
click at [224, 596] on button "Decline" at bounding box center [252, 602] width 115 height 31
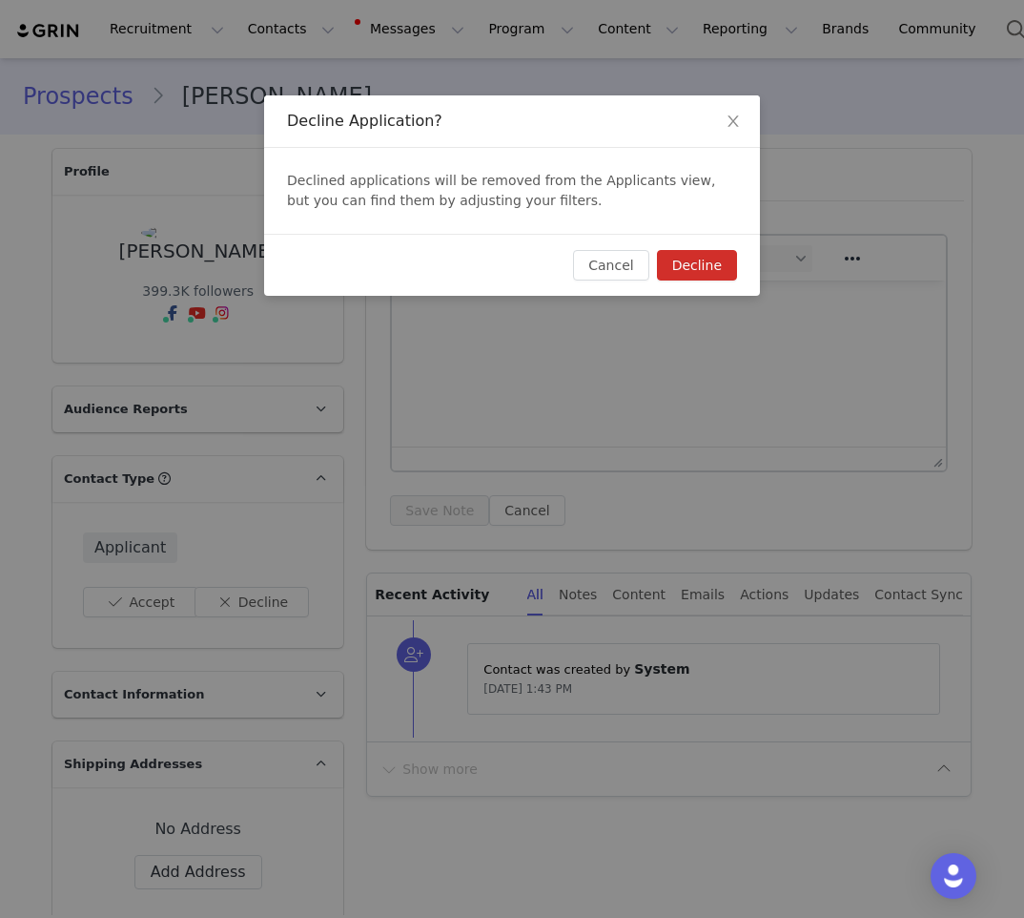
click at [676, 271] on button "Decline" at bounding box center [697, 265] width 80 height 31
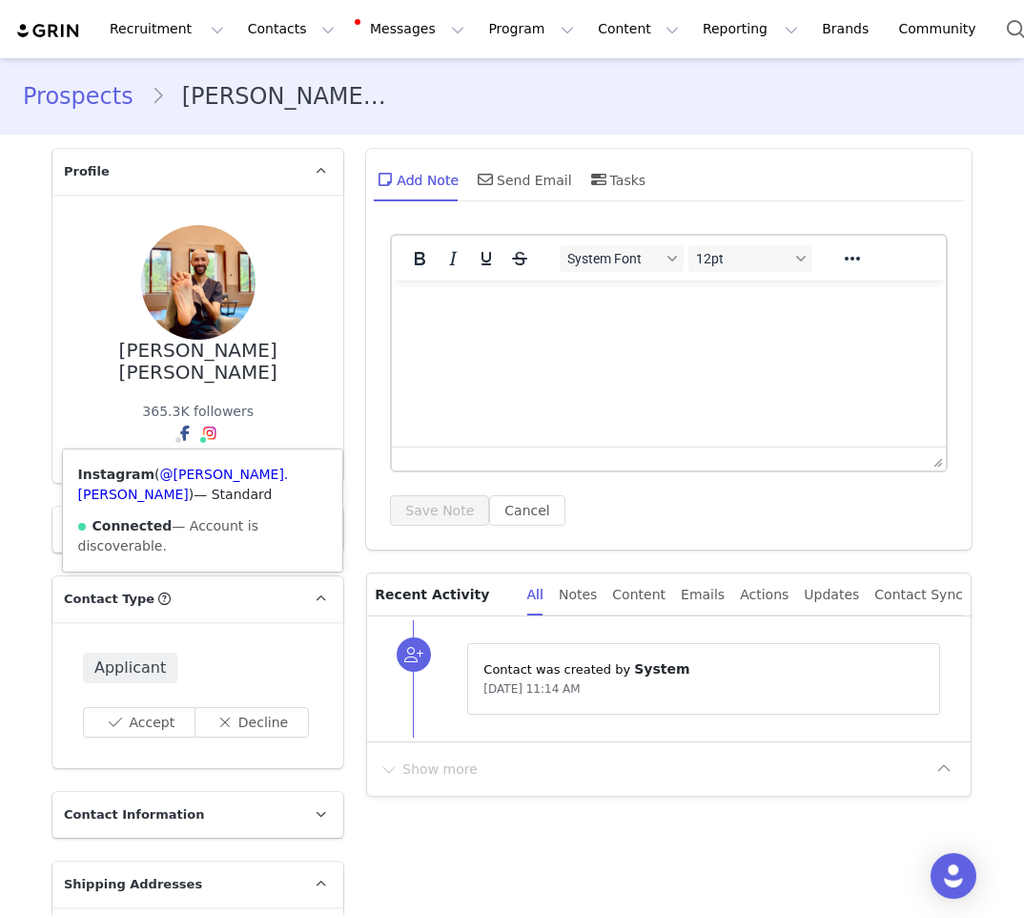
click at [205, 432] on img at bounding box center [209, 432] width 15 height 15
click at [222, 475] on link "@fernando.riveira" at bounding box center [183, 483] width 211 height 35
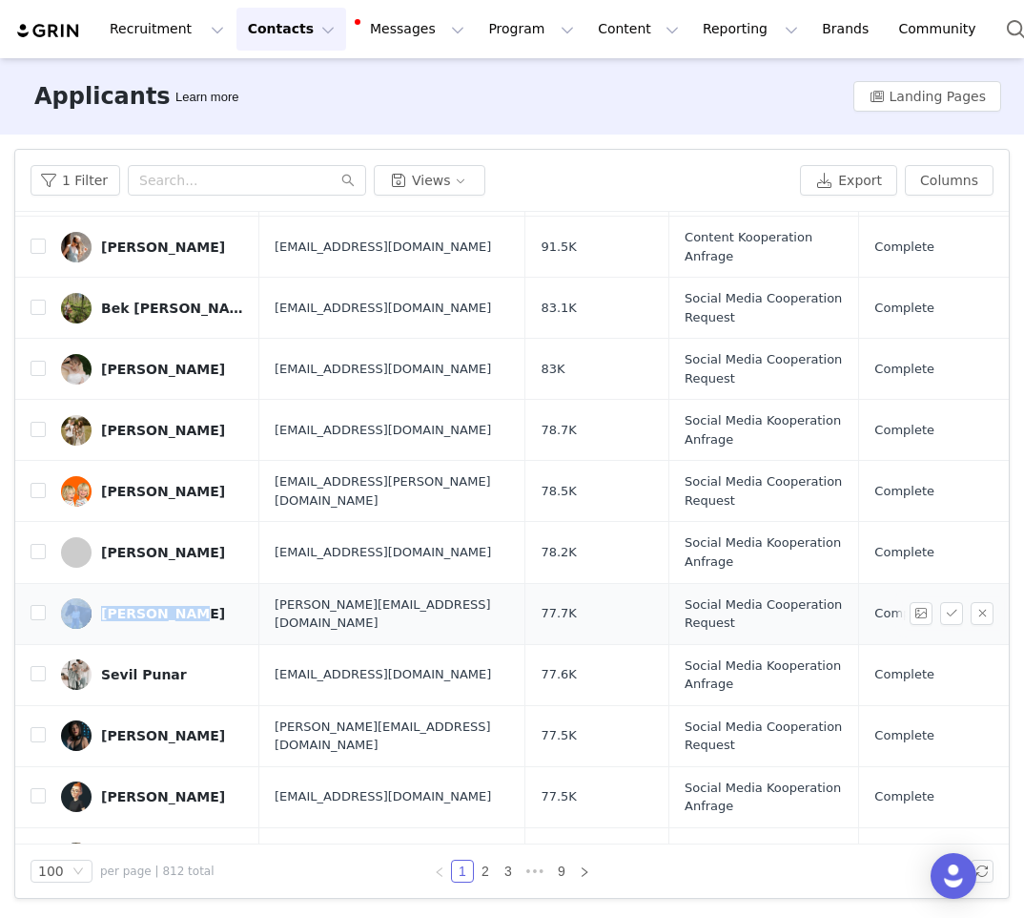
scroll to position [2881, 0]
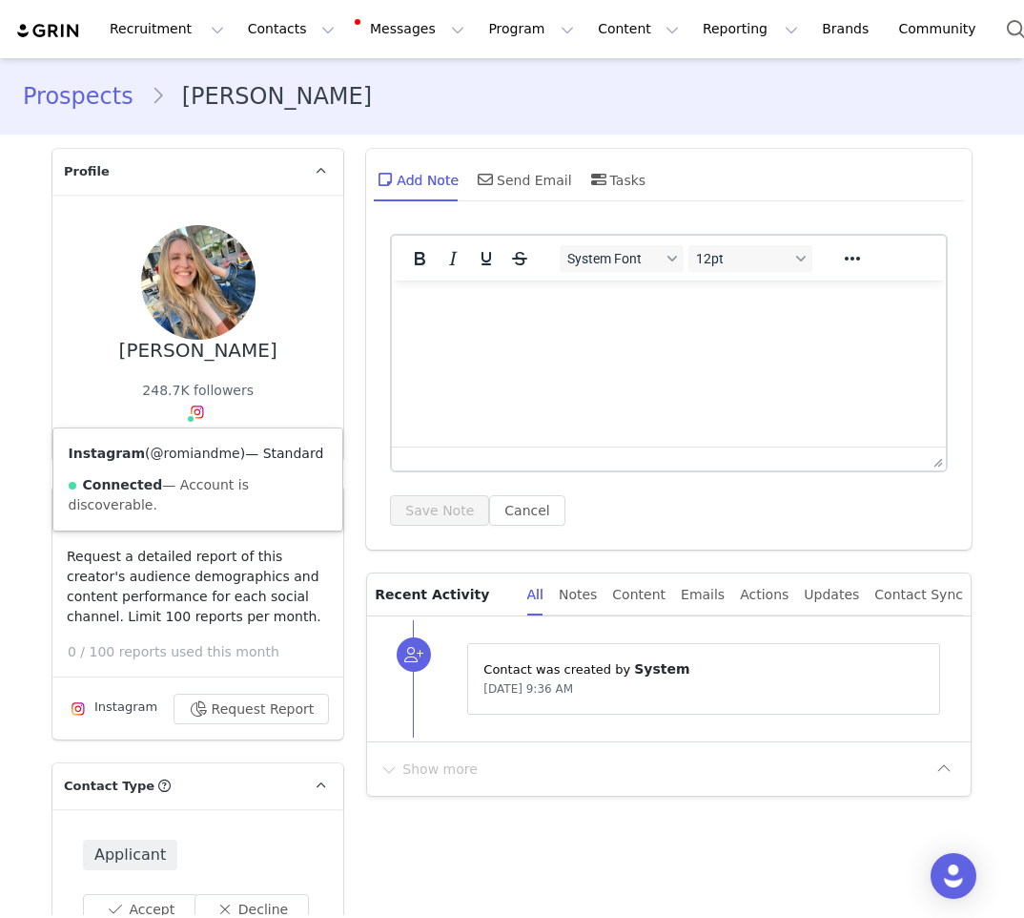
click at [177, 447] on link "@romiandme" at bounding box center [196, 452] width 90 height 15
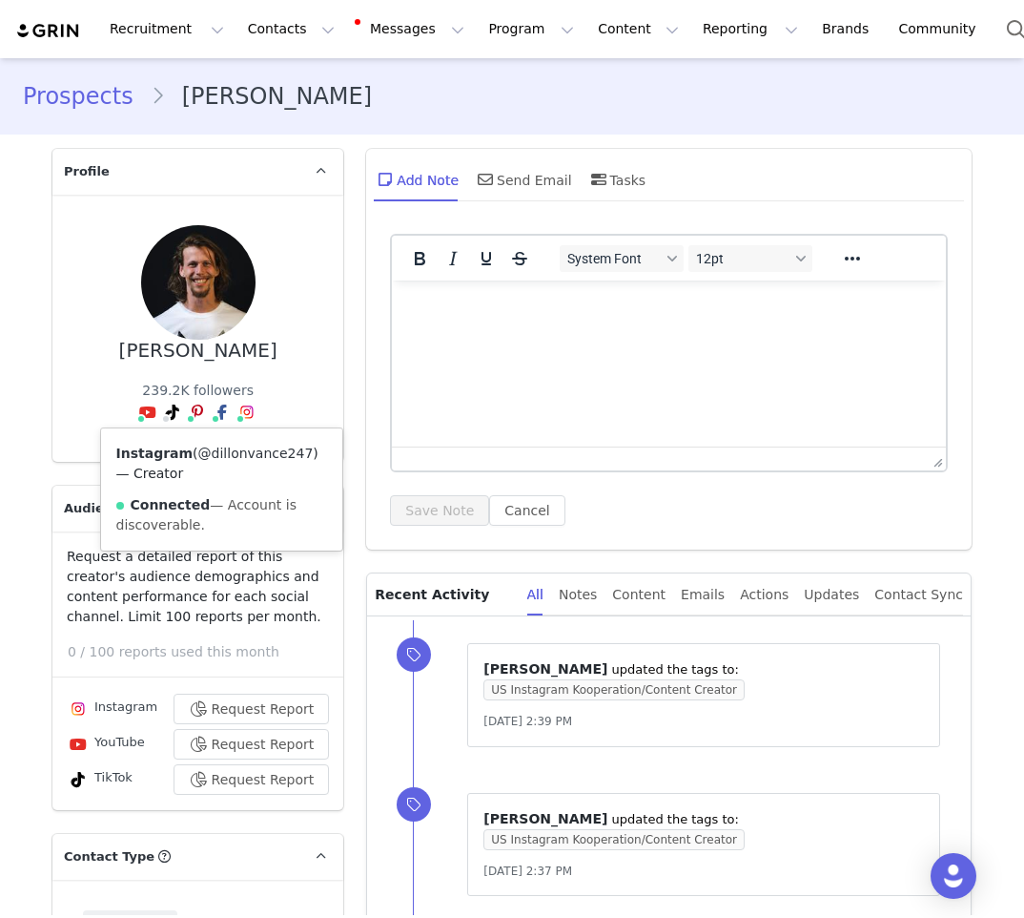
click at [240, 448] on link "@dillonvance247" at bounding box center [255, 452] width 115 height 15
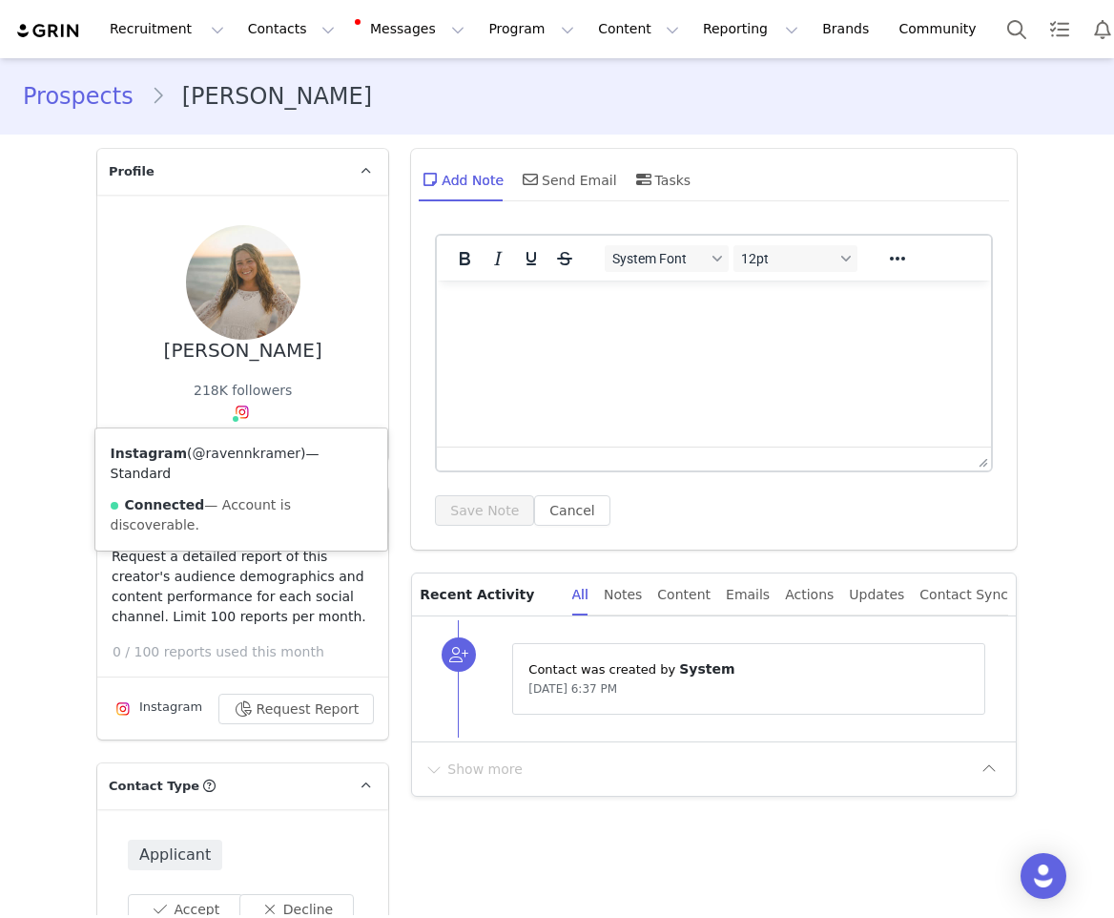
click at [232, 452] on link "@ravennkramer" at bounding box center [247, 452] width 108 height 15
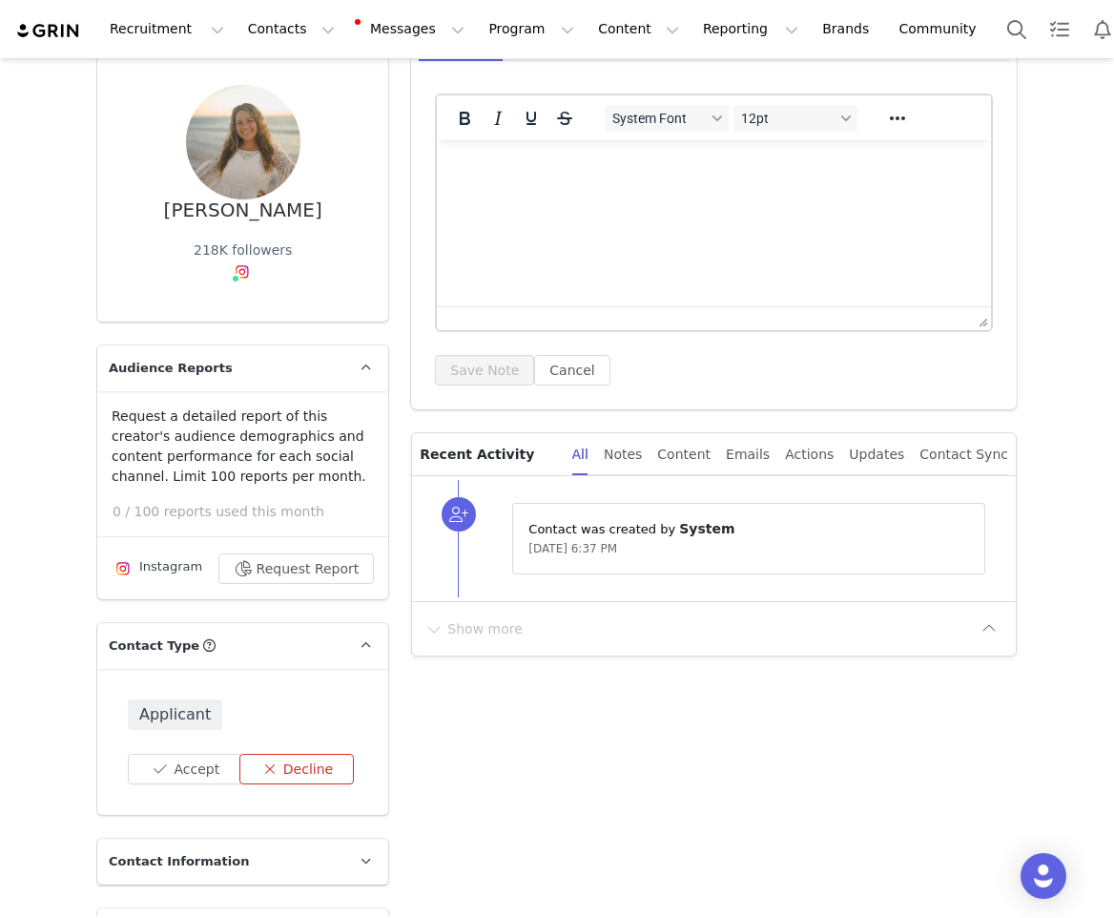
scroll to position [207, 0]
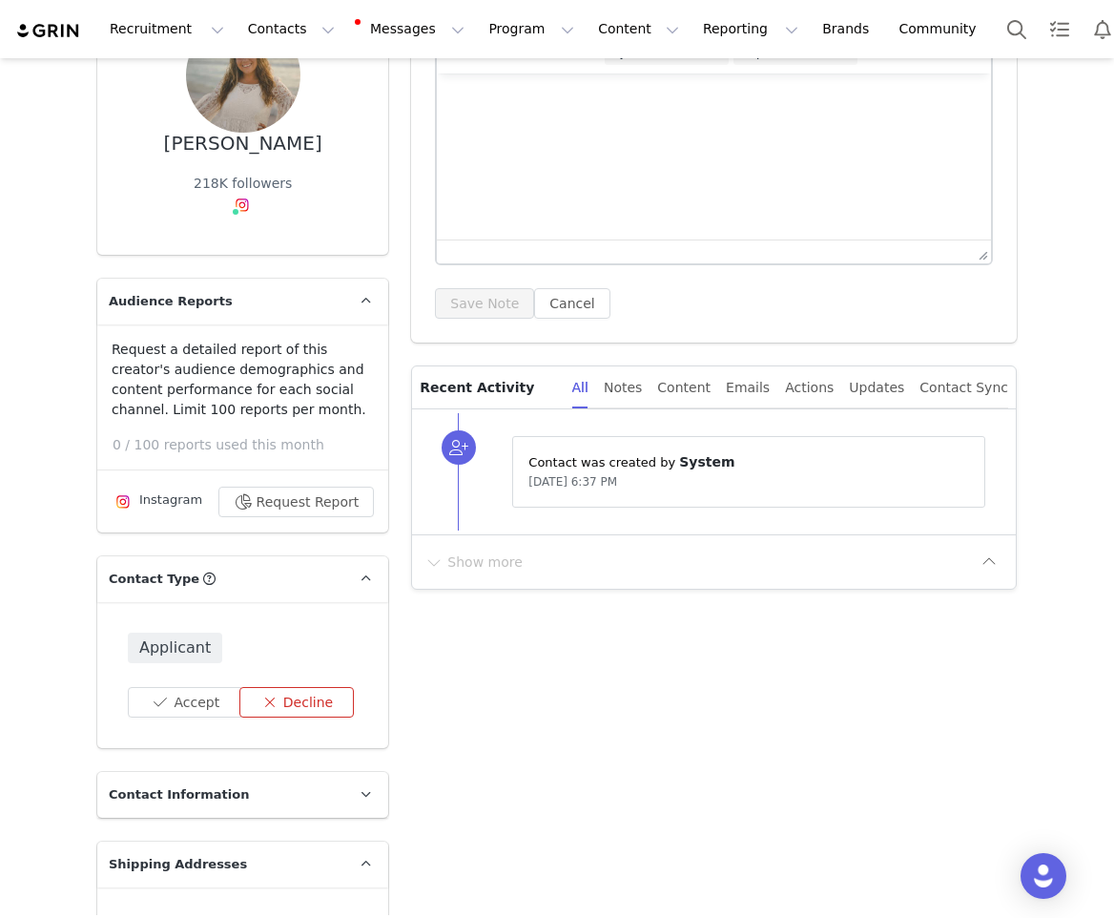
click at [276, 704] on button "Decline" at bounding box center [296, 702] width 115 height 31
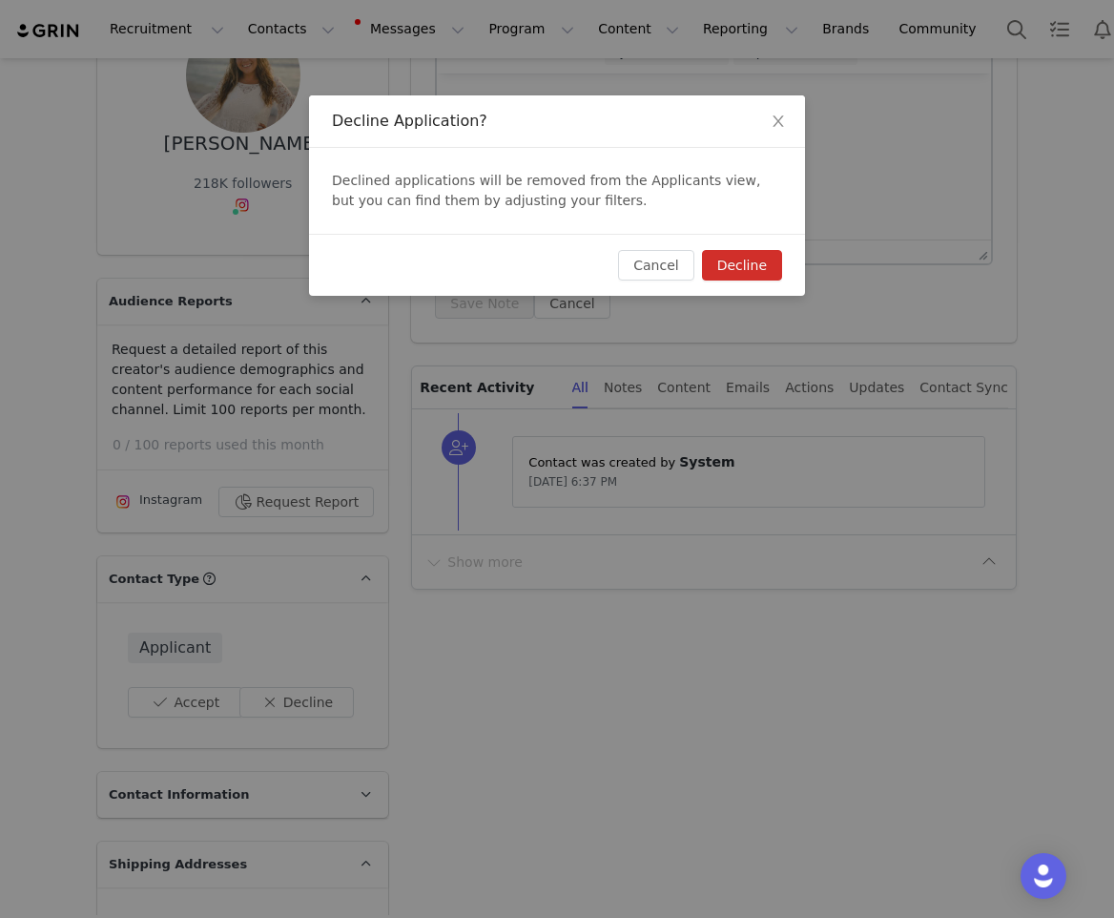
click at [740, 263] on button "Decline" at bounding box center [742, 265] width 80 height 31
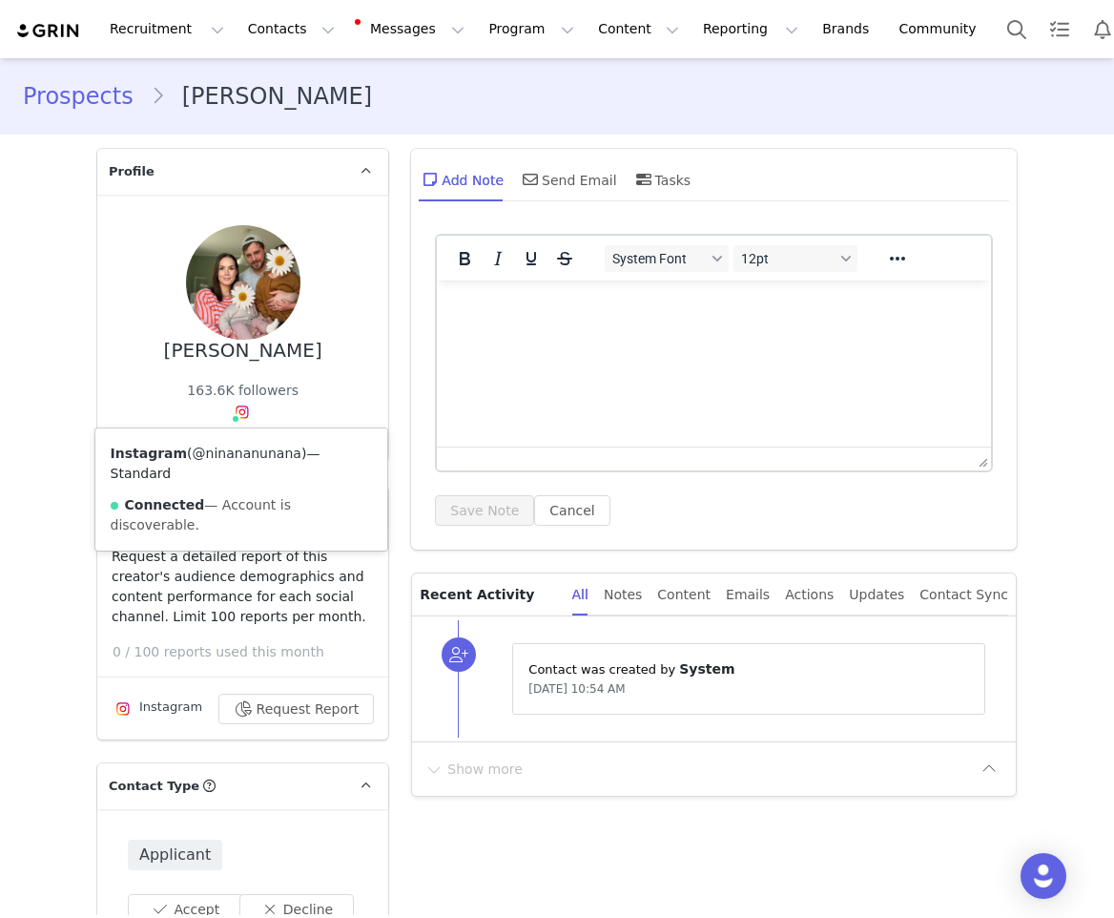
click at [239, 458] on link "@ninananunana" at bounding box center [247, 452] width 109 height 15
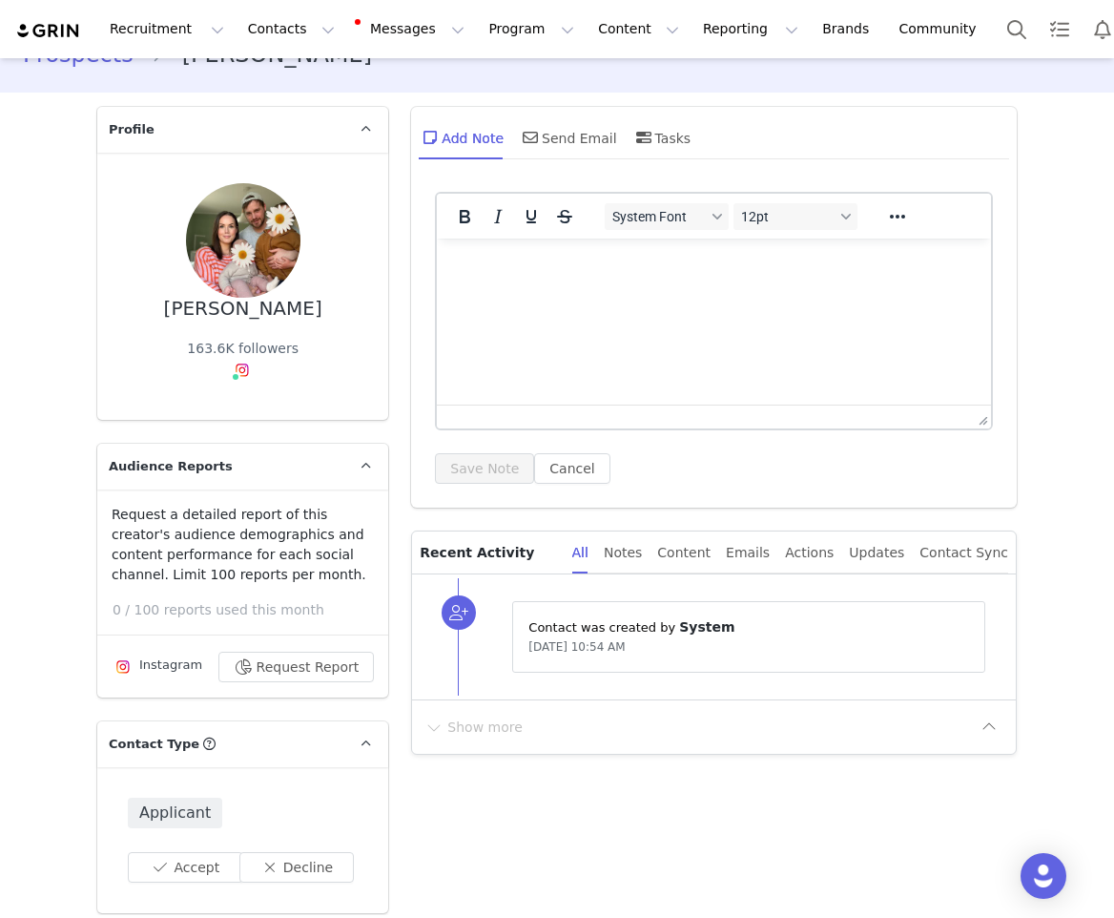
scroll to position [206, 0]
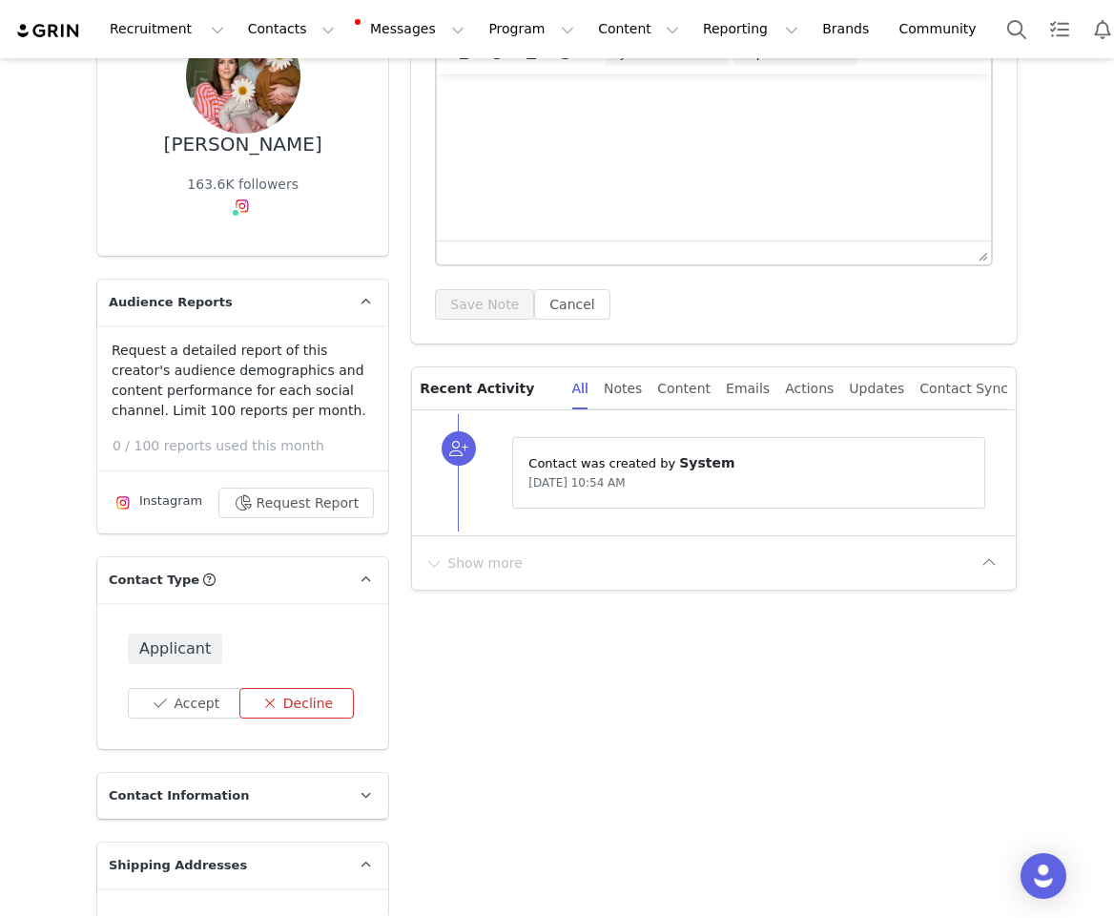
click at [284, 706] on button "Decline" at bounding box center [296, 703] width 115 height 31
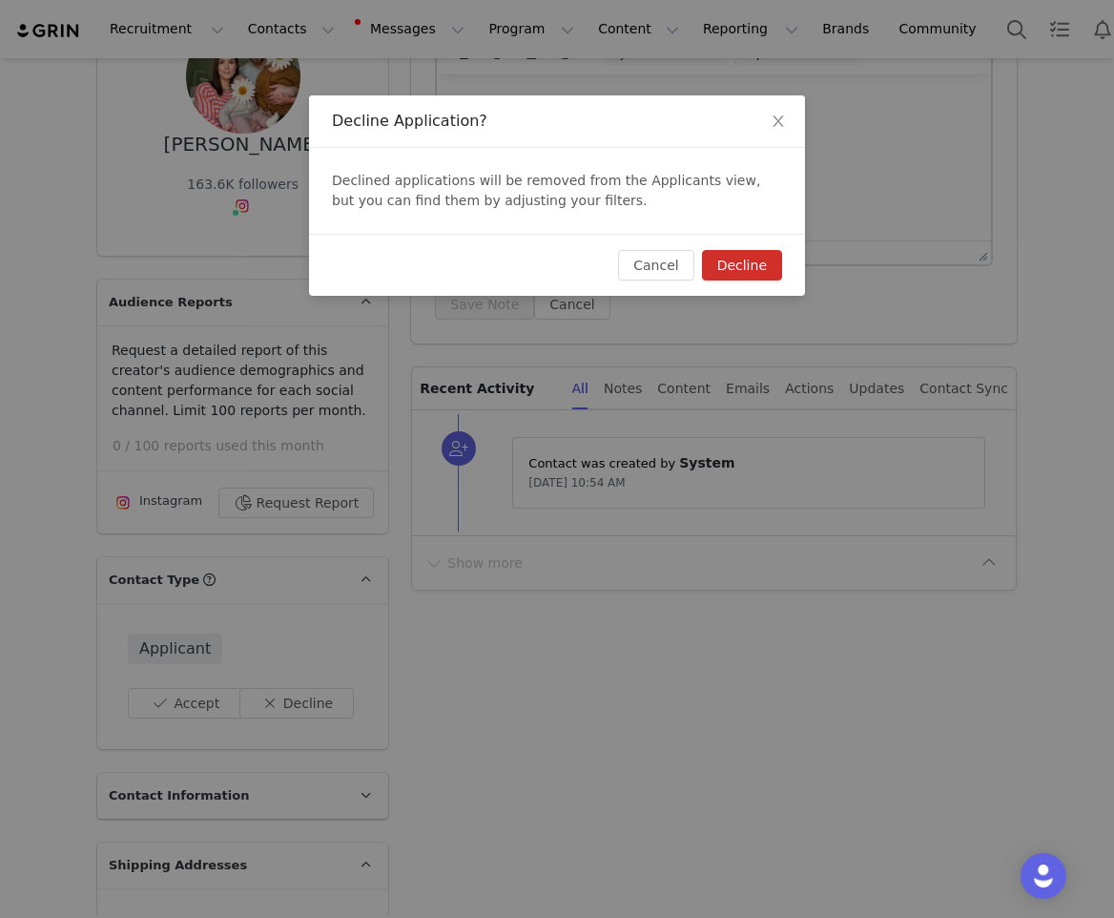
click at [736, 264] on button "Decline" at bounding box center [742, 265] width 80 height 31
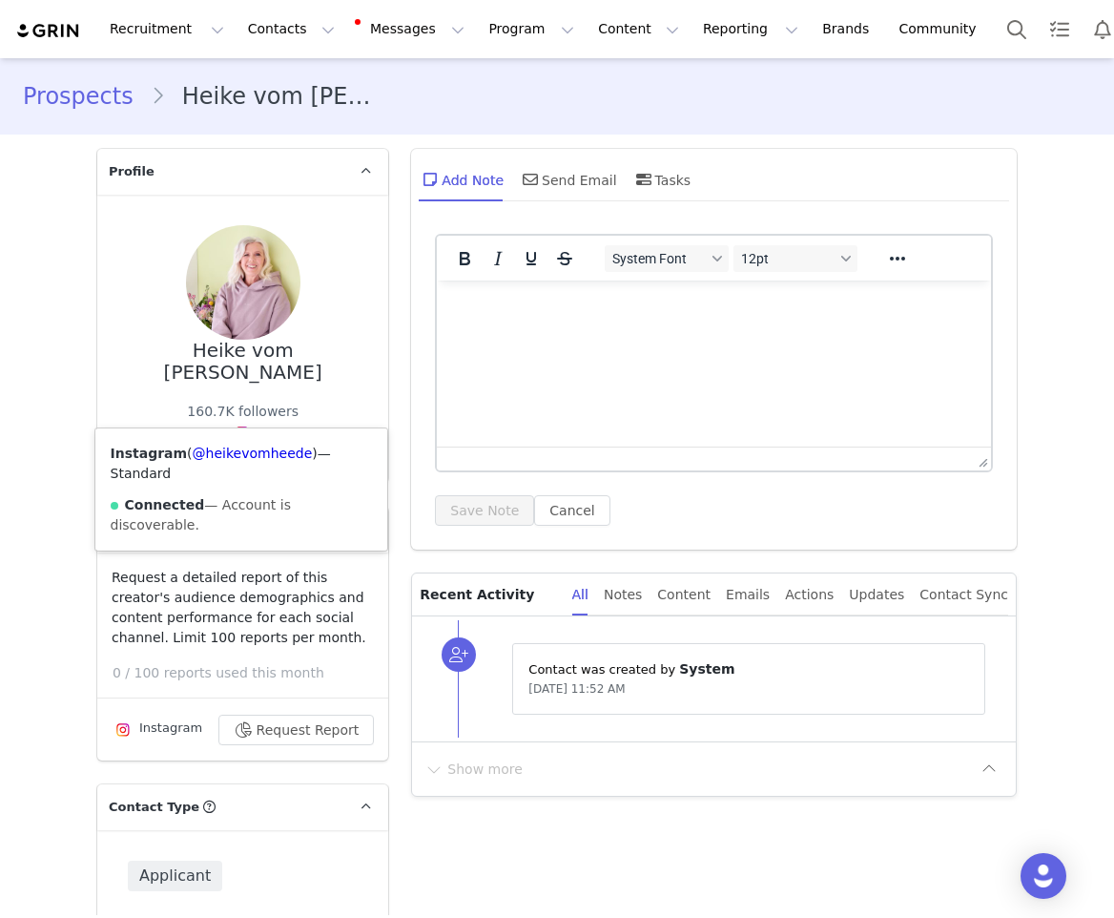
click at [235, 425] on img at bounding box center [242, 432] width 15 height 15
click at [238, 447] on link "@heikevomheede" at bounding box center [253, 452] width 120 height 15
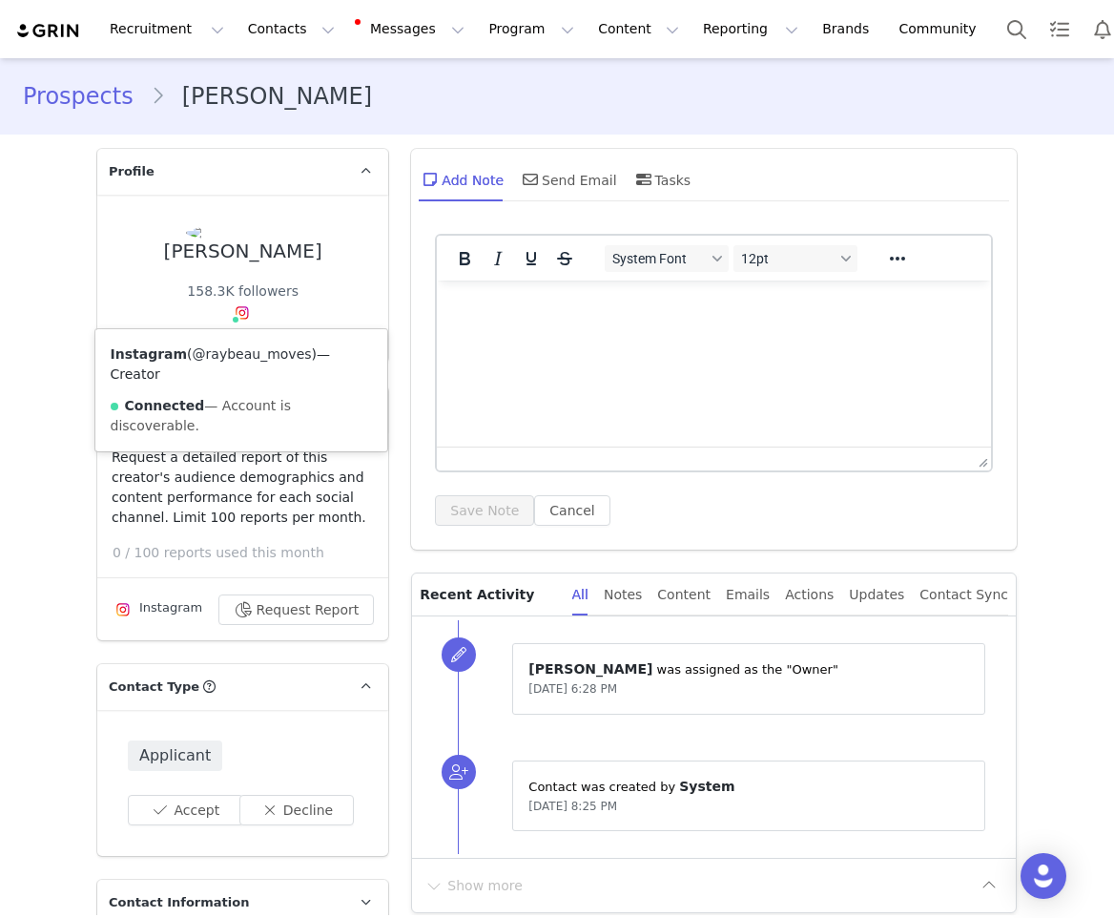
click at [221, 352] on link "@raybeau_moves" at bounding box center [252, 353] width 119 height 15
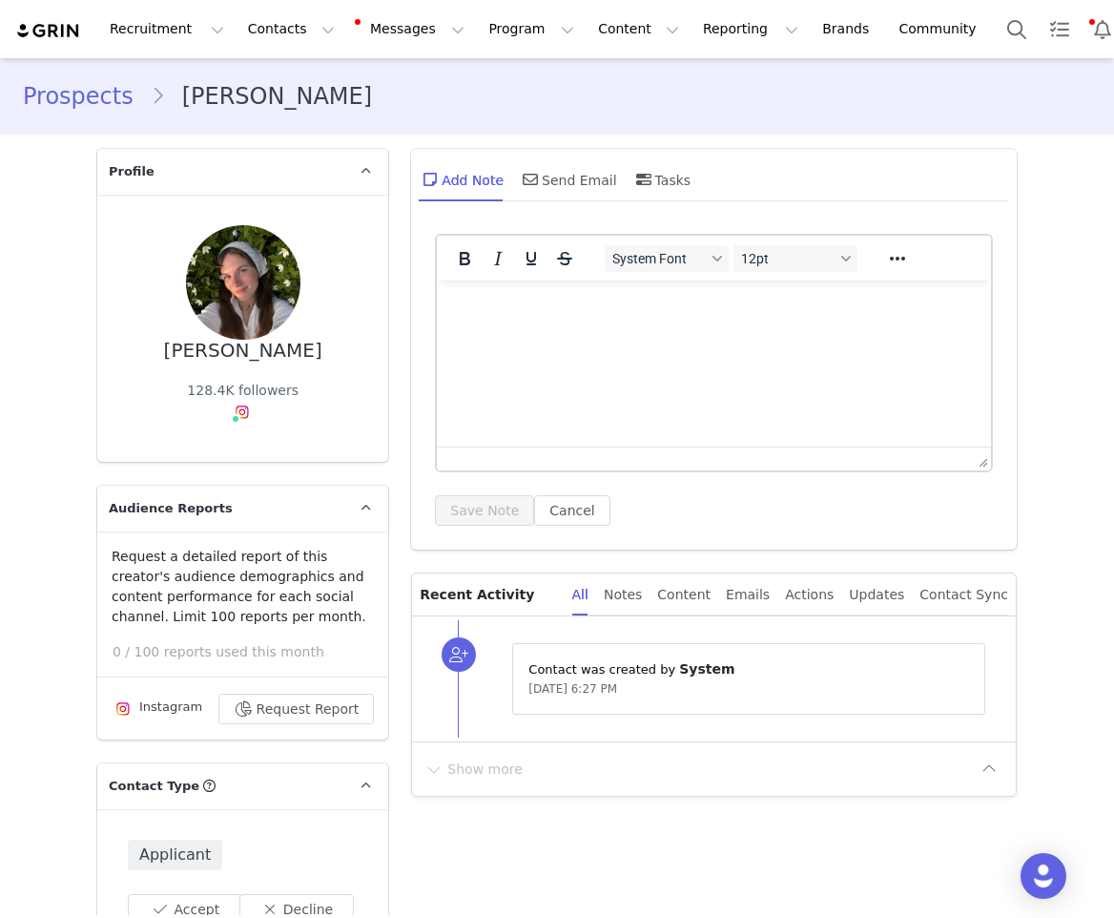
click at [220, 415] on div "128.4K followers Instagram ( @paulines_journey ) — Standard Connected — Account…" at bounding box center [243, 406] width 112 height 51
click at [231, 415] on span at bounding box center [236, 419] width 10 height 10
click at [227, 446] on link "@paulines_journey" at bounding box center [249, 452] width 127 height 15
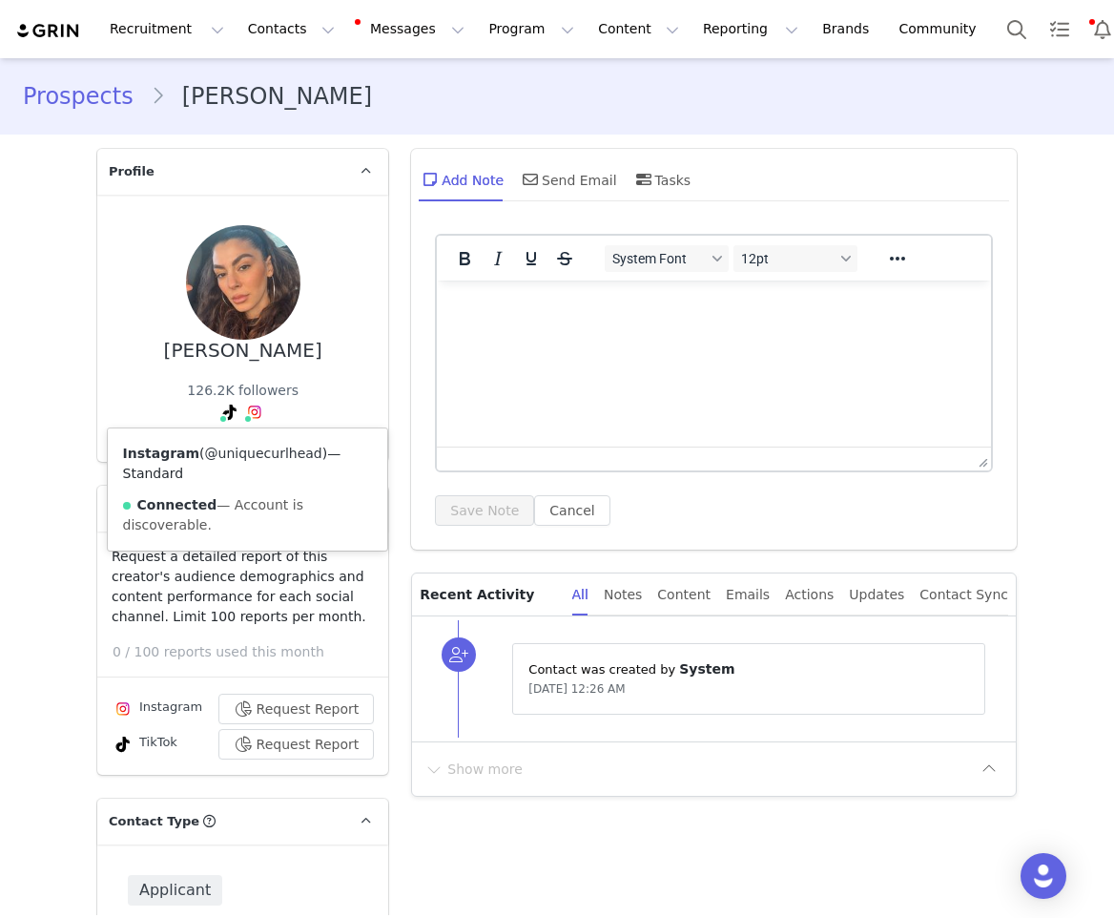
click at [254, 446] on link "@uniquecurlhead" at bounding box center [263, 452] width 117 height 15
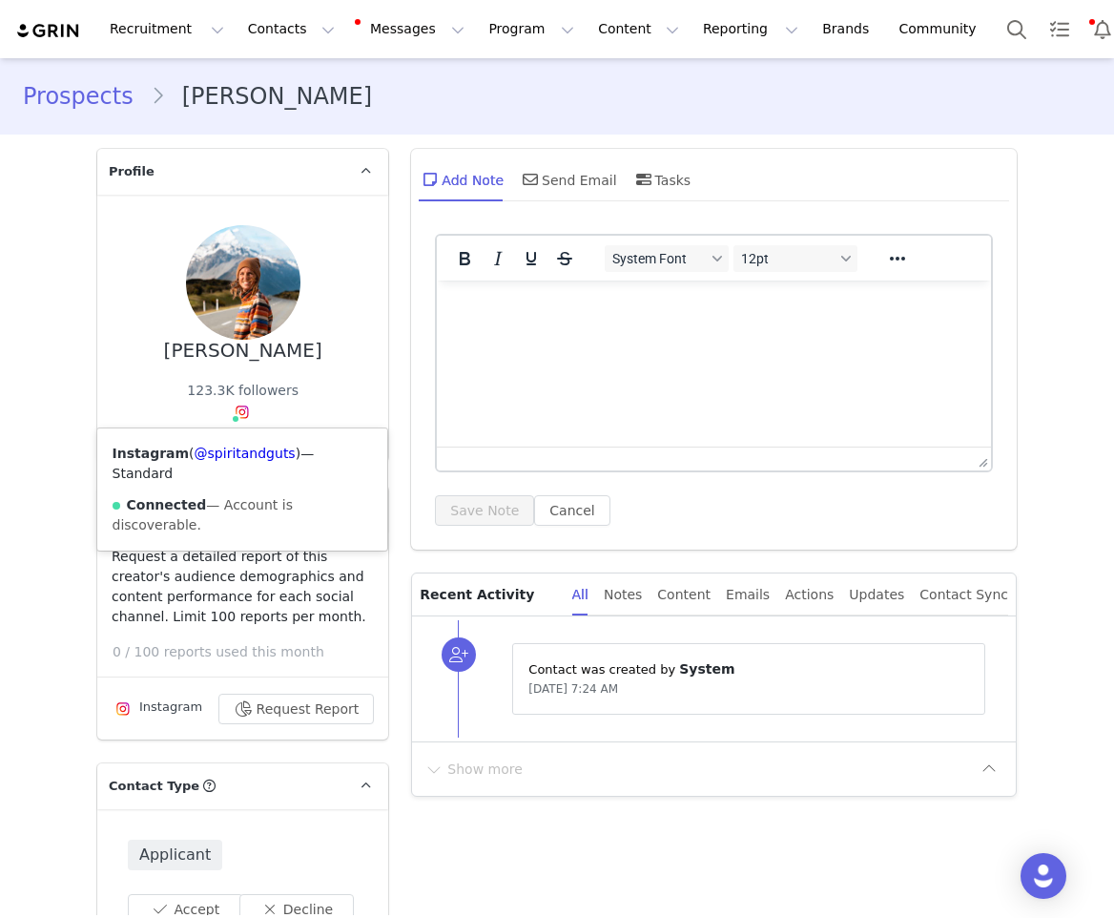
click at [236, 419] on span at bounding box center [242, 412] width 23 height 23
click at [233, 442] on div "Instagram ( @spiritandguts ) — Standard Connected — Account is discoverable." at bounding box center [242, 489] width 291 height 122
click at [229, 451] on link "@spiritandguts" at bounding box center [245, 452] width 101 height 15
click at [240, 406] on img at bounding box center [242, 411] width 15 height 15
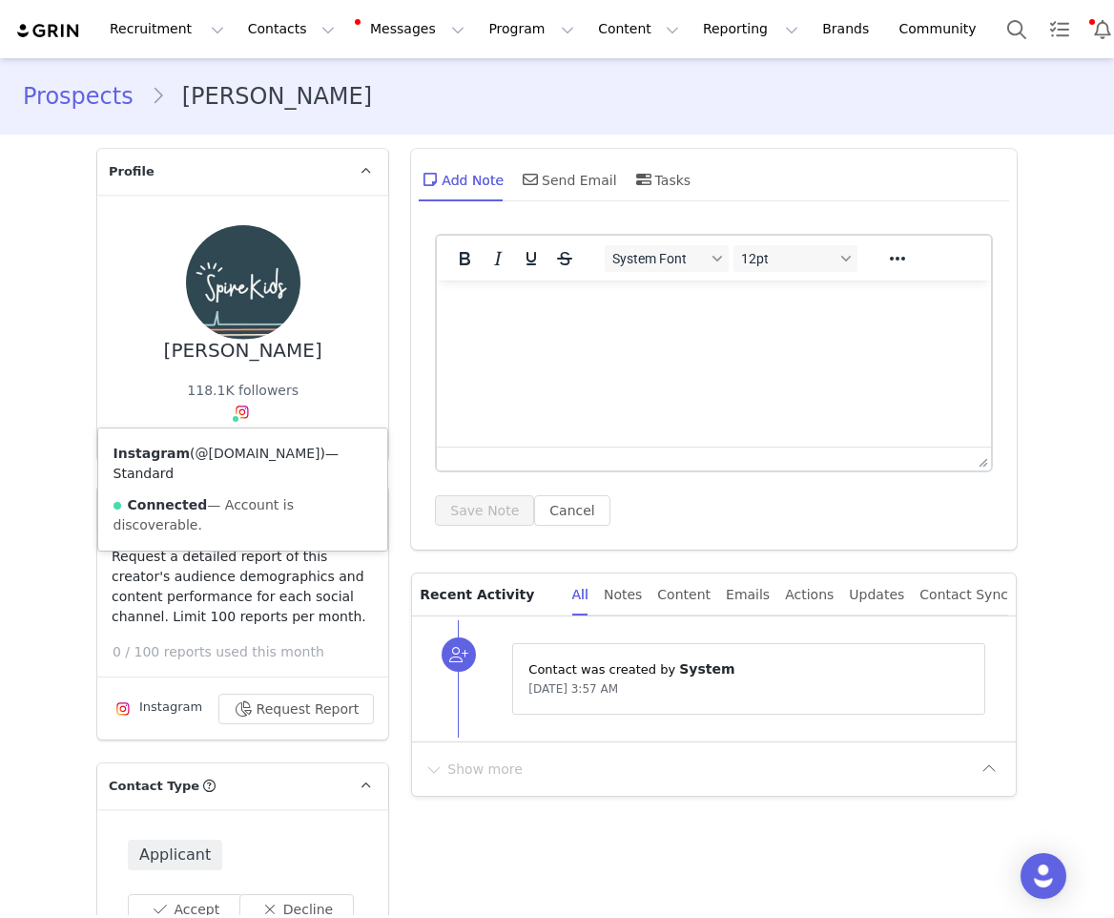
click at [228, 445] on link "@[DOMAIN_NAME]" at bounding box center [258, 452] width 125 height 15
